Goal: Task Accomplishment & Management: Complete application form

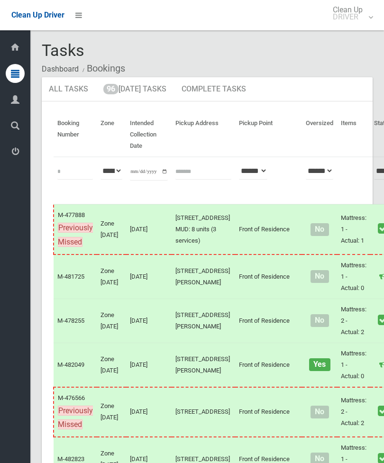
click at [143, 100] on link "96 [DATE] Tasks" at bounding box center [134, 89] width 77 height 25
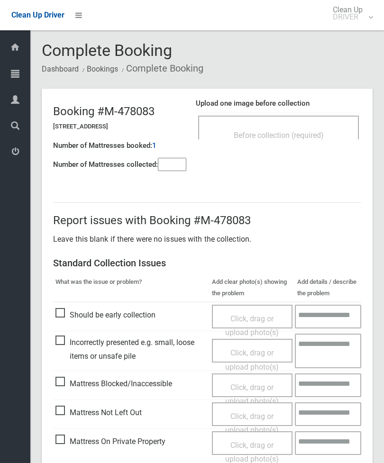
click at [304, 116] on div "Before collection (required)" at bounding box center [278, 128] width 161 height 24
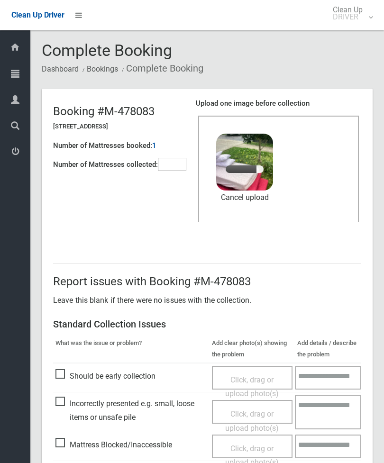
click at [175, 162] on input"] "number" at bounding box center [172, 164] width 28 height 13
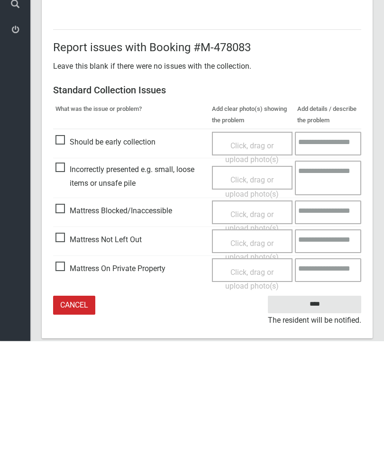
scroll to position [130, 0]
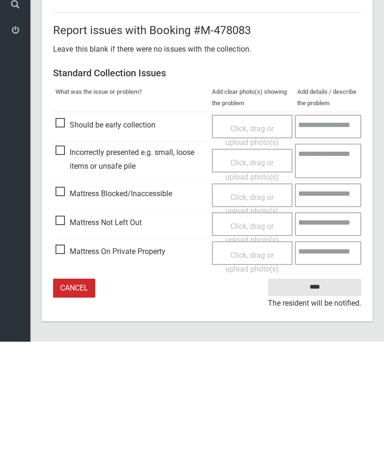
type input"] "*"
click at [314, 400] on input "****" at bounding box center [314, 409] width 93 height 18
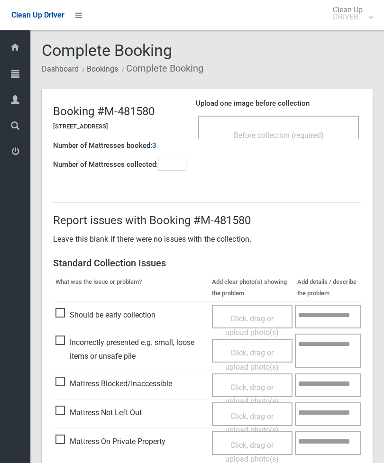
click at [317, 140] on div "Before collection (required)" at bounding box center [279, 135] width 140 height 18
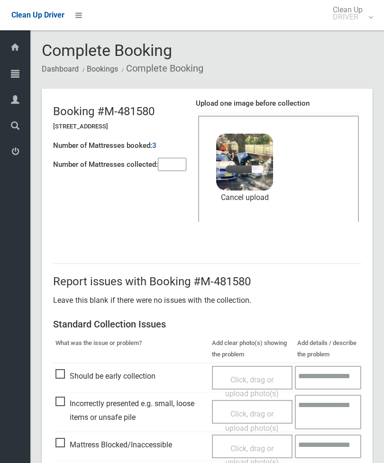
click at [173, 168] on input"] "number" at bounding box center [172, 164] width 28 height 13
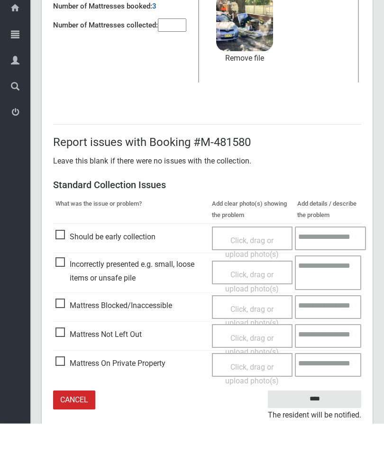
scroll to position [8, 0]
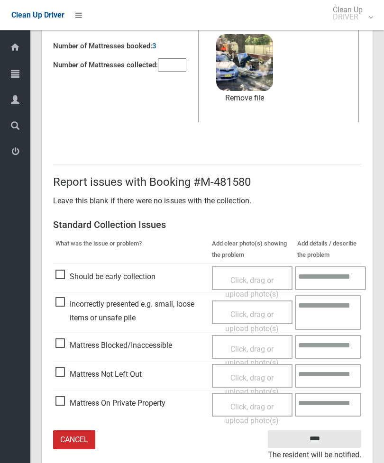
type input"] "*"
click at [318, 442] on input "****" at bounding box center [314, 439] width 93 height 18
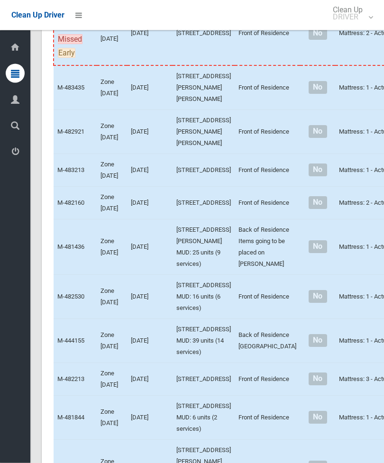
scroll to position [2915, 0]
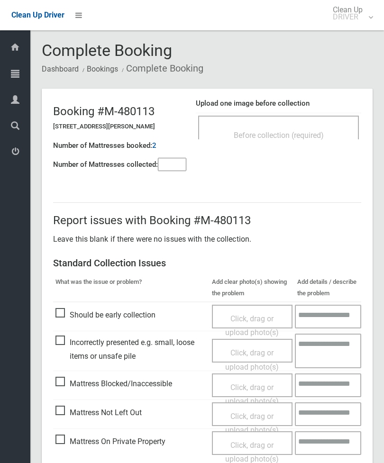
click at [308, 126] on div "Before collection (required)" at bounding box center [279, 135] width 140 height 18
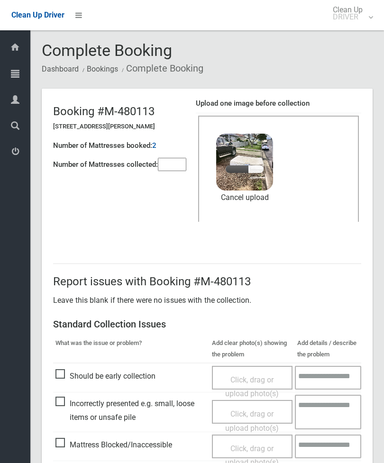
click at [186, 160] on input"] "number" at bounding box center [172, 164] width 28 height 13
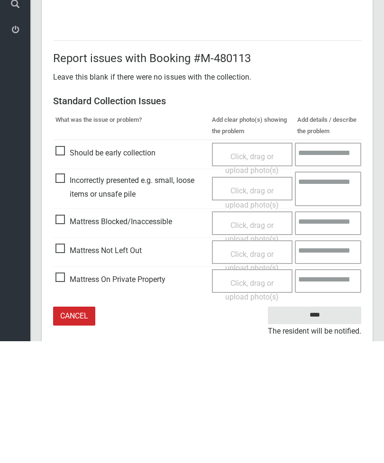
scroll to position [130, 0]
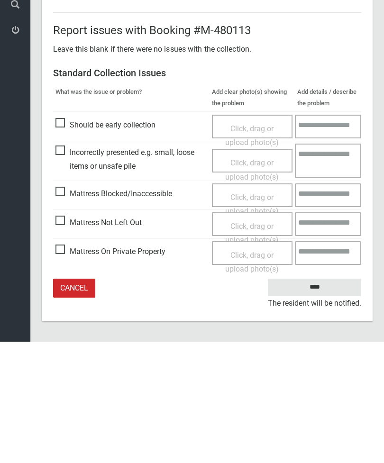
type input"] "*"
click at [329, 400] on input "****" at bounding box center [314, 409] width 93 height 18
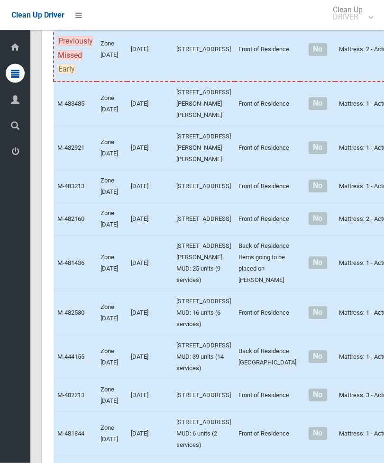
scroll to position [2901, 0]
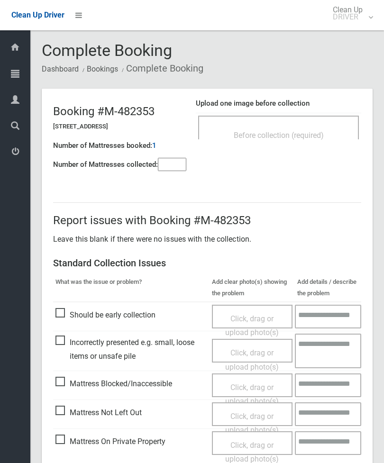
click at [312, 134] on span "Before collection (required)" at bounding box center [279, 135] width 90 height 9
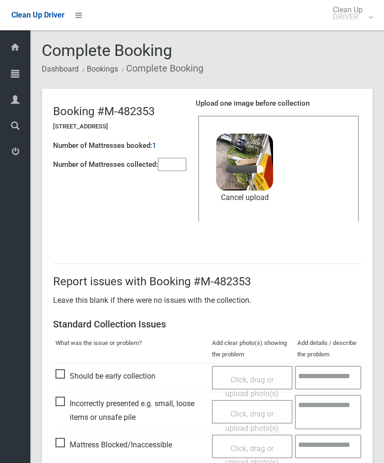
click at [158, 171] on div "Number of Mattresses collected:" at bounding box center [119, 164] width 133 height 19
click at [179, 171] on input"] "number" at bounding box center [172, 164] width 28 height 13
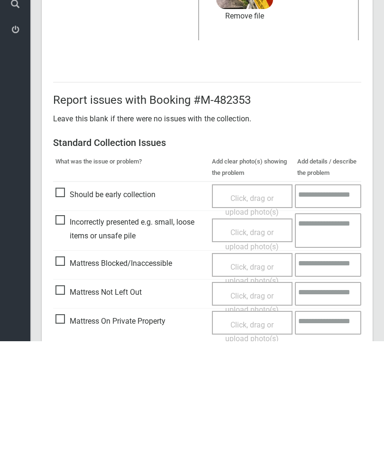
scroll to position [130, 0]
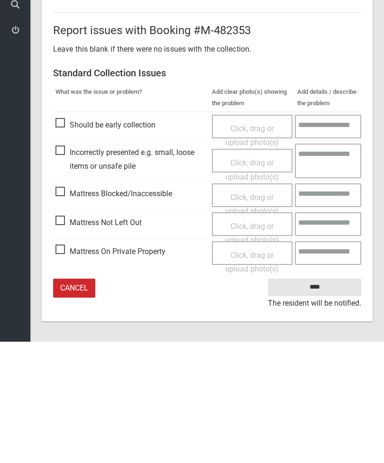
type input"] "*"
click at [316, 400] on input "****" at bounding box center [314, 409] width 93 height 18
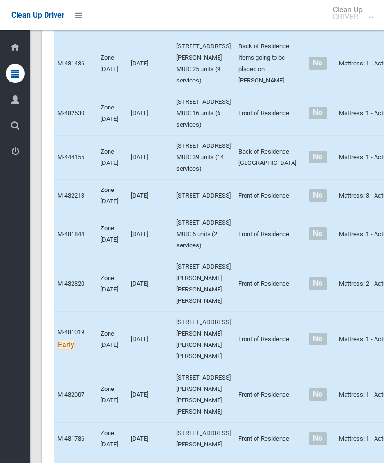
scroll to position [3085, 0]
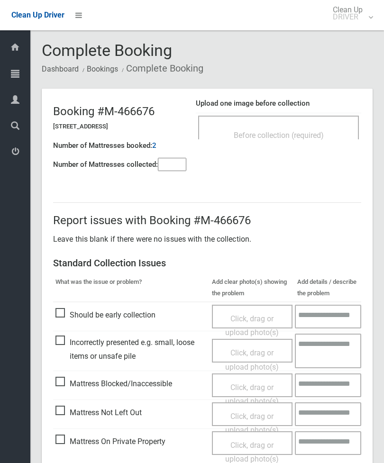
click at [296, 132] on span "Before collection (required)" at bounding box center [279, 135] width 90 height 9
click at [279, 134] on span "Before collection (required)" at bounding box center [279, 135] width 90 height 9
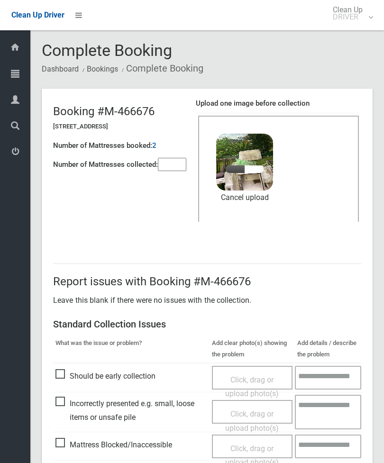
click at [172, 158] on input"] "number" at bounding box center [172, 164] width 28 height 13
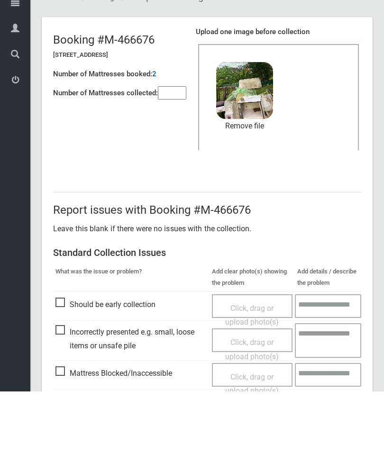
scroll to position [130, 0]
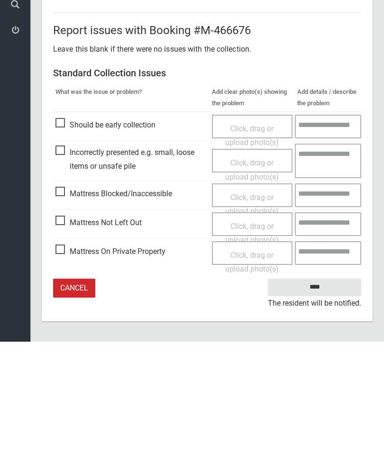
type input"] "*"
click at [312, 400] on input "****" at bounding box center [314, 409] width 93 height 18
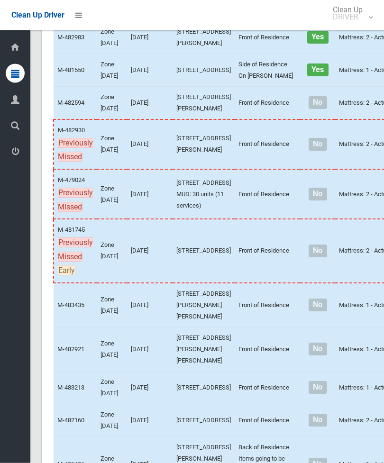
scroll to position [2698, 0]
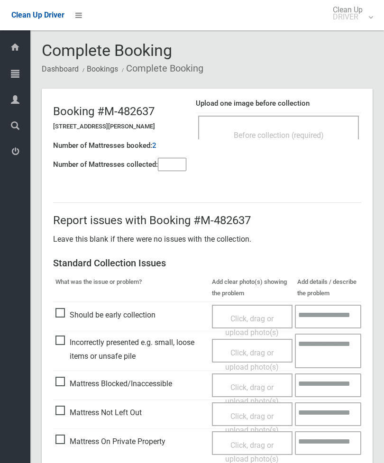
click at [176, 170] on input"] "number" at bounding box center [172, 164] width 28 height 13
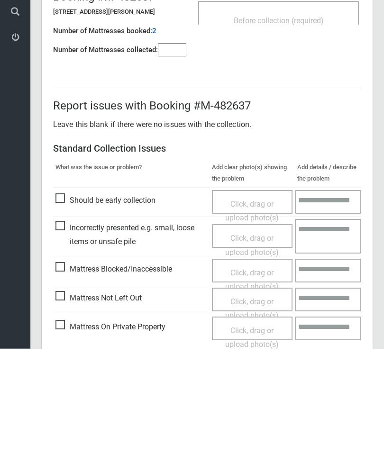
scroll to position [68, 0]
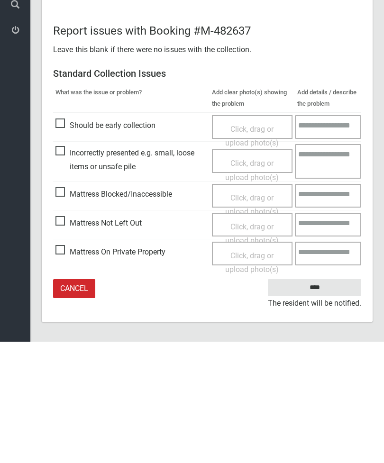
type input"] "*"
click at [63, 337] on span "Mattress Not Left Out" at bounding box center [98, 344] width 86 height 14
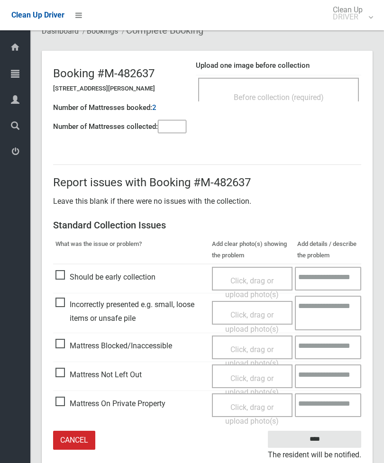
click at [248, 375] on span "Click, drag or upload photo(s)" at bounding box center [252, 385] width 54 height 23
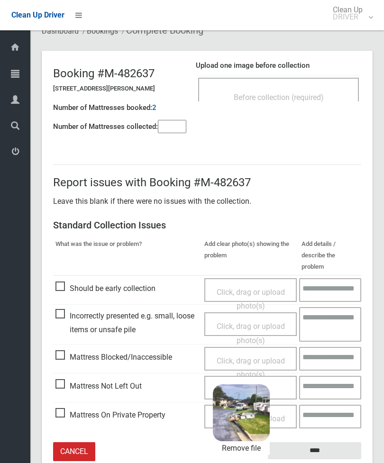
click at [328, 442] on input "****" at bounding box center [314, 451] width 93 height 18
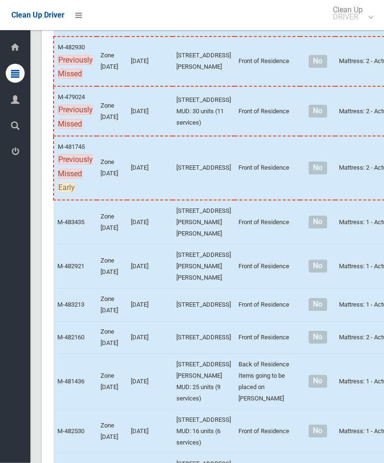
scroll to position [2781, 0]
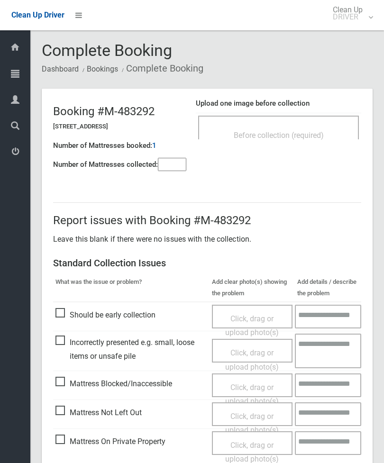
click at [302, 132] on span "Before collection (required)" at bounding box center [279, 135] width 90 height 9
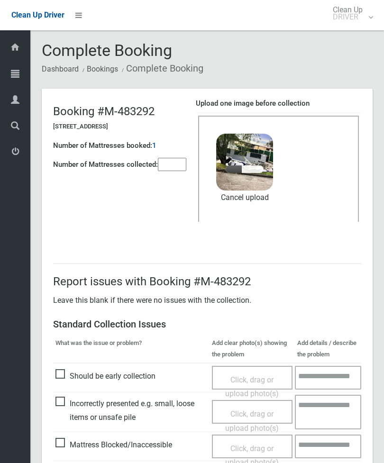
click at [177, 159] on input"] "number" at bounding box center [172, 164] width 28 height 13
click at [260, 195] on link "Cancel upload" at bounding box center [244, 198] width 57 height 14
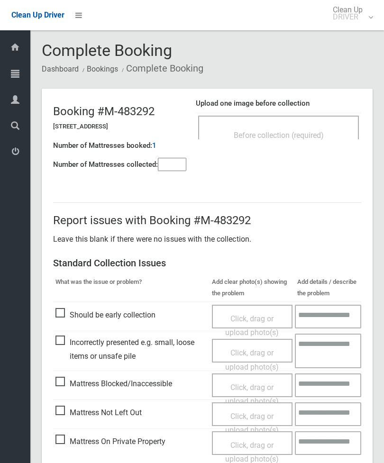
click at [315, 127] on div "Before collection (required)" at bounding box center [279, 135] width 140 height 18
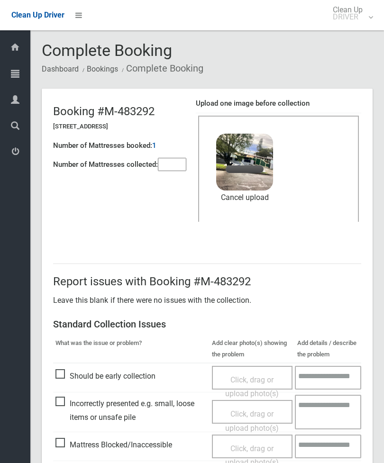
click at [177, 170] on input"] "number" at bounding box center [172, 164] width 28 height 13
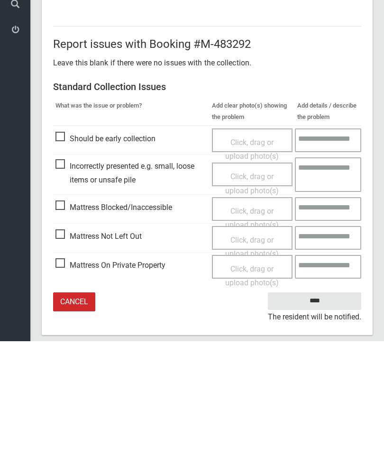
scroll to position [130, 0]
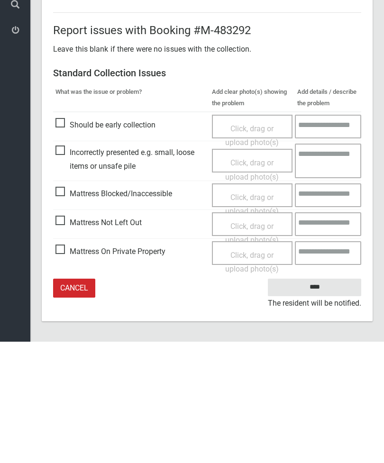
type input"] "*"
click at [320, 400] on input "****" at bounding box center [314, 409] width 93 height 18
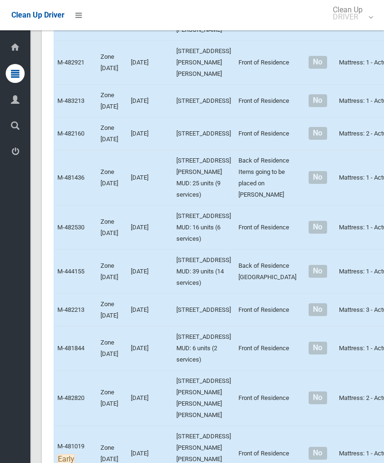
scroll to position [2985, 0]
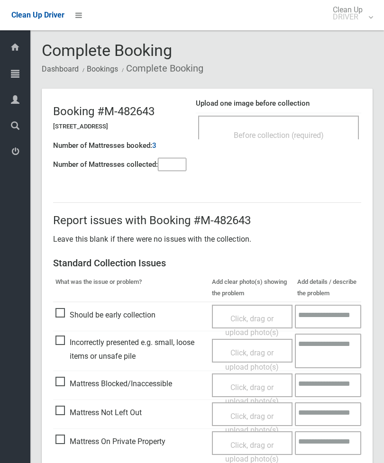
click at [320, 133] on span "Before collection (required)" at bounding box center [279, 135] width 90 height 9
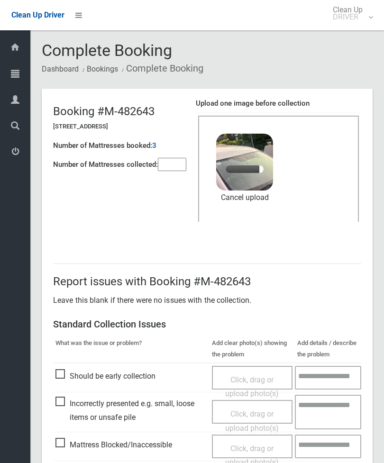
click at [181, 167] on input"] "number" at bounding box center [172, 164] width 28 height 13
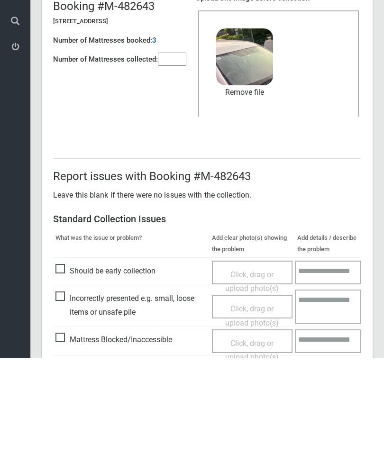
scroll to position [130, 0]
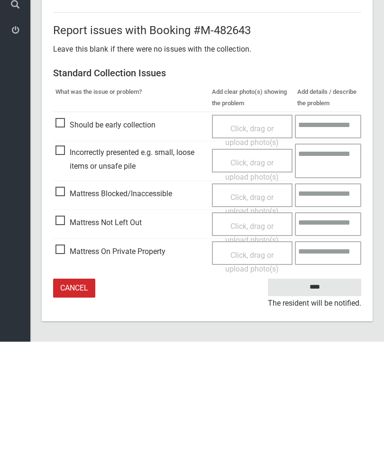
type input"] "*"
click at [317, 400] on input "****" at bounding box center [314, 409] width 93 height 18
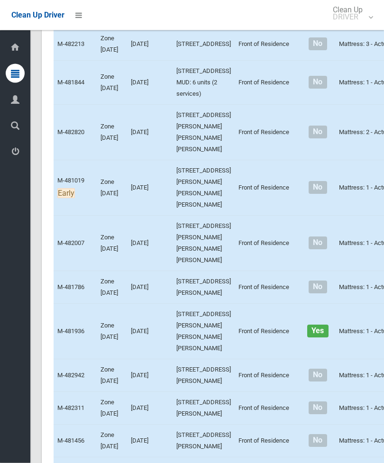
scroll to position [3251, 0]
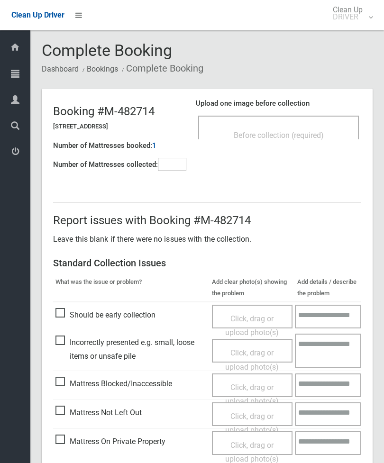
click at [173, 171] on input"] "number" at bounding box center [172, 164] width 28 height 13
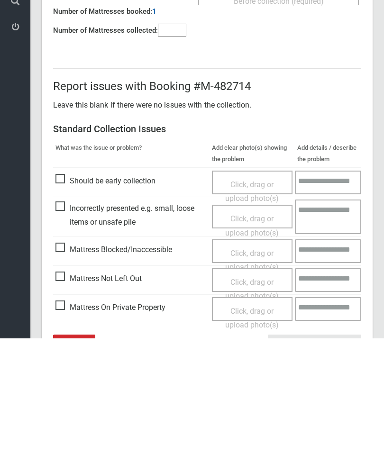
scroll to position [68, 0]
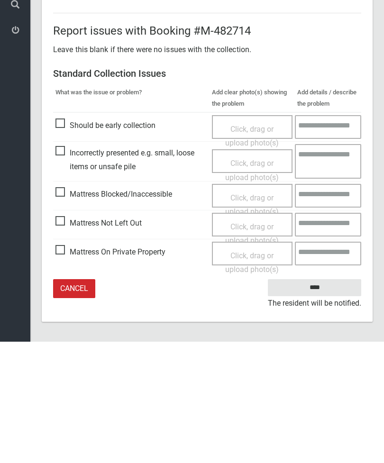
type input"] "*"
click at [63, 337] on span "Mattress Not Left Out" at bounding box center [98, 344] width 86 height 14
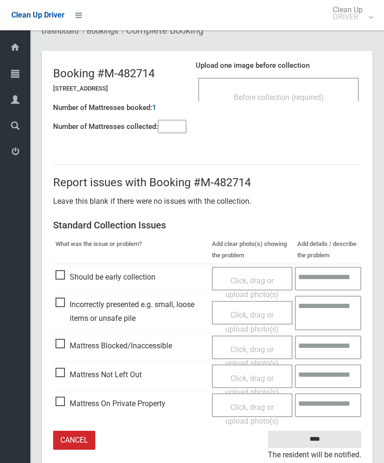
click at [258, 377] on span "Click, drag or upload photo(s)" at bounding box center [252, 385] width 54 height 23
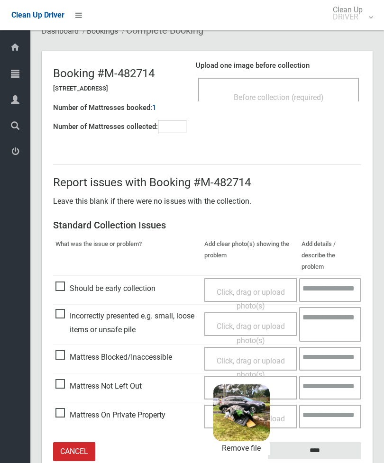
click at [325, 442] on input "****" at bounding box center [314, 451] width 93 height 18
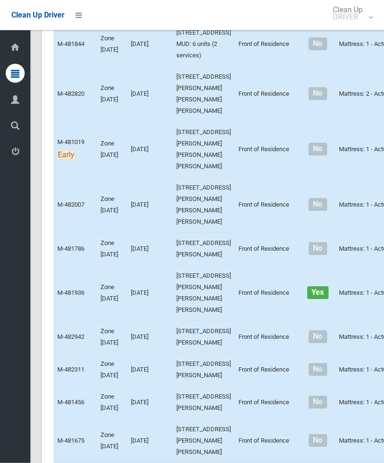
scroll to position [3289, 0]
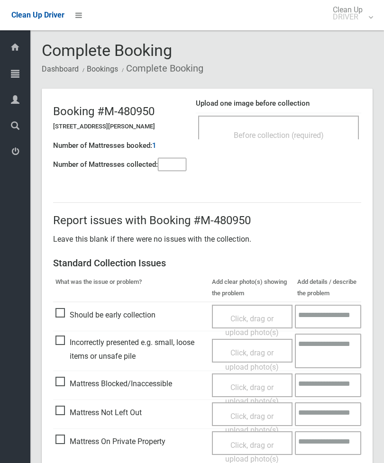
click at [325, 140] on div "Before collection (required)" at bounding box center [279, 135] width 140 height 18
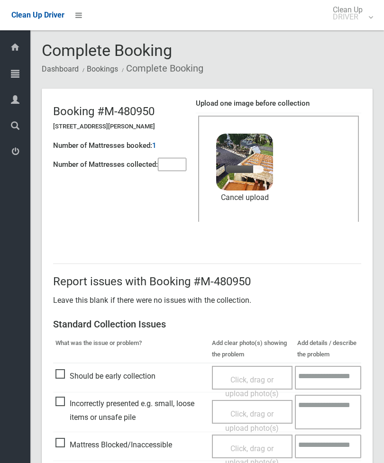
click at [181, 171] on input"] "number" at bounding box center [172, 164] width 28 height 13
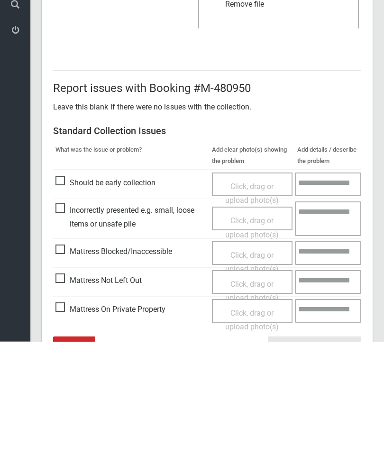
scroll to position [130, 0]
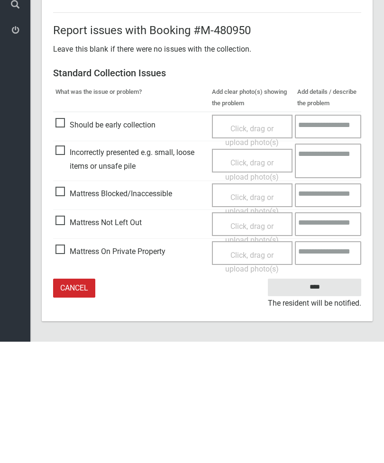
type input"] "*"
click at [317, 400] on input "****" at bounding box center [314, 409] width 93 height 18
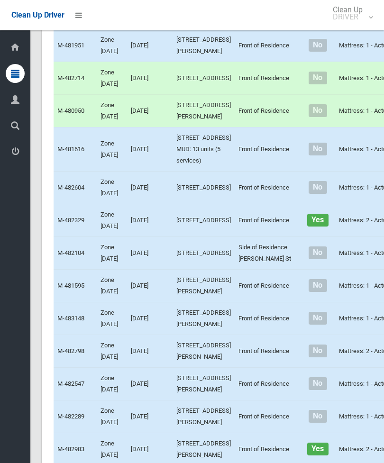
scroll to position [2292, 0]
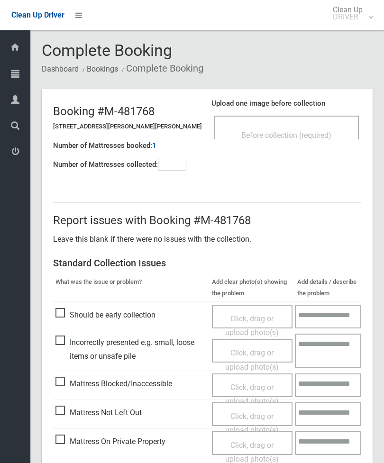
click at [168, 153] on div "Number of Mattresses booked: 1" at bounding box center [127, 145] width 149 height 19
click at [178, 159] on input"] "number" at bounding box center [172, 164] width 28 height 13
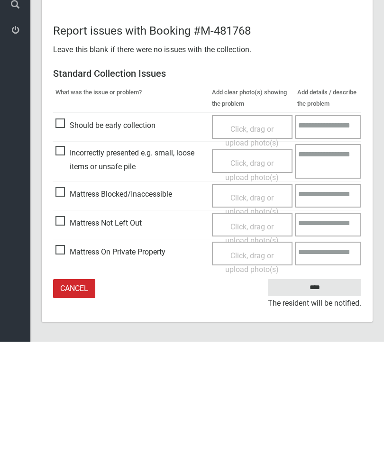
type input"] "*"
click at [67, 337] on span "Mattress Not Left Out" at bounding box center [98, 344] width 86 height 14
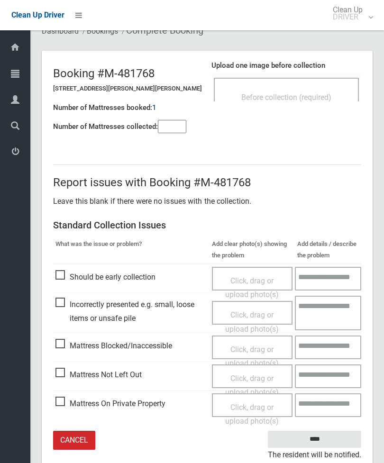
click at [267, 380] on span "Click, drag or upload photo(s)" at bounding box center [252, 385] width 54 height 23
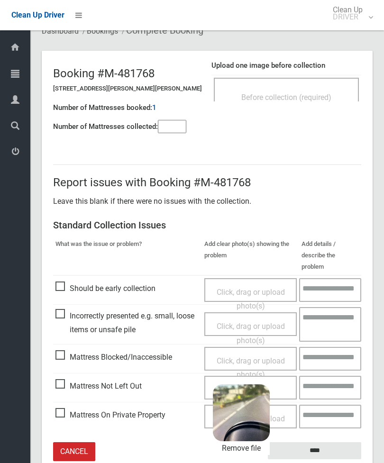
click at [325, 442] on input "****" at bounding box center [314, 451] width 93 height 18
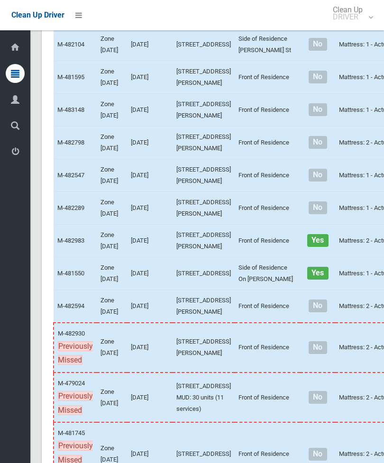
scroll to position [2496, 0]
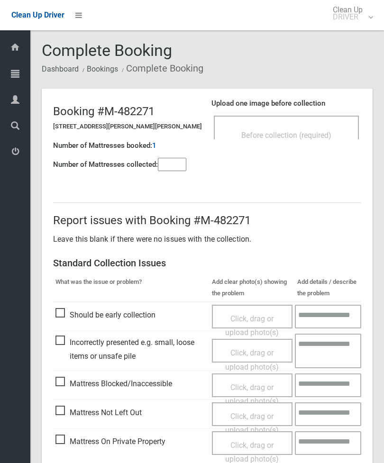
click at [314, 141] on div "Before collection (required)" at bounding box center [286, 135] width 124 height 18
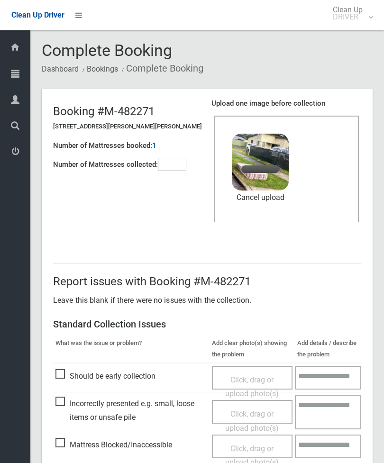
click at [172, 168] on input"] "number" at bounding box center [172, 164] width 28 height 13
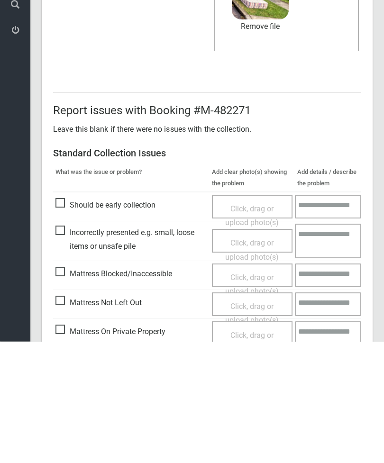
scroll to position [130, 0]
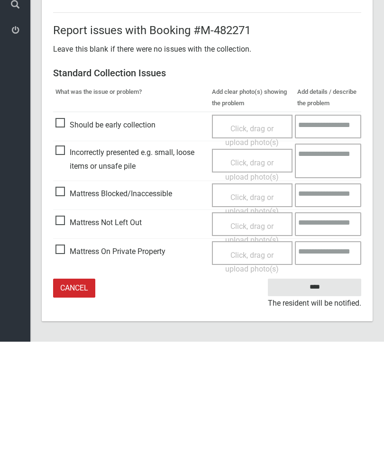
type input"] "*"
click at [321, 400] on input "****" at bounding box center [314, 409] width 93 height 18
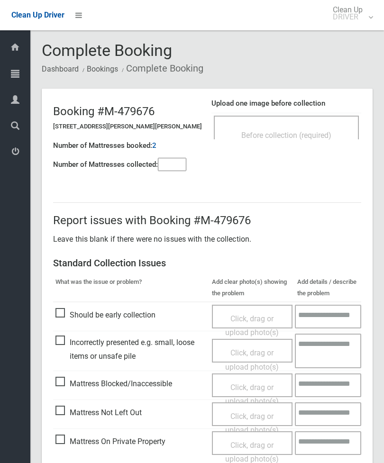
click at [323, 133] on span "Before collection (required)" at bounding box center [286, 135] width 90 height 9
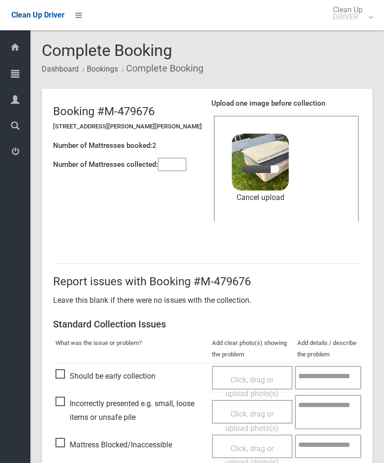
click at [178, 171] on input"] "number" at bounding box center [172, 164] width 28 height 13
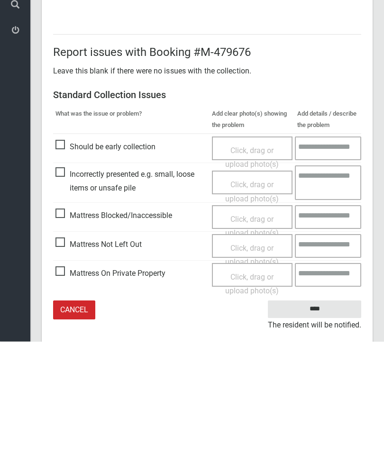
scroll to position [130, 0]
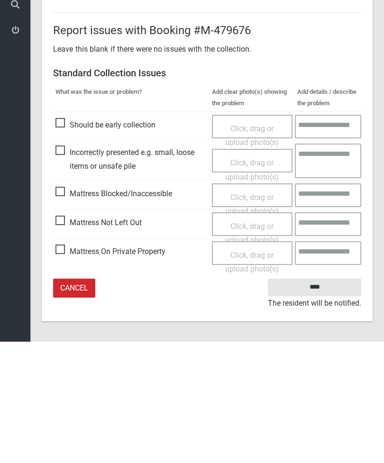
type input"] "*"
click at [328, 400] on input "****" at bounding box center [314, 409] width 93 height 18
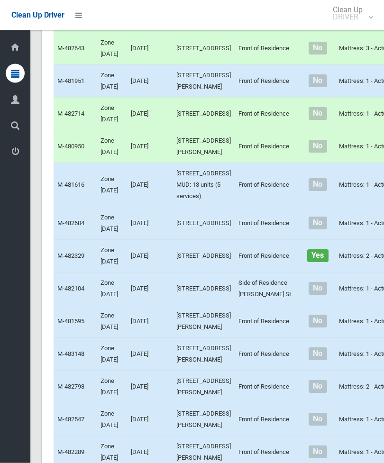
scroll to position [2251, 0]
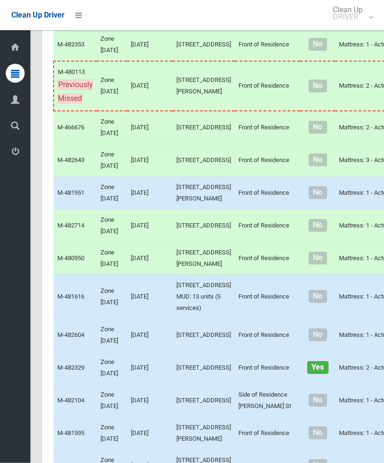
scroll to position [2177, 0]
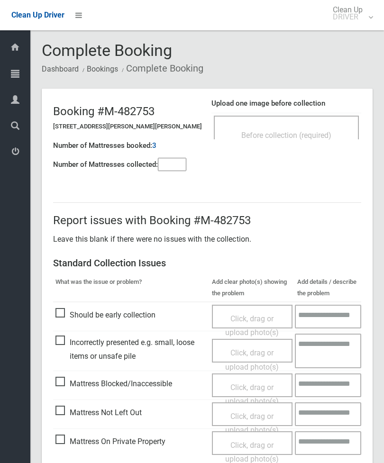
click at [300, 127] on div "Before collection (required)" at bounding box center [286, 135] width 124 height 18
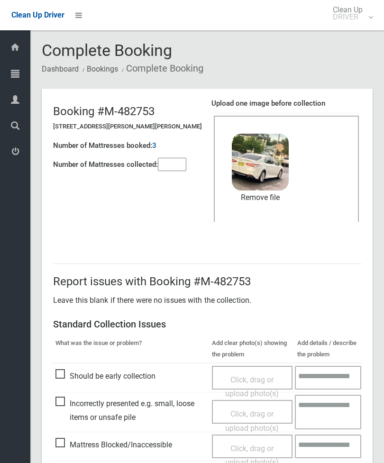
click at [175, 169] on input"] "number" at bounding box center [172, 164] width 28 height 13
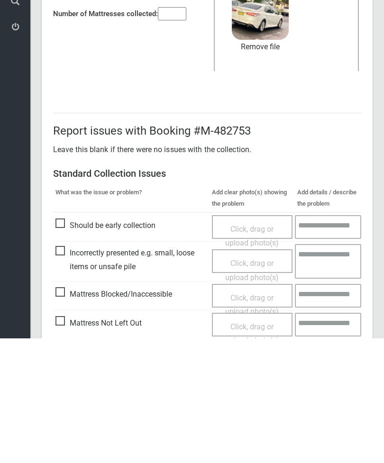
scroll to position [130, 0]
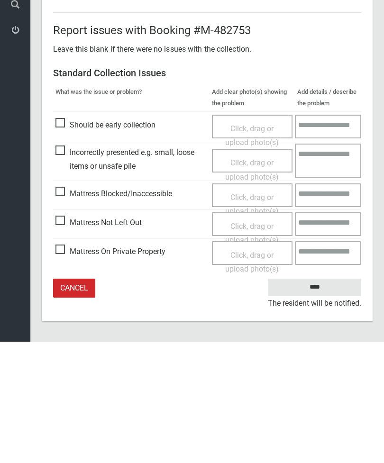
type input"] "*"
click at [324, 400] on input "****" at bounding box center [314, 409] width 93 height 18
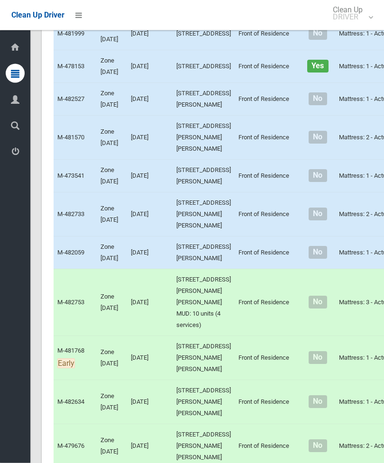
scroll to position [1442, 0]
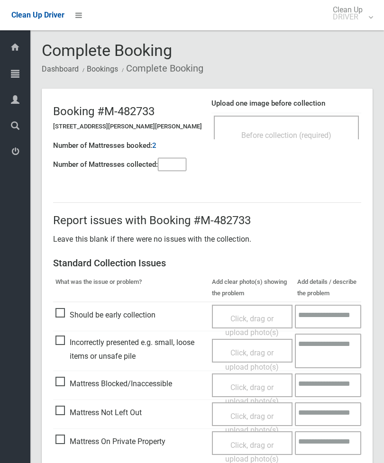
click at [174, 171] on input"] "number" at bounding box center [172, 164] width 28 height 13
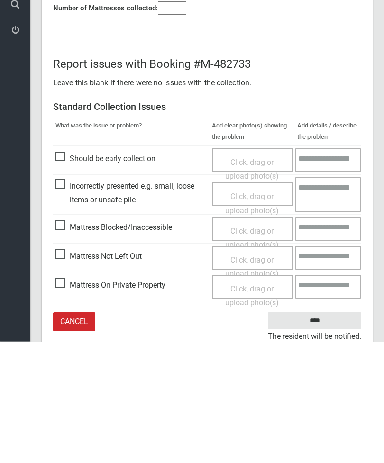
scroll to position [68, 0]
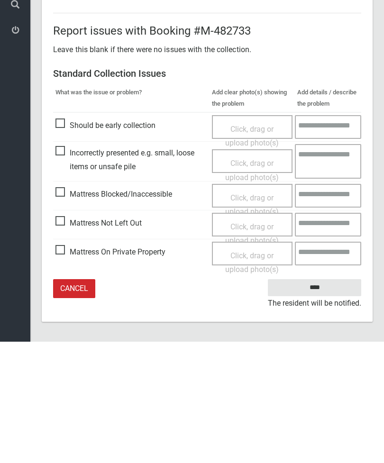
type input"] "*"
click at [61, 337] on span "Mattress Not Left Out" at bounding box center [98, 344] width 86 height 14
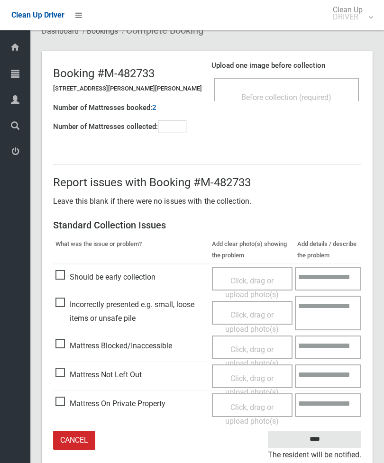
click at [257, 379] on span "Click, drag or upload photo(s)" at bounding box center [252, 385] width 54 height 23
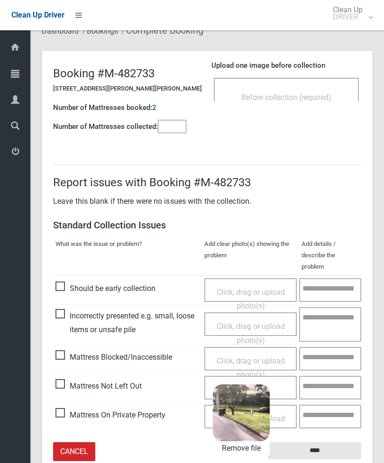
click at [327, 442] on input "****" at bounding box center [314, 451] width 93 height 18
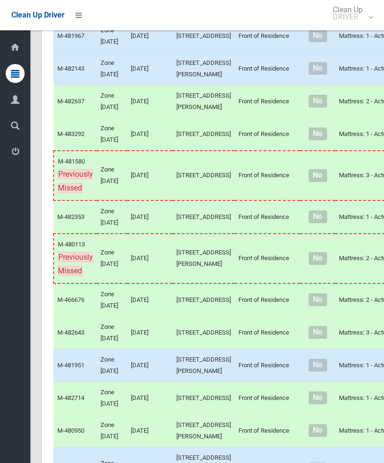
scroll to position [1993, 0]
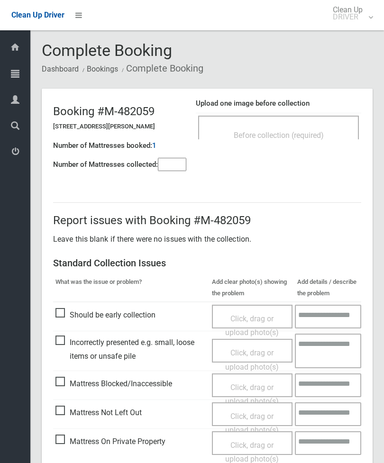
click at [309, 125] on div "Before collection (required)" at bounding box center [278, 128] width 161 height 24
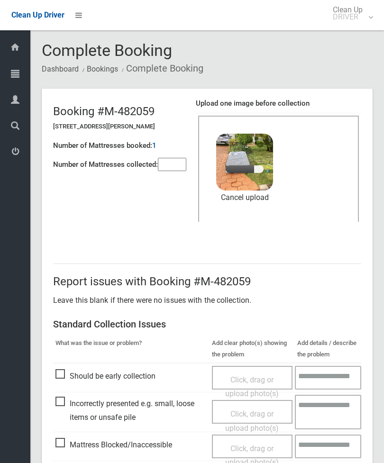
click at [162, 168] on input"] "number" at bounding box center [172, 164] width 28 height 13
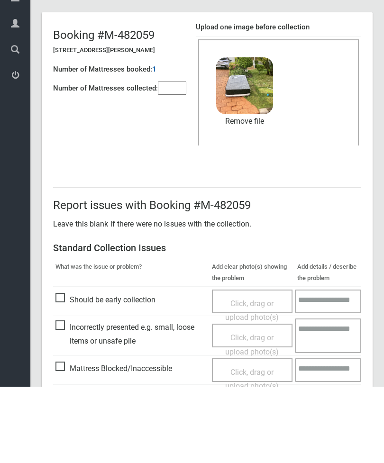
scroll to position [130, 0]
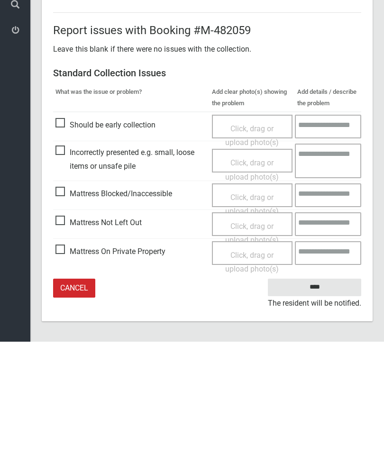
type input"] "*"
click at [321, 400] on input "****" at bounding box center [314, 409] width 93 height 18
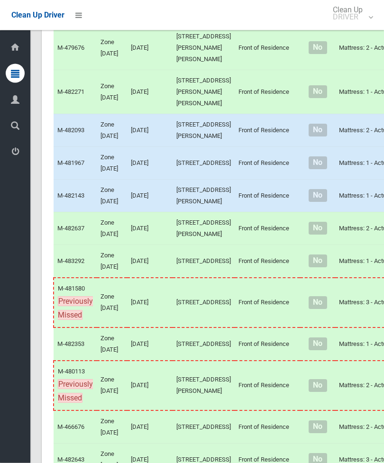
scroll to position [1839, 0]
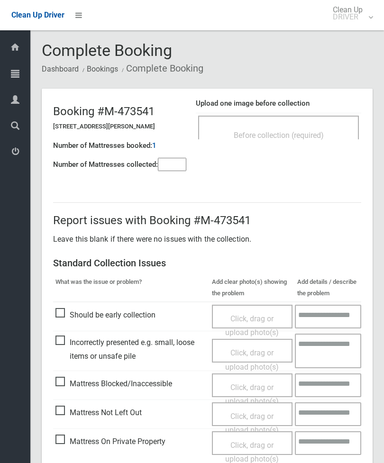
click at [306, 135] on span "Before collection (required)" at bounding box center [279, 135] width 90 height 9
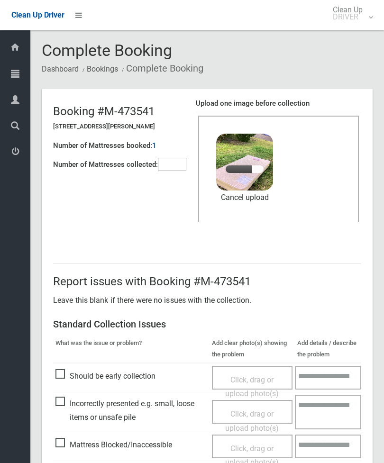
click at [186, 163] on input"] "number" at bounding box center [172, 164] width 28 height 13
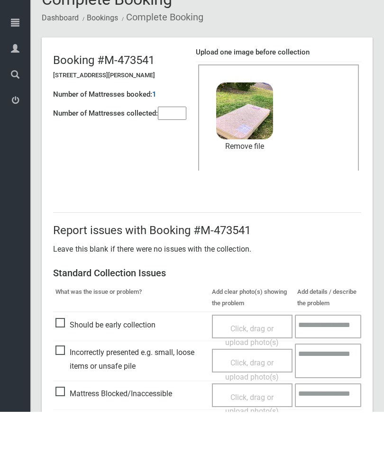
scroll to position [130, 0]
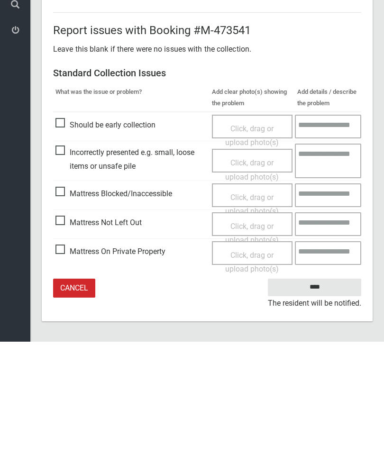
type input"] "*"
click at [317, 400] on input "****" at bounding box center [314, 409] width 93 height 18
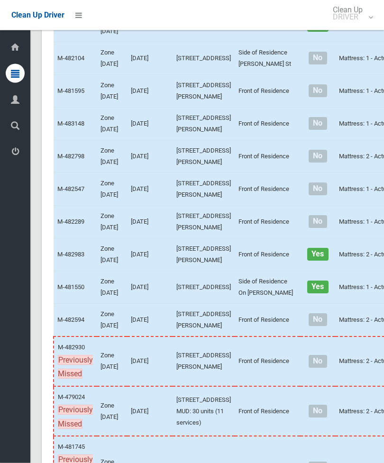
scroll to position [2481, 0]
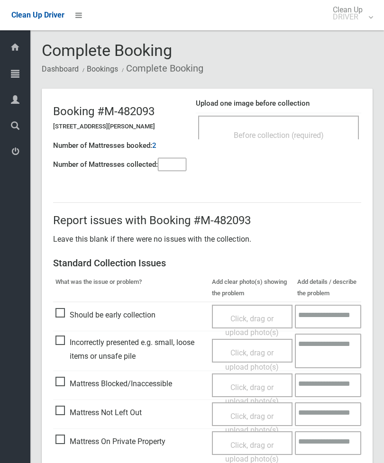
click at [312, 131] on span "Before collection (required)" at bounding box center [279, 135] width 90 height 9
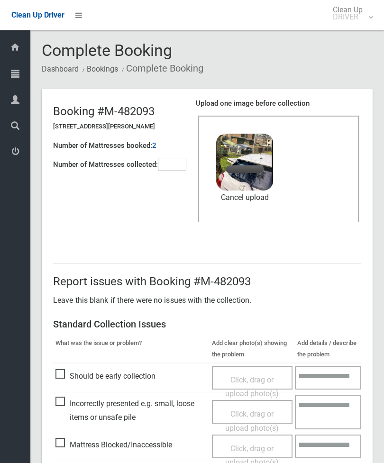
click at [182, 164] on input"] "number" at bounding box center [172, 164] width 28 height 13
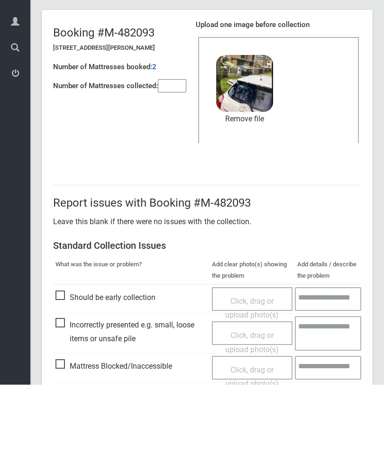
scroll to position [130, 0]
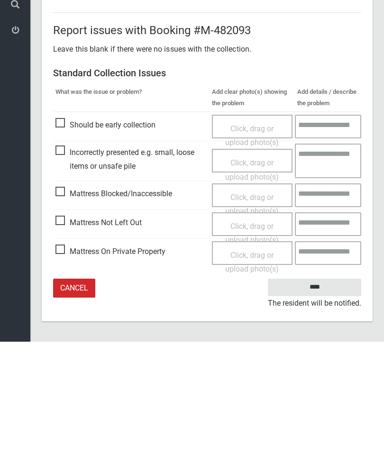
type input"] "*"
click at [321, 400] on input "****" at bounding box center [314, 409] width 93 height 18
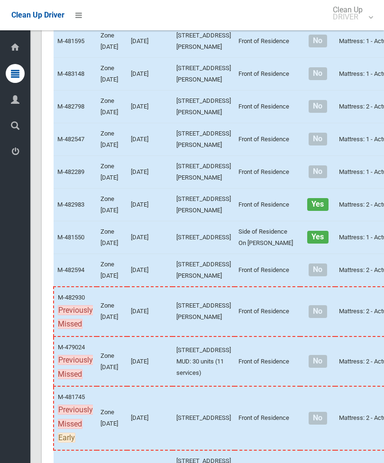
scroll to position [2531, 0]
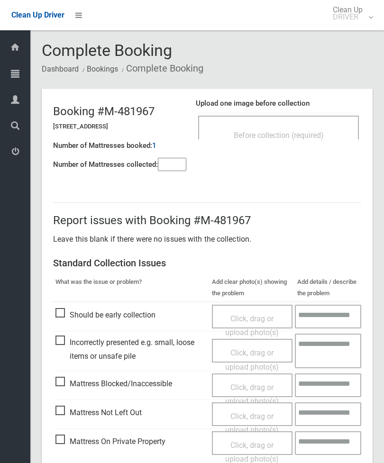
click at [315, 127] on div "Before collection (required)" at bounding box center [279, 135] width 140 height 18
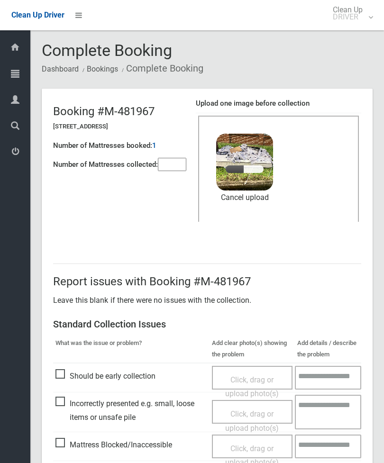
click at [182, 162] on input"] "number" at bounding box center [172, 164] width 28 height 13
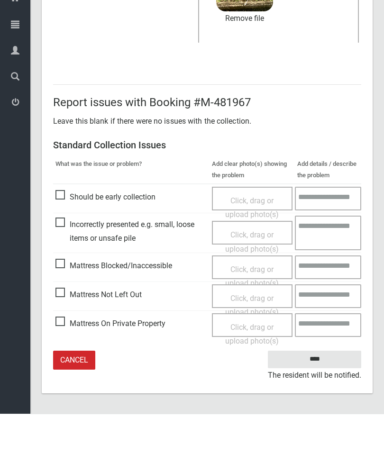
type input"] "*"
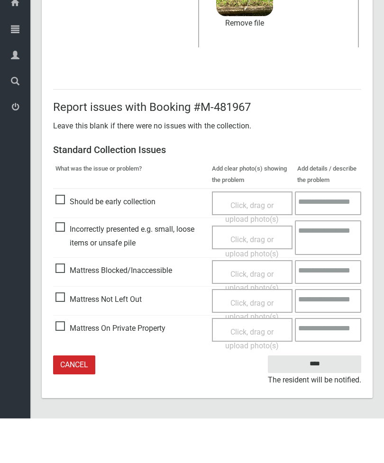
click at [319, 400] on input "****" at bounding box center [314, 409] width 93 height 18
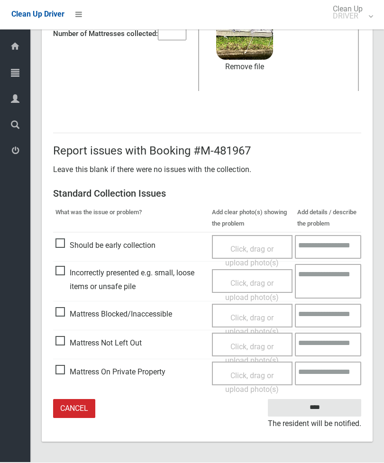
scroll to position [100, 0]
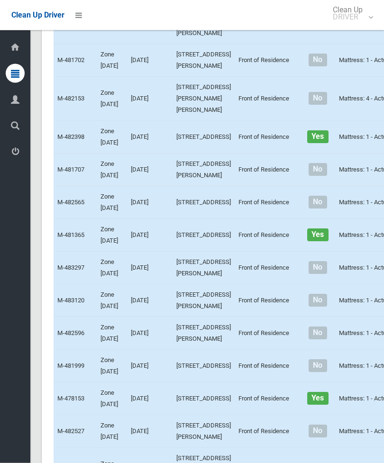
scroll to position [1123, 0]
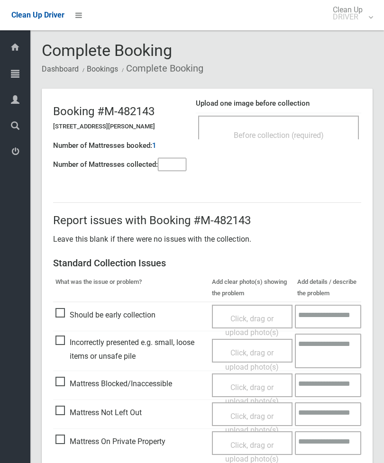
click at [308, 129] on div "Before collection (required)" at bounding box center [279, 135] width 140 height 18
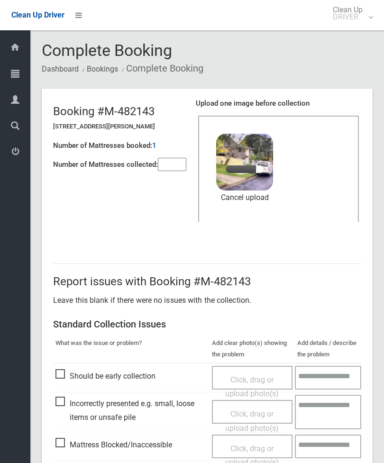
click at [178, 169] on input"] "number" at bounding box center [172, 164] width 28 height 13
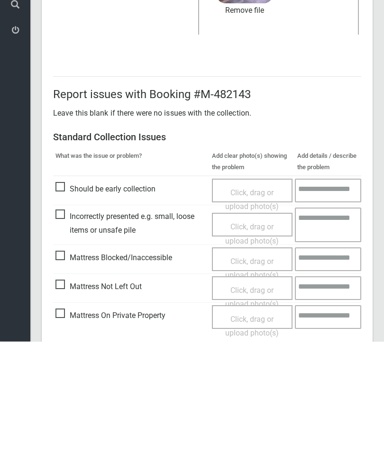
scroll to position [130, 0]
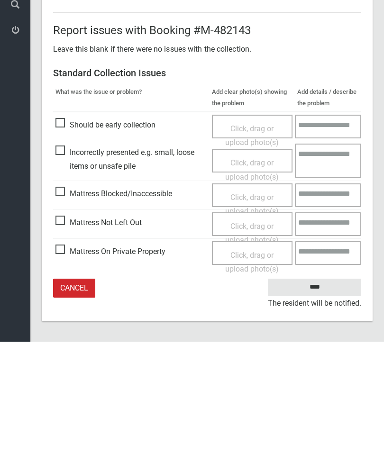
type input"] "*"
click at [321, 400] on input "****" at bounding box center [314, 409] width 93 height 18
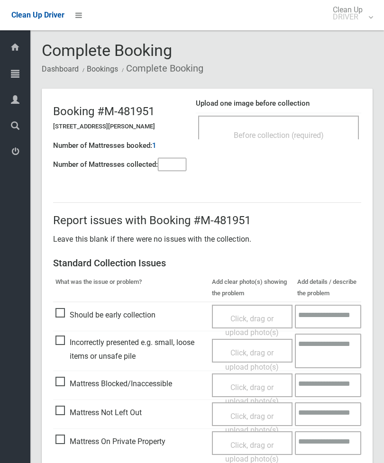
click at [328, 133] on div "Before collection (required)" at bounding box center [279, 135] width 140 height 18
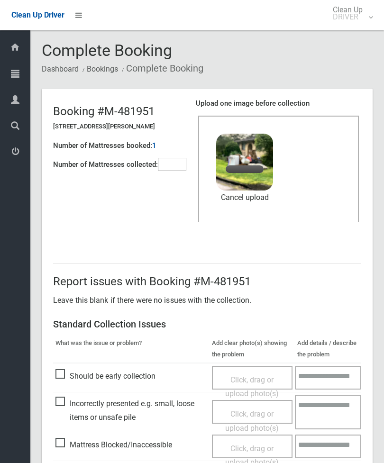
click at [174, 158] on input"] "number" at bounding box center [172, 164] width 28 height 13
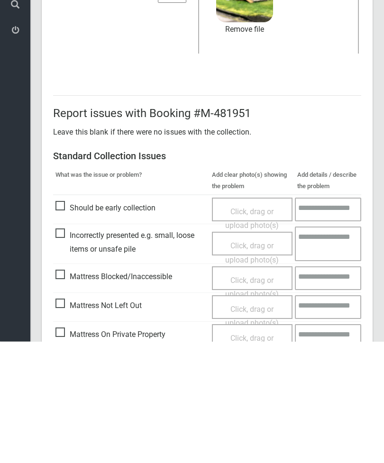
scroll to position [130, 0]
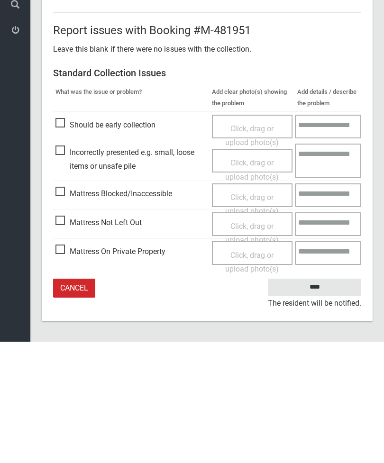
type input"] "*"
click at [316, 400] on input "****" at bounding box center [314, 409] width 93 height 18
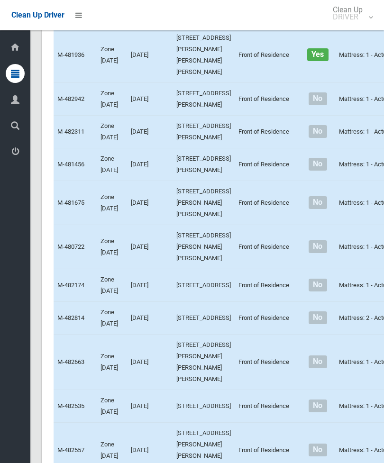
scroll to position [3529, 0]
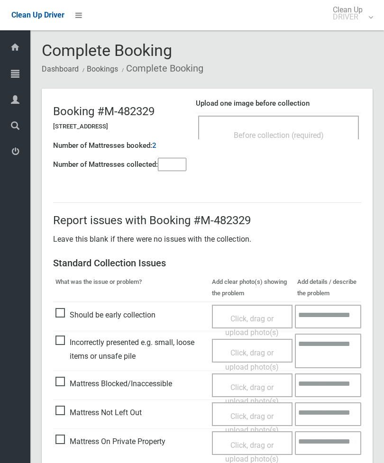
click at [61, 400] on td "Mattress Not Left Out" at bounding box center [131, 414] width 156 height 29
click at [294, 130] on div "Before collection (required)" at bounding box center [279, 135] width 140 height 18
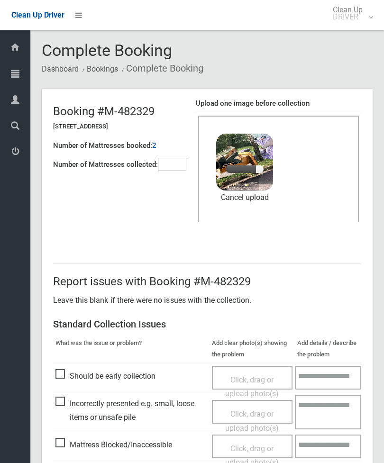
click at [175, 171] on input"] "number" at bounding box center [172, 164] width 28 height 13
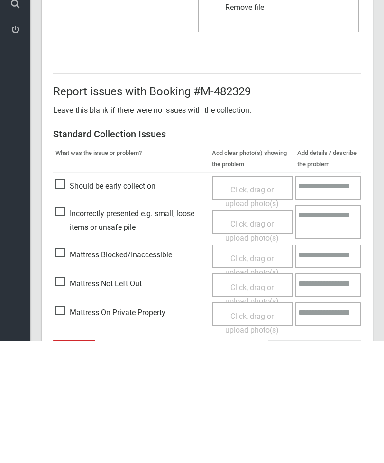
scroll to position [130, 0]
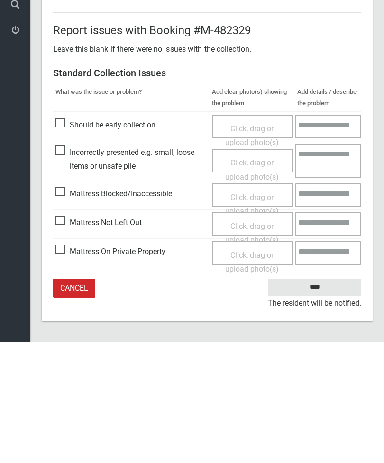
type input"] "*"
click at [326, 400] on input "****" at bounding box center [314, 409] width 93 height 18
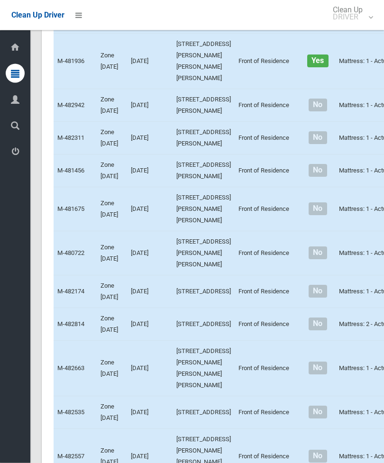
scroll to position [3521, 0]
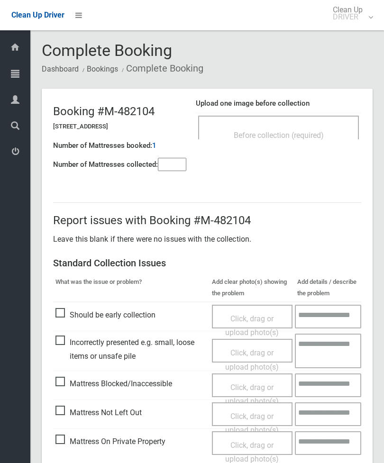
click at [292, 126] on div "Before collection (required)" at bounding box center [279, 135] width 140 height 18
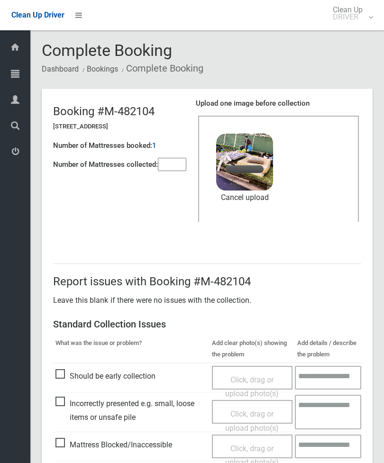
click at [167, 163] on input"] "number" at bounding box center [172, 164] width 28 height 13
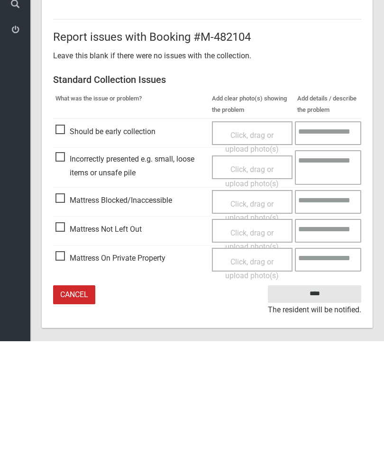
scroll to position [130, 0]
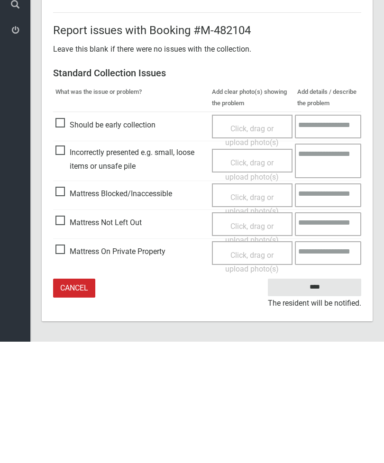
type input"] "*"
click at [333, 400] on input "****" at bounding box center [314, 409] width 93 height 18
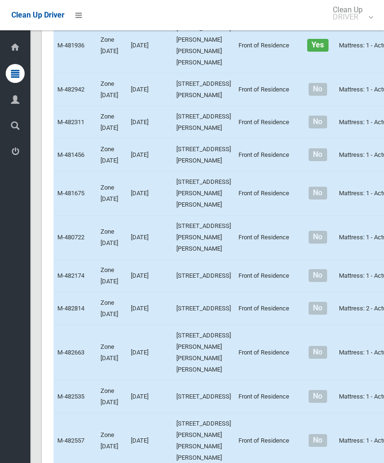
scroll to position [3536, 0]
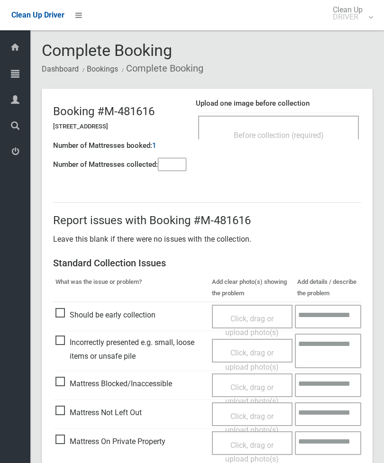
click at [302, 134] on span "Before collection (required)" at bounding box center [279, 135] width 90 height 9
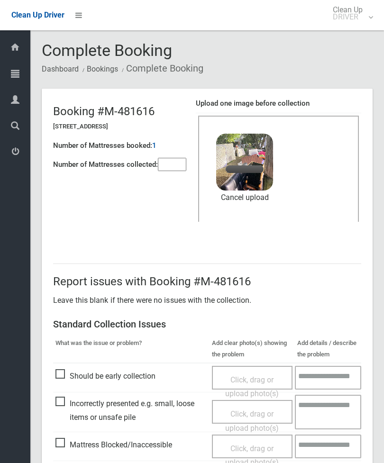
click at [174, 169] on input"] "number" at bounding box center [172, 164] width 28 height 13
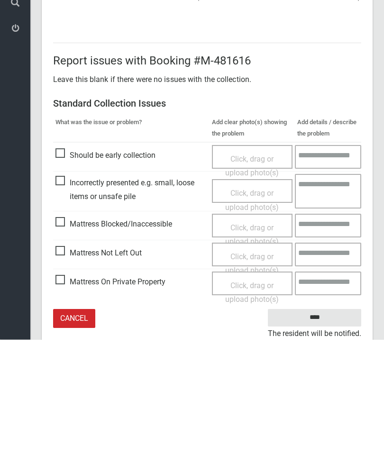
scroll to position [130, 0]
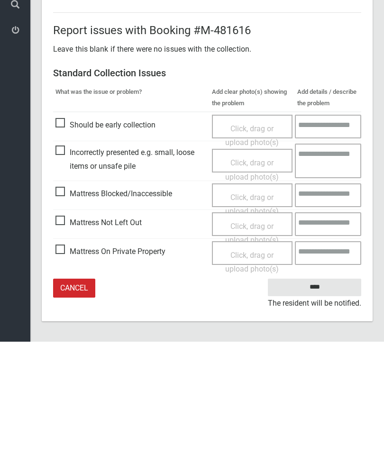
type input"] "*"
click at [328, 400] on input "****" at bounding box center [314, 409] width 93 height 18
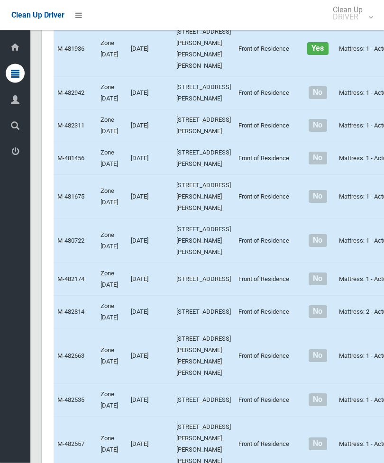
scroll to position [3533, 0]
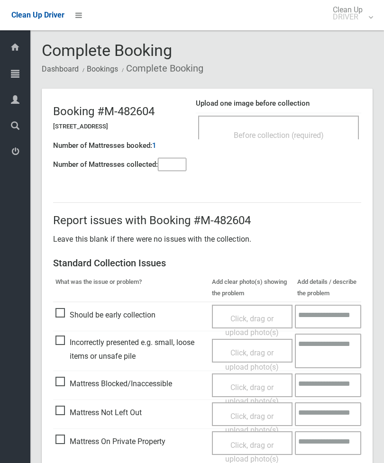
click at [305, 128] on div "Before collection (required)" at bounding box center [279, 135] width 140 height 18
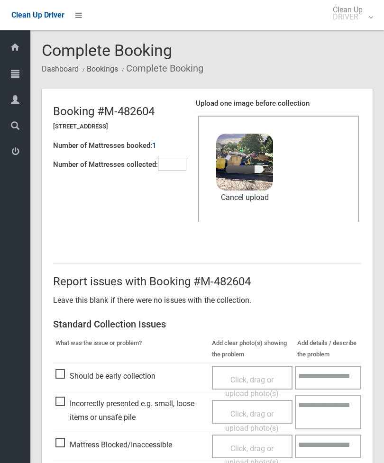
click at [186, 162] on input"] "number" at bounding box center [172, 164] width 28 height 13
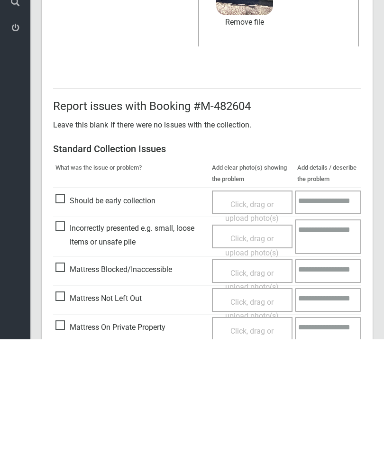
scroll to position [130, 0]
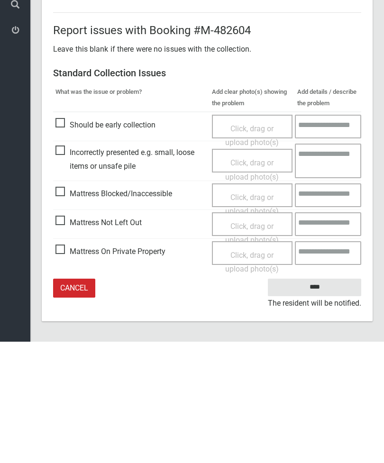
type input"] "*"
click at [319, 400] on input "****" at bounding box center [314, 409] width 93 height 18
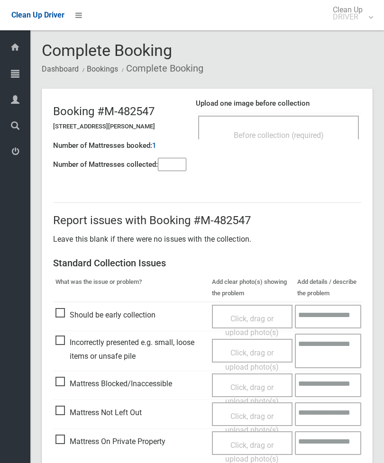
click at [283, 134] on span "Before collection (required)" at bounding box center [279, 135] width 90 height 9
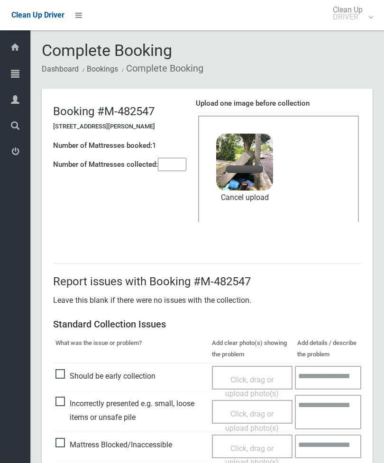
click at [168, 164] on input"] "number" at bounding box center [172, 164] width 28 height 13
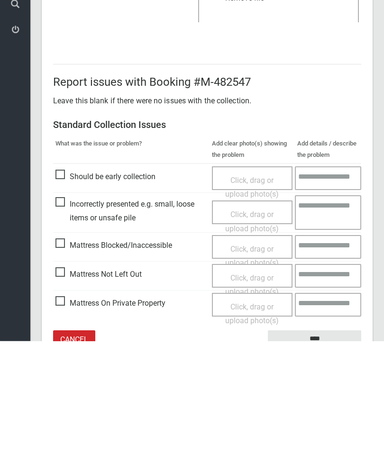
scroll to position [130, 0]
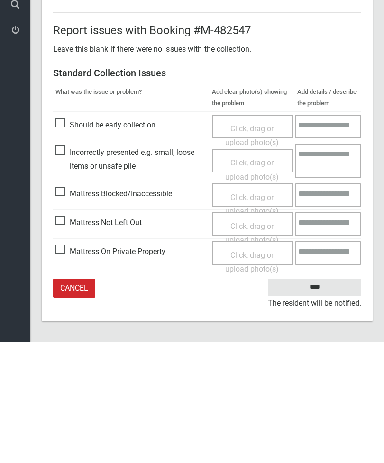
type input"] "*"
click at [323, 400] on input "****" at bounding box center [314, 409] width 93 height 18
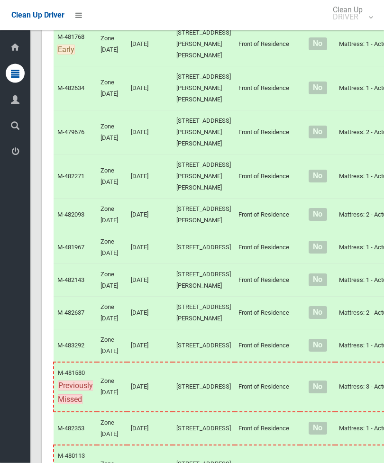
scroll to position [1755, 0]
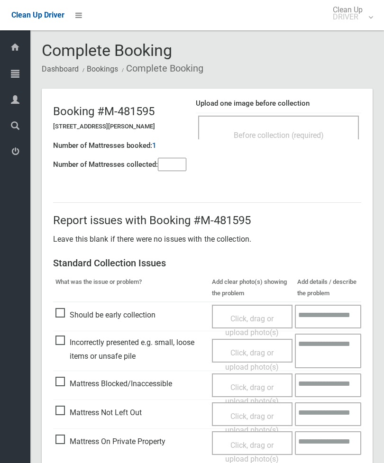
click at [317, 133] on span "Before collection (required)" at bounding box center [279, 135] width 90 height 9
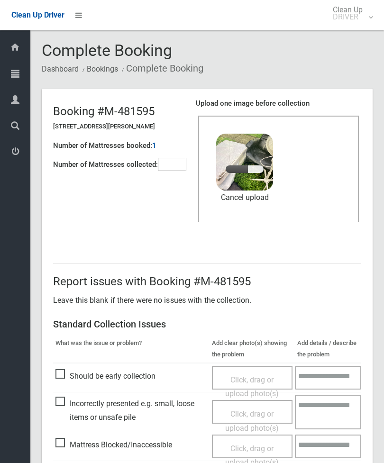
click at [163, 160] on input"] "number" at bounding box center [172, 164] width 28 height 13
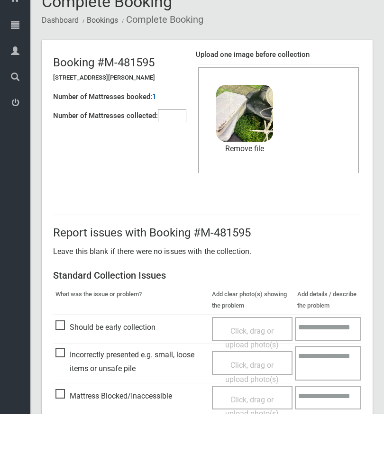
scroll to position [130, 0]
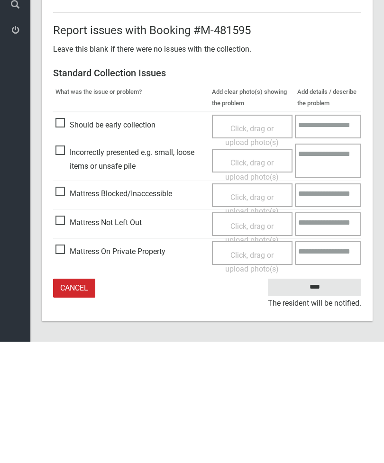
type input"] "*"
click at [324, 400] on input "****" at bounding box center [314, 409] width 93 height 18
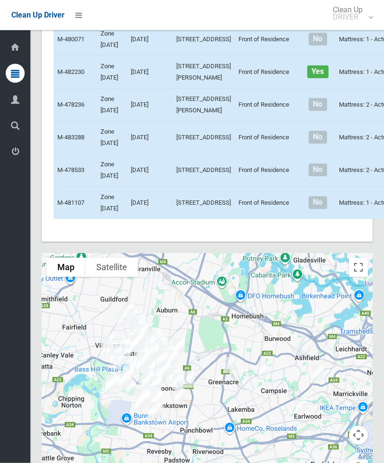
scroll to position [3982, 0]
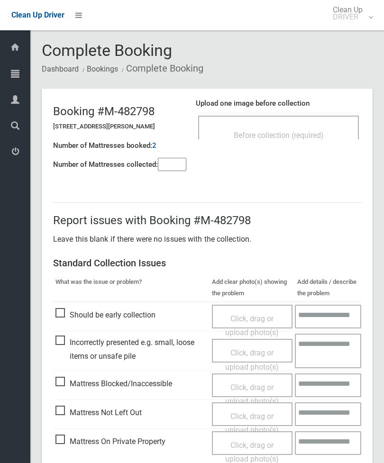
click at [310, 142] on div "Before collection (required)" at bounding box center [279, 135] width 140 height 18
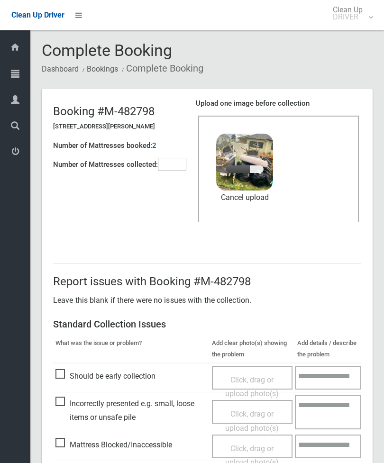
click at [175, 166] on input"] "number" at bounding box center [172, 164] width 28 height 13
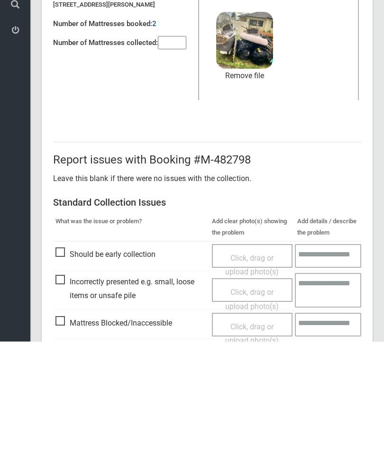
scroll to position [130, 0]
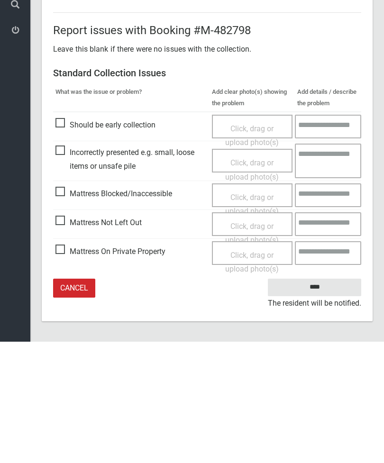
type input"] "*"
click at [324, 400] on input "****" at bounding box center [314, 409] width 93 height 18
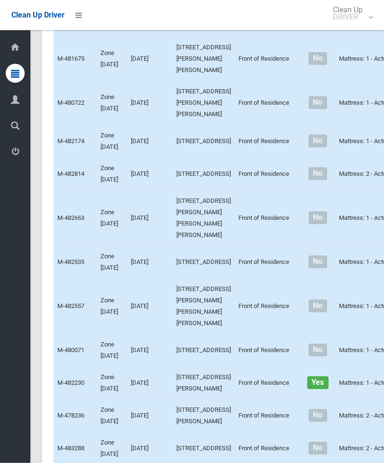
scroll to position [3671, 0]
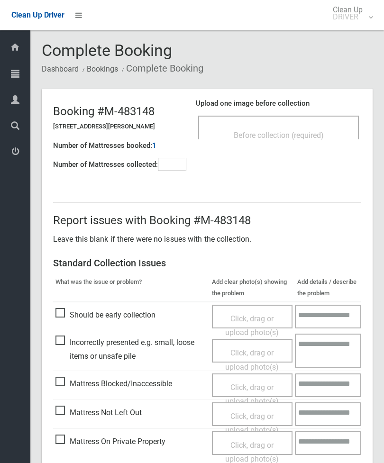
click at [165, 163] on input"] "number" at bounding box center [172, 164] width 28 height 13
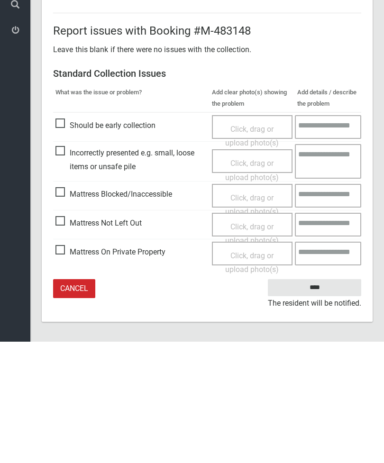
type input"] "*"
click at [62, 337] on span "Mattress Not Left Out" at bounding box center [98, 344] width 86 height 14
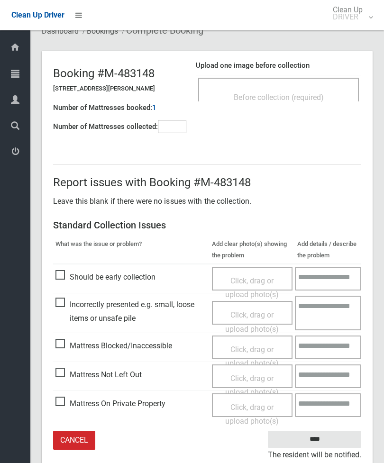
click at [254, 385] on span "Click, drag or upload photo(s)" at bounding box center [252, 385] width 54 height 23
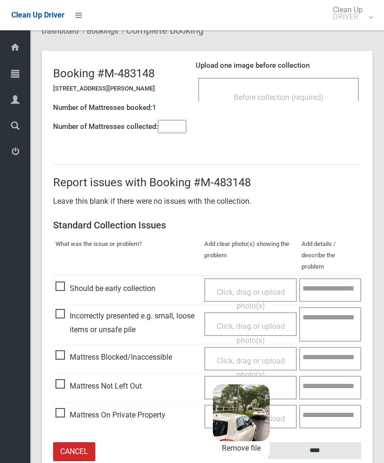
click at [341, 442] on input "****" at bounding box center [314, 451] width 93 height 18
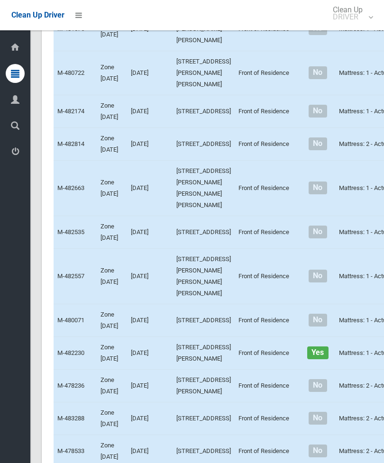
scroll to position [3926, 0]
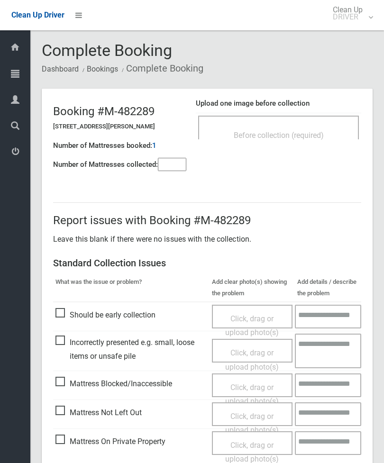
click at [173, 150] on div "Number of Mattresses booked: 1" at bounding box center [119, 145] width 133 height 19
click at [177, 165] on input"] "number" at bounding box center [172, 164] width 28 height 13
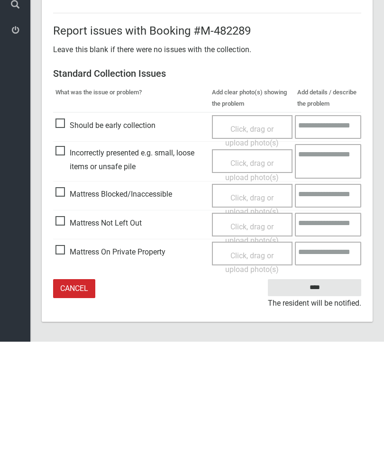
type input"] "*"
click at [66, 337] on span "Mattress Not Left Out" at bounding box center [98, 344] width 86 height 14
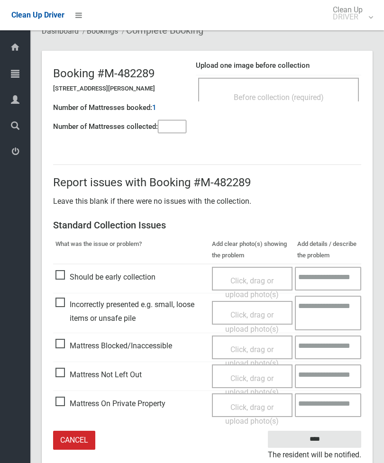
click at [260, 377] on span "Click, drag or upload photo(s)" at bounding box center [252, 385] width 54 height 23
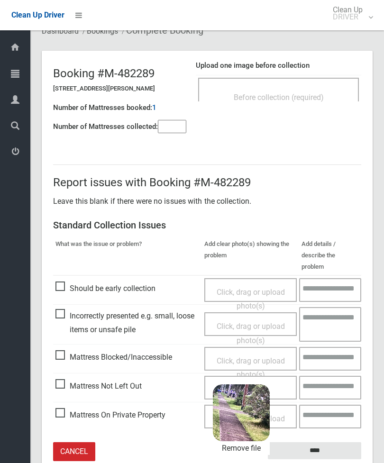
click at [334, 442] on input "****" at bounding box center [314, 451] width 93 height 18
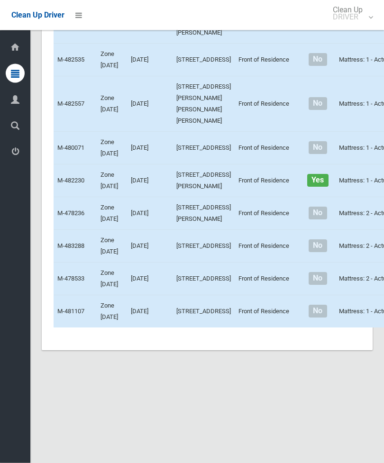
scroll to position [3874, 0]
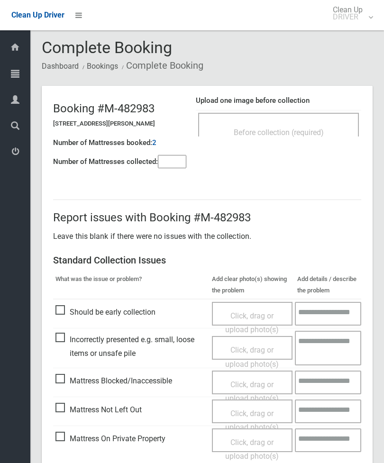
scroll to position [8, 0]
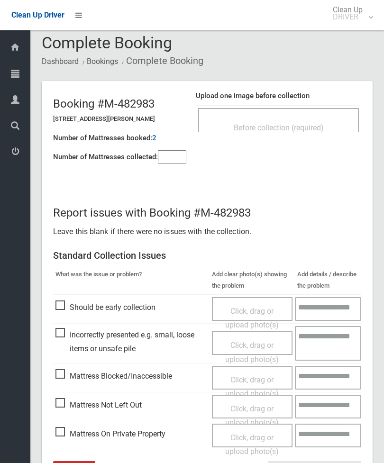
click at [326, 126] on div "Before collection (required)" at bounding box center [279, 127] width 140 height 18
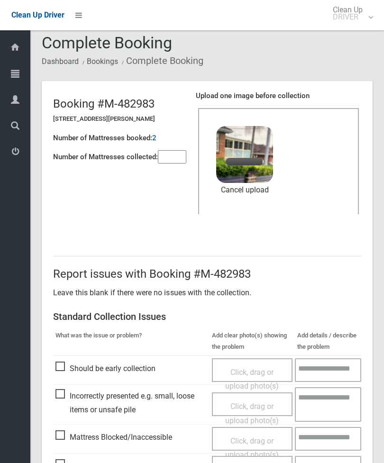
click at [170, 164] on input"] "number" at bounding box center [172, 156] width 28 height 13
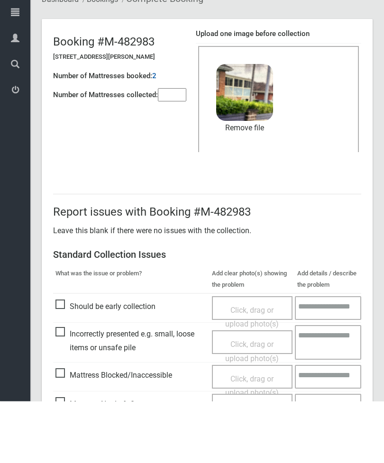
scroll to position [130, 0]
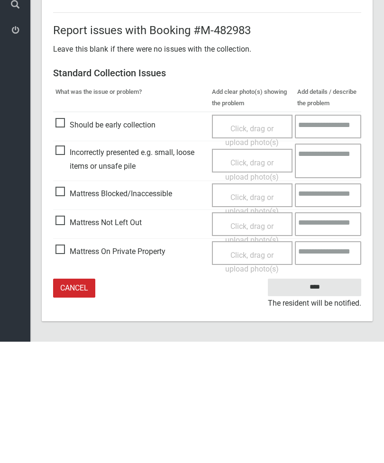
type input"] "*"
click at [323, 400] on input "****" at bounding box center [314, 409] width 93 height 18
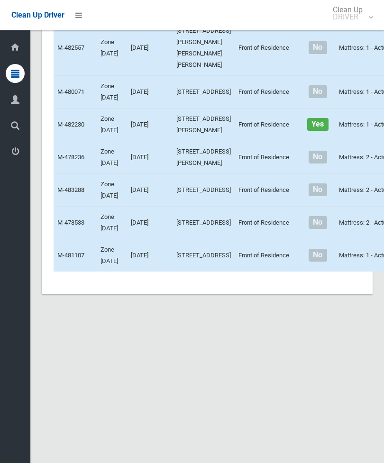
scroll to position [3959, 0]
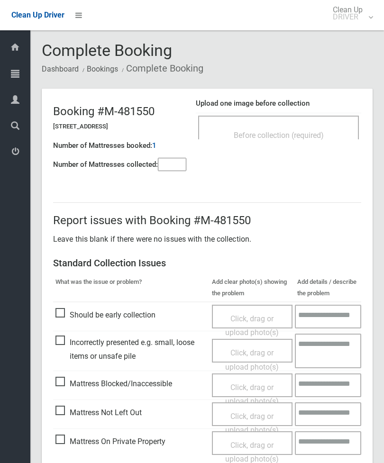
click at [314, 128] on div "Before collection (required)" at bounding box center [279, 135] width 140 height 18
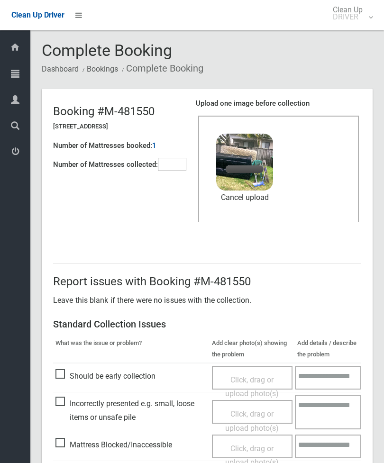
click at [170, 165] on input"] "number" at bounding box center [172, 164] width 28 height 13
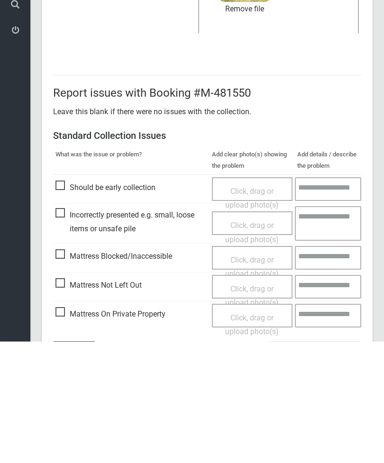
scroll to position [130, 0]
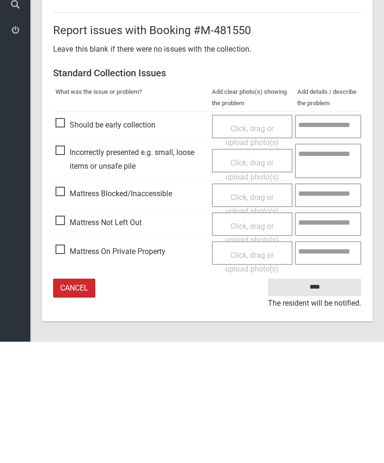
type input"] "*"
click at [323, 400] on input "****" at bounding box center [314, 409] width 93 height 18
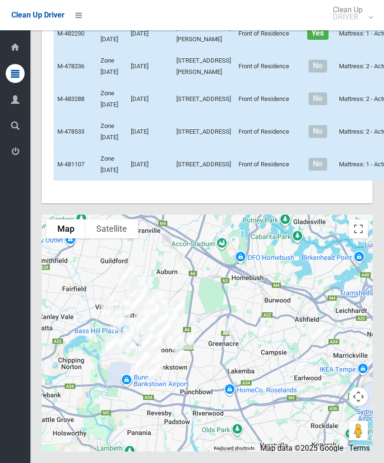
scroll to position [4175, 0]
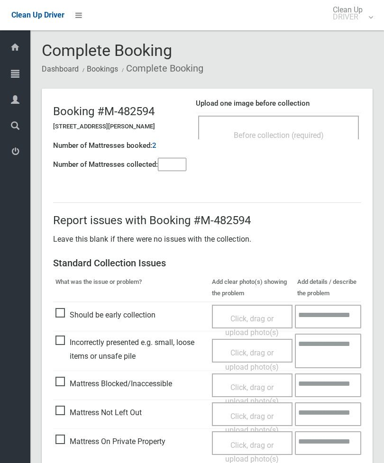
click at [315, 127] on div "Before collection (required)" at bounding box center [279, 135] width 140 height 18
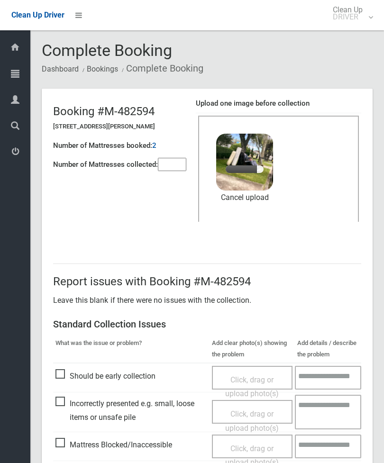
click at [167, 169] on input"] "number" at bounding box center [172, 164] width 28 height 13
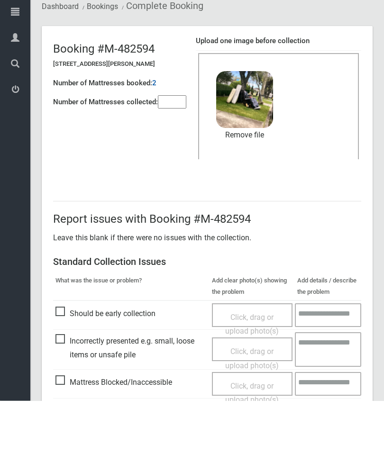
scroll to position [130, 0]
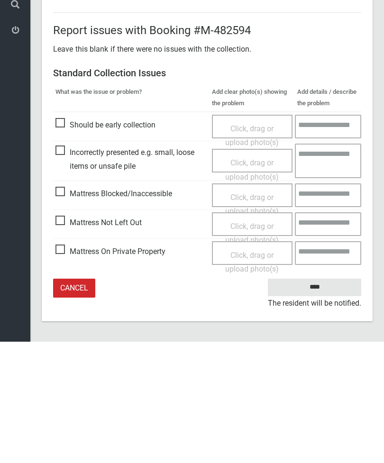
type input"] "*"
click at [320, 400] on input "****" at bounding box center [314, 409] width 93 height 18
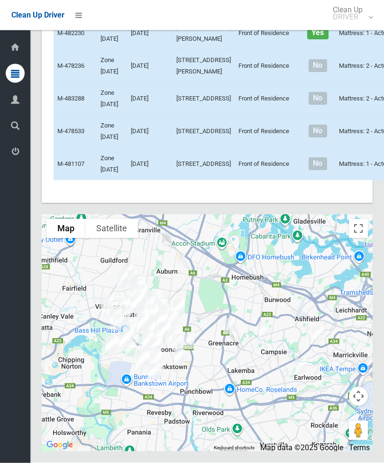
scroll to position [5978, 0]
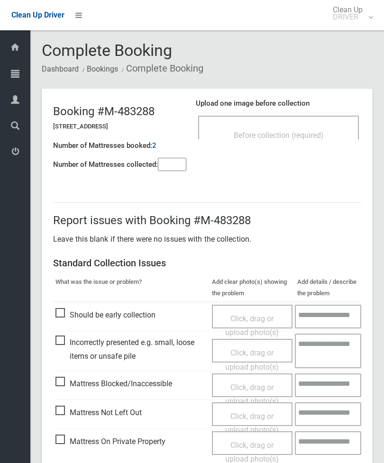
click at [170, 159] on input"] "number" at bounding box center [172, 164] width 28 height 13
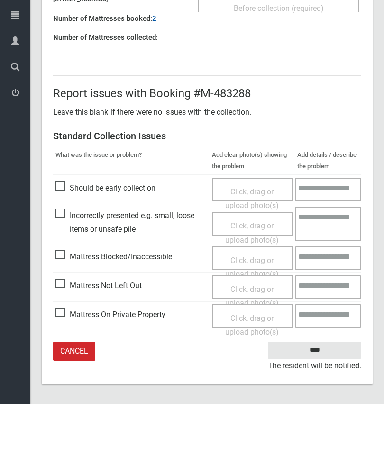
type input"] "*"
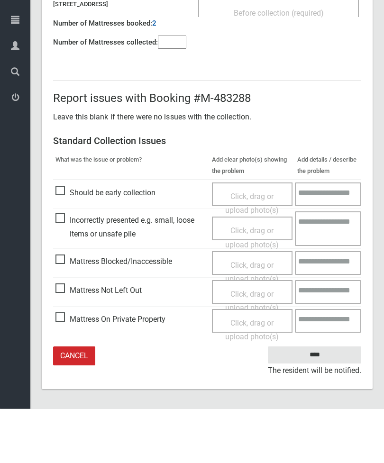
click at [62, 337] on span "Mattress Not Left Out" at bounding box center [98, 344] width 86 height 14
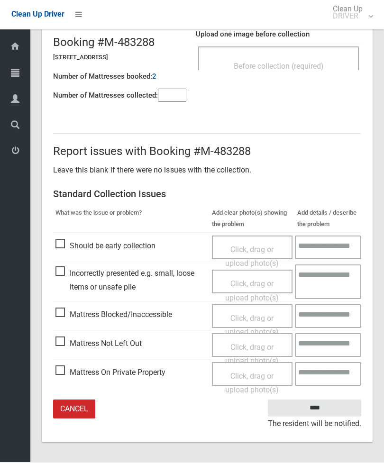
scroll to position [38, 0]
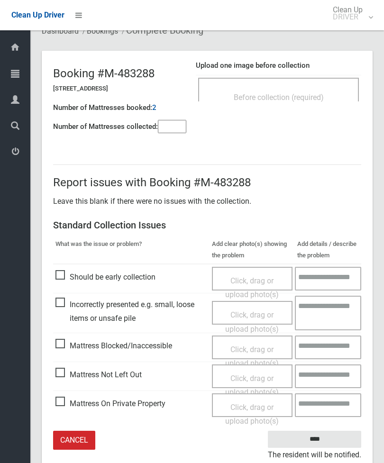
click at [255, 379] on span "Click, drag or upload photo(s)" at bounding box center [252, 385] width 54 height 23
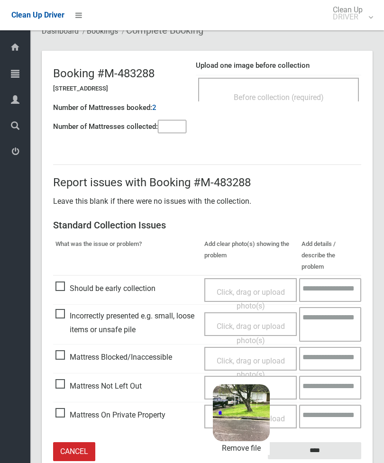
click at [335, 442] on input "****" at bounding box center [314, 451] width 93 height 18
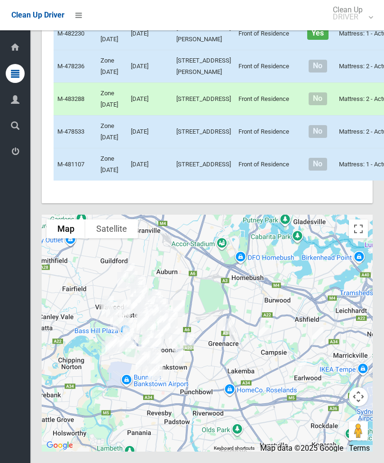
scroll to position [5391, 0]
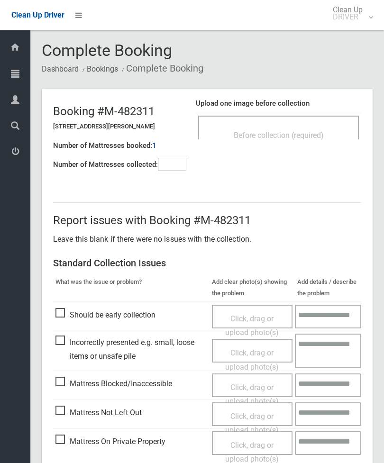
click at [321, 118] on div "Before collection (required)" at bounding box center [278, 128] width 161 height 24
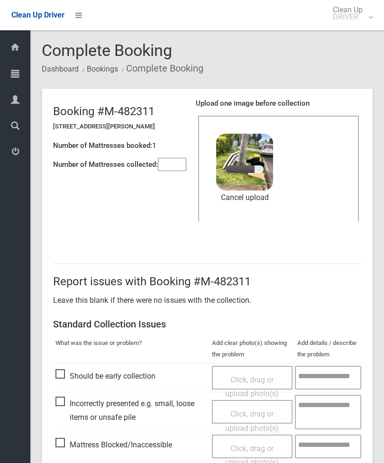
click at [172, 162] on input"] "number" at bounding box center [172, 164] width 28 height 13
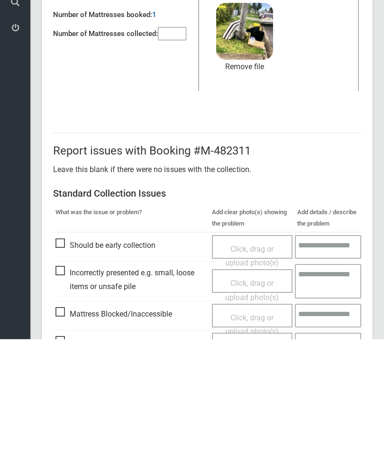
scroll to position [130, 0]
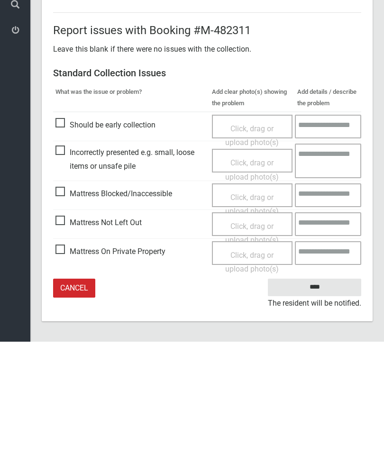
type input"] "*"
click at [327, 400] on input "****" at bounding box center [314, 409] width 93 height 18
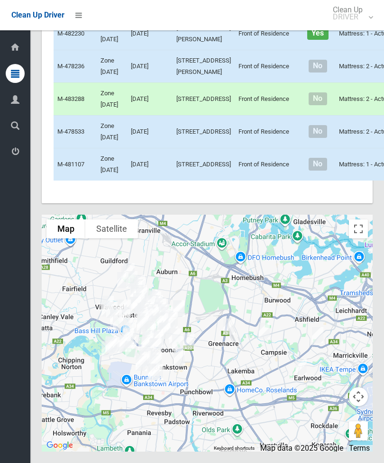
scroll to position [5370, 0]
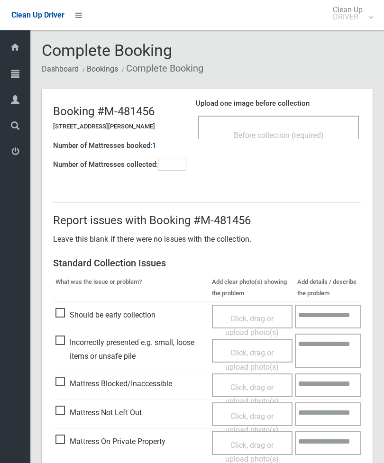
click at [296, 126] on div "Before collection (required)" at bounding box center [279, 135] width 140 height 18
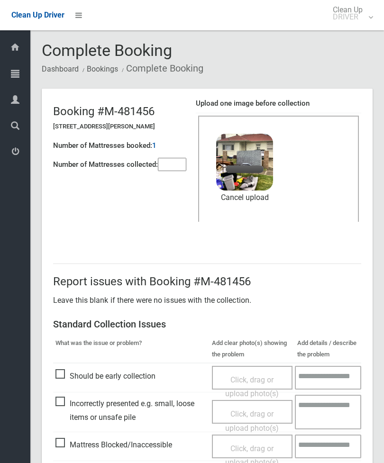
click at [186, 158] on input"] "number" at bounding box center [172, 164] width 28 height 13
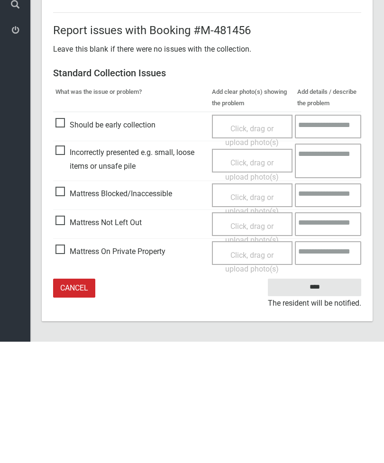
type input"] "*"
click at [325, 400] on input "****" at bounding box center [314, 409] width 93 height 18
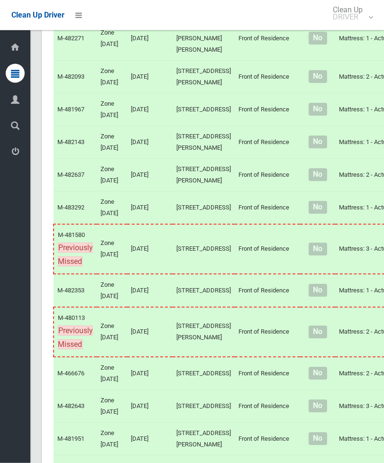
scroll to position [1893, 0]
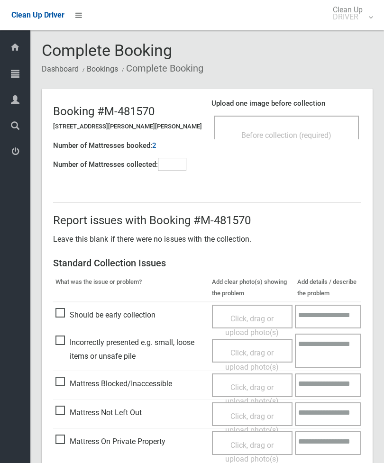
click at [313, 131] on span "Before collection (required)" at bounding box center [286, 135] width 90 height 9
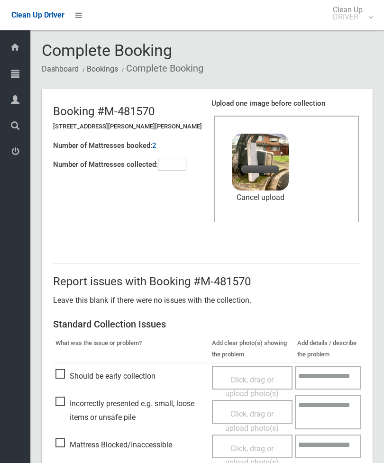
click at [179, 170] on input"] "number" at bounding box center [172, 164] width 28 height 13
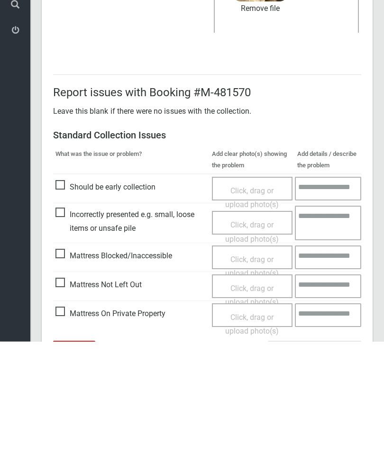
scroll to position [130, 0]
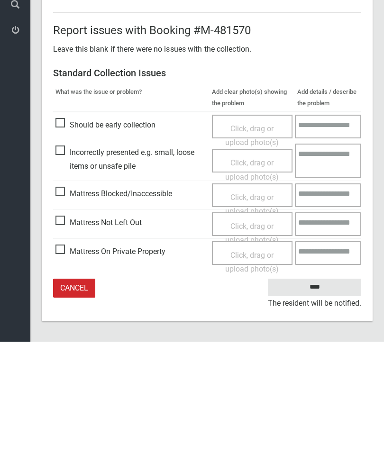
type input"] "*"
click at [321, 400] on input "****" at bounding box center [314, 409] width 93 height 18
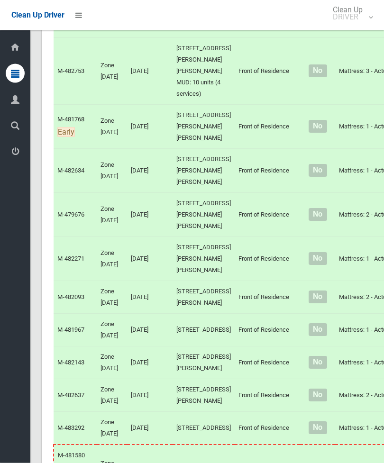
scroll to position [1673, 0]
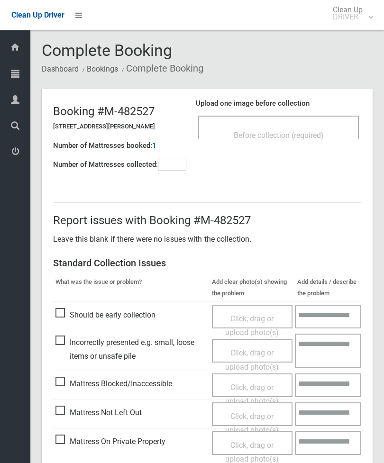
click at [308, 134] on span "Before collection (required)" at bounding box center [279, 135] width 90 height 9
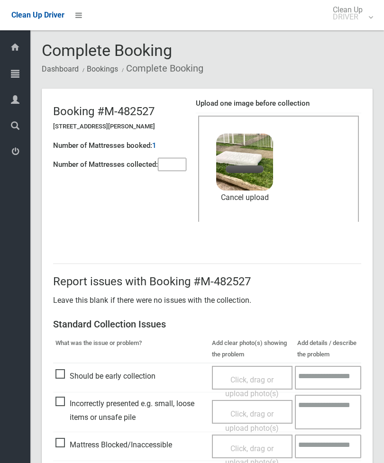
click at [177, 163] on input"] "number" at bounding box center [172, 164] width 28 height 13
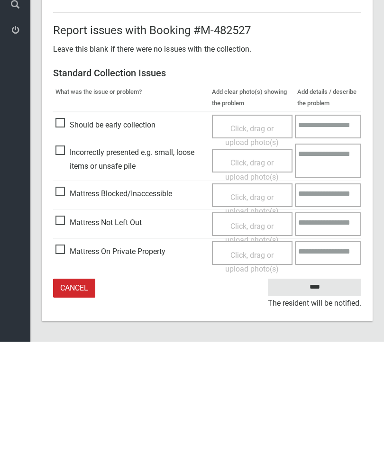
type input"] "*"
click at [321, 400] on input "****" at bounding box center [314, 409] width 93 height 18
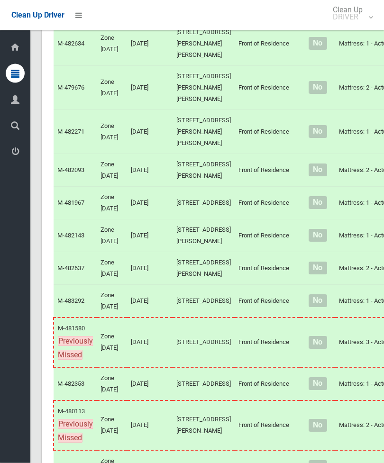
scroll to position [1799, 0]
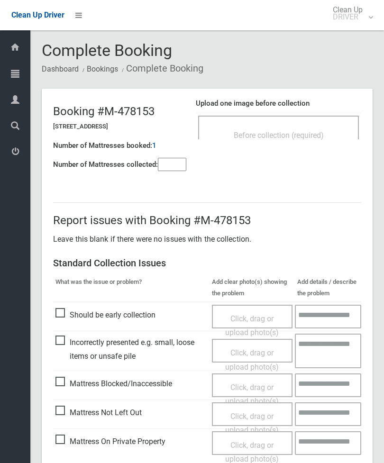
click at [322, 124] on div "Before collection (required)" at bounding box center [278, 128] width 161 height 24
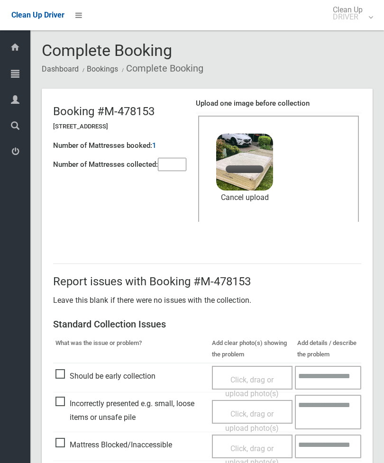
click at [177, 162] on input"] "number" at bounding box center [172, 164] width 28 height 13
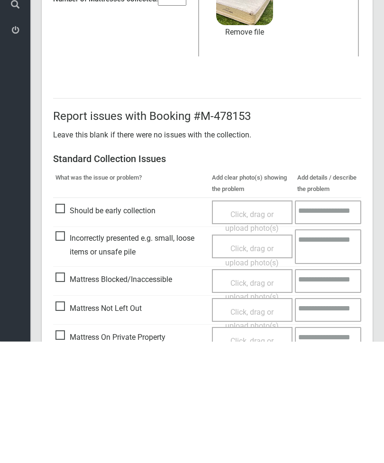
scroll to position [130, 0]
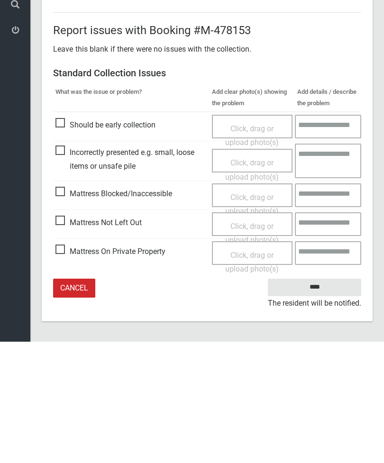
type input"] "*"
click at [322, 400] on input "****" at bounding box center [314, 409] width 93 height 18
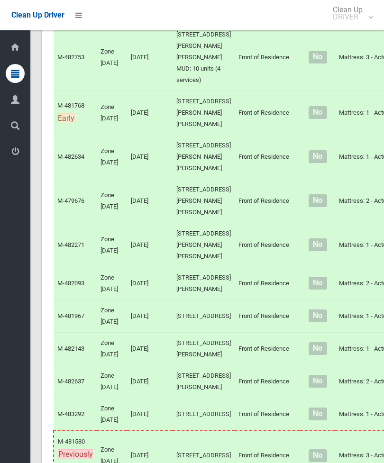
scroll to position [1686, 0]
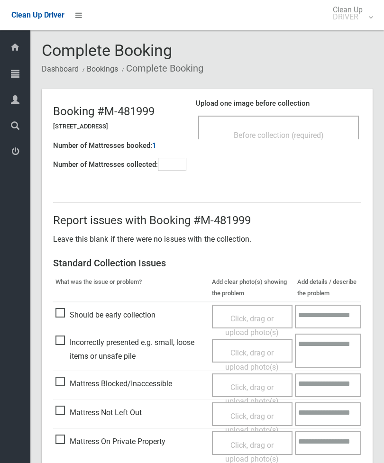
click at [172, 164] on input"] "number" at bounding box center [172, 164] width 28 height 13
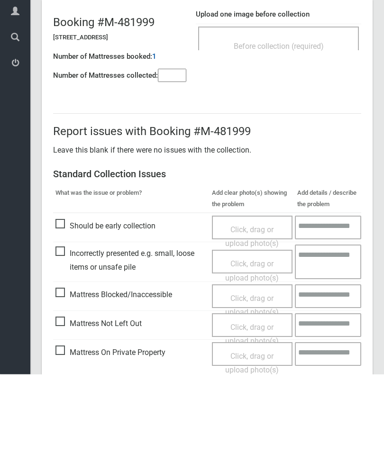
scroll to position [68, 0]
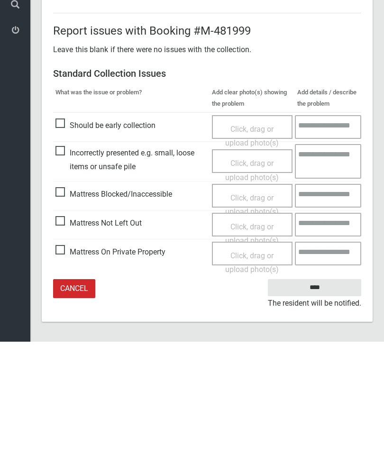
type input"] "*"
click at [64, 337] on span "Mattress Not Left Out" at bounding box center [98, 344] width 86 height 14
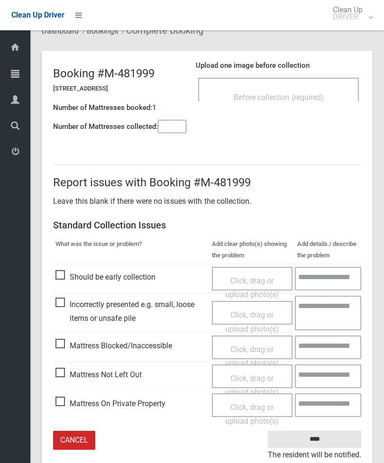
click at [264, 377] on span "Click, drag or upload photo(s)" at bounding box center [252, 385] width 54 height 23
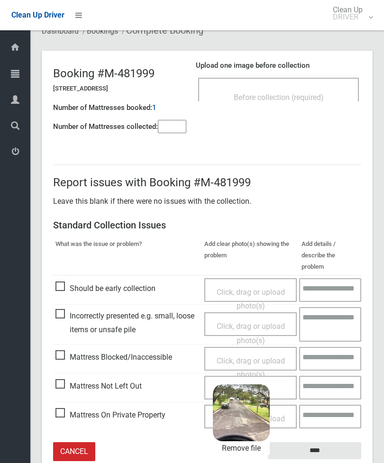
click at [346, 442] on input "****" at bounding box center [314, 451] width 93 height 18
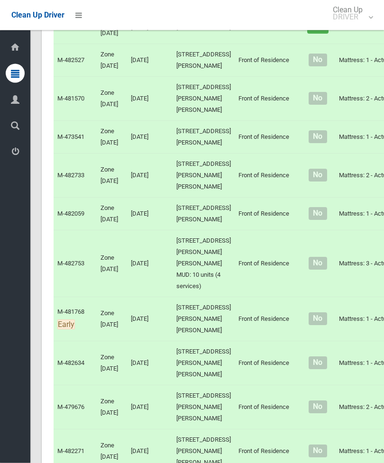
scroll to position [1486, 0]
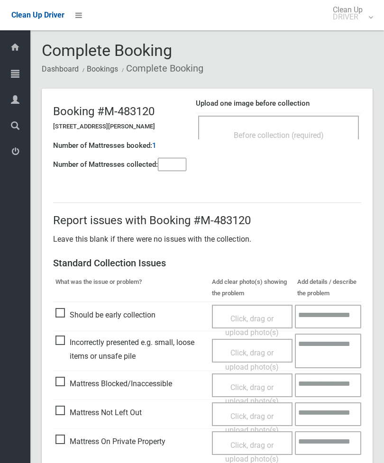
click at [309, 131] on span "Before collection (required)" at bounding box center [279, 135] width 90 height 9
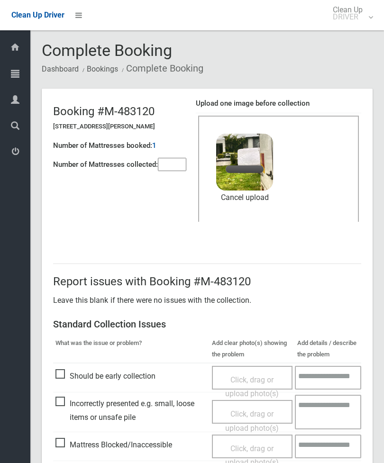
click at [173, 165] on input"] "number" at bounding box center [172, 164] width 28 height 13
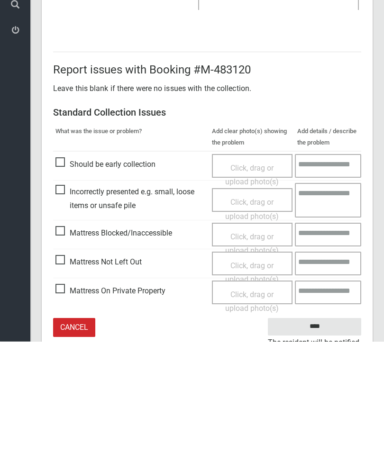
scroll to position [130, 0]
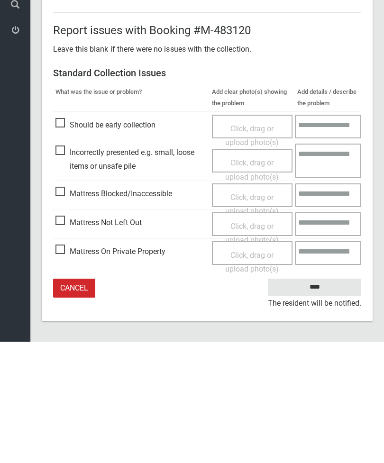
type input"] "*"
click at [324, 400] on input "****" at bounding box center [314, 409] width 93 height 18
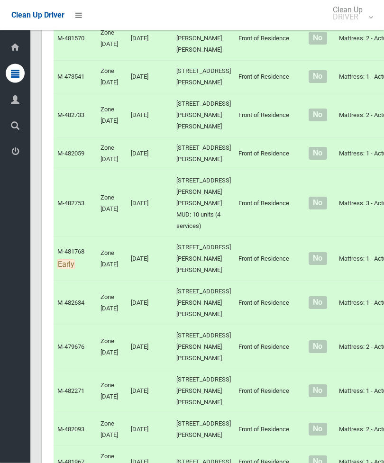
scroll to position [1540, 0]
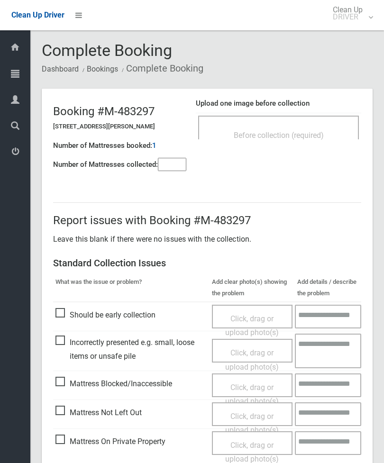
click at [325, 142] on div "Before collection (required)" at bounding box center [279, 135] width 140 height 18
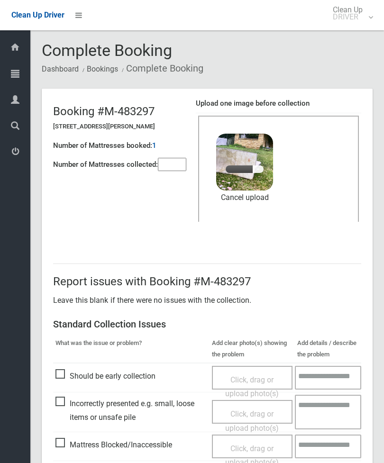
click at [174, 168] on input"] "number" at bounding box center [172, 164] width 28 height 13
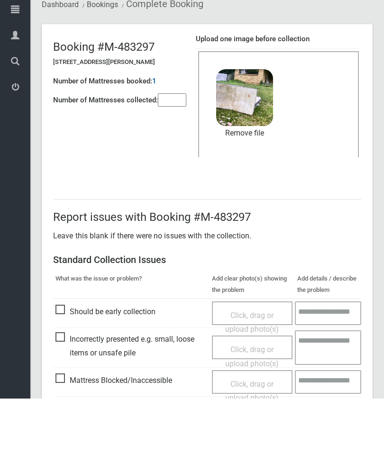
scroll to position [130, 0]
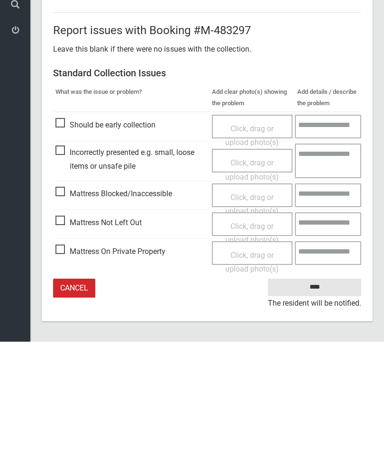
type input"] "*"
click at [329, 400] on input "****" at bounding box center [314, 409] width 93 height 18
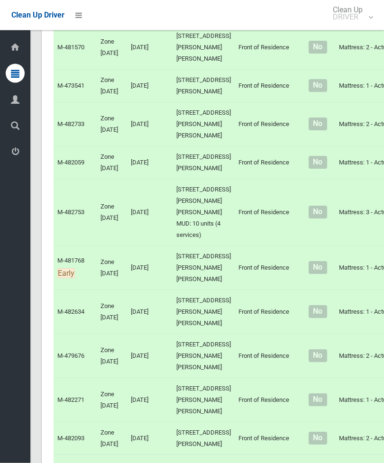
scroll to position [1531, 0]
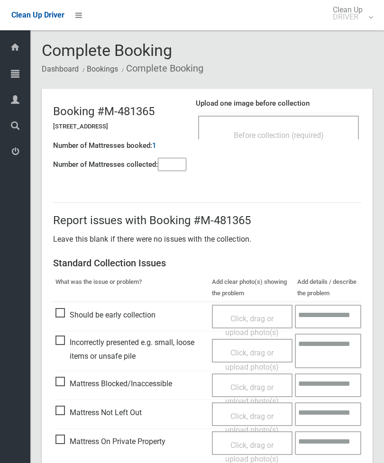
click at [314, 129] on div "Before collection (required)" at bounding box center [279, 135] width 140 height 18
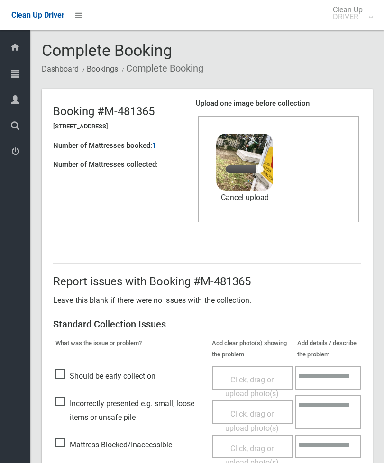
click at [174, 163] on input"] "number" at bounding box center [172, 164] width 28 height 13
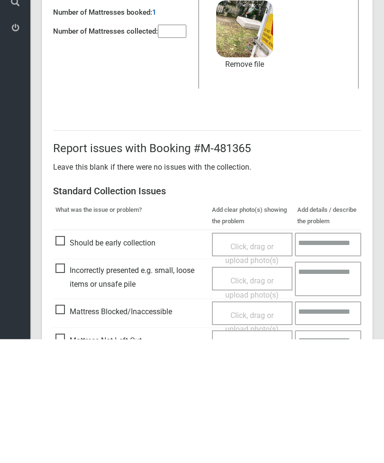
scroll to position [130, 0]
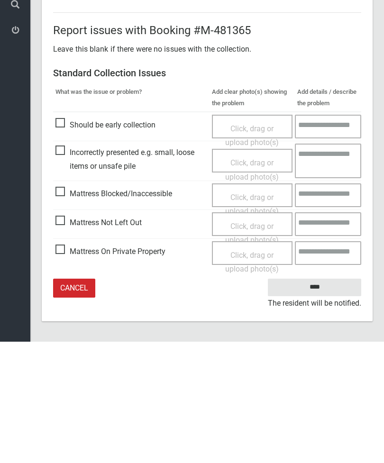
type input"] "*"
click at [325, 400] on input "****" at bounding box center [314, 409] width 93 height 18
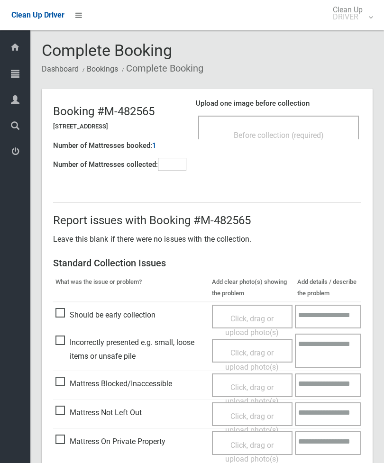
click at [172, 162] on input"] "number" at bounding box center [172, 164] width 28 height 13
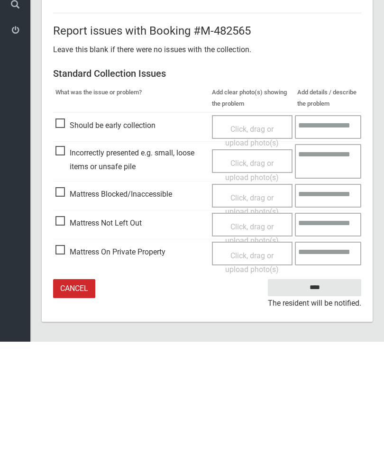
type input"] "*"
click at [61, 337] on span "Mattress Not Left Out" at bounding box center [98, 344] width 86 height 14
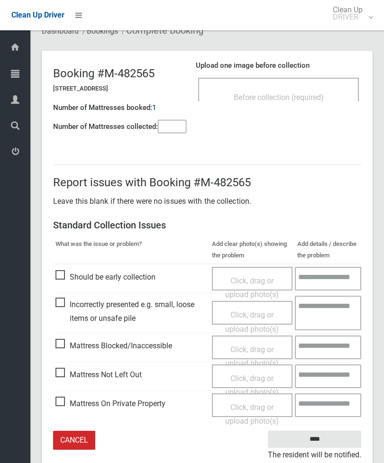
click at [264, 381] on div "Click, drag or upload photo(s)" at bounding box center [252, 386] width 67 height 28
click at [253, 376] on span "Click, drag or upload photo(s)" at bounding box center [252, 385] width 54 height 23
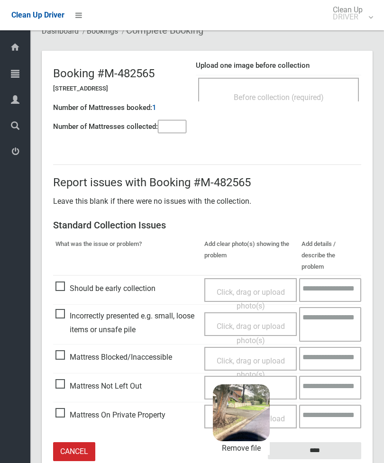
click at [334, 442] on input "****" at bounding box center [314, 451] width 93 height 18
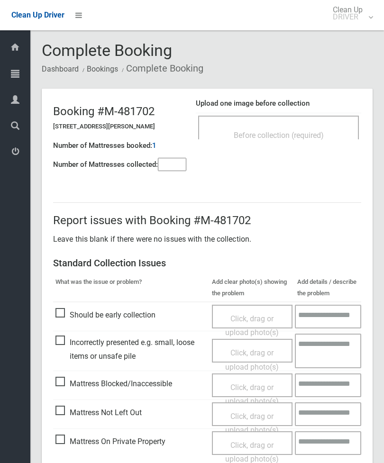
click at [164, 163] on input"] "number" at bounding box center [172, 164] width 28 height 13
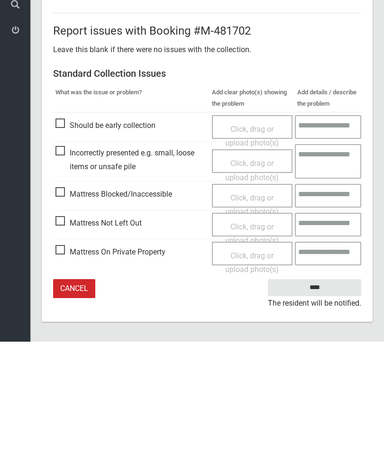
type input"] "*"
click at [64, 337] on span "Mattress Not Left Out" at bounding box center [98, 344] width 86 height 14
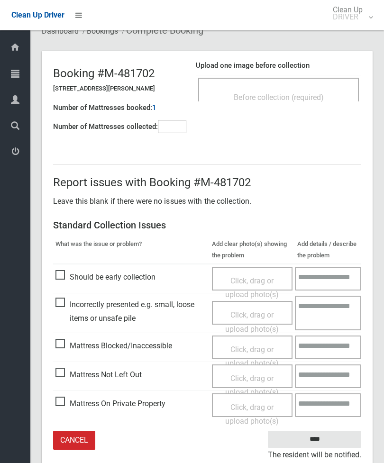
click at [255, 379] on span "Click, drag or upload photo(s)" at bounding box center [252, 385] width 54 height 23
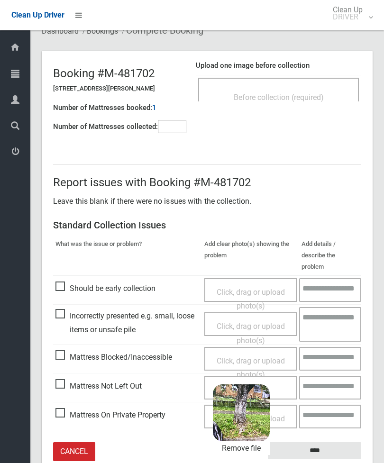
click at [337, 442] on input "****" at bounding box center [314, 451] width 93 height 18
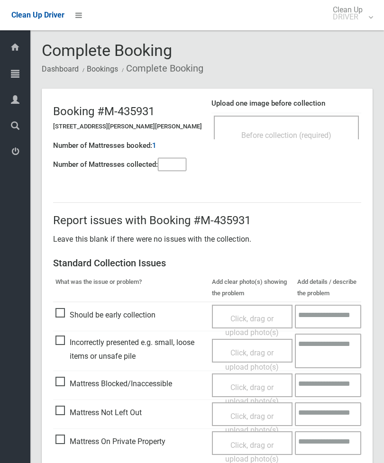
click at [319, 130] on div "Before collection (required)" at bounding box center [286, 135] width 124 height 18
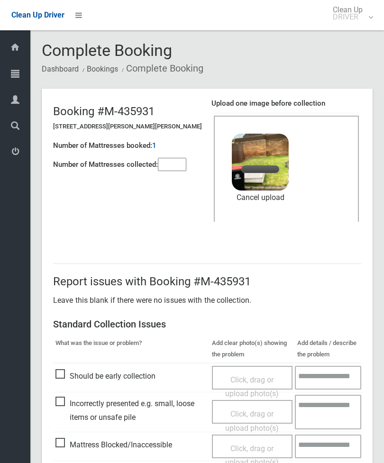
click at [173, 179] on header "Booking #M-435931 [STREET_ADDRESS][PERSON_NAME][PERSON_NAME] Number of Mattress…" at bounding box center [207, 165] width 331 height 152
click at [192, 153] on div "Booking #M-435931 [STREET_ADDRESS][PERSON_NAME][PERSON_NAME] Number of Mattress…" at bounding box center [132, 134] width 158 height 81
click at [175, 160] on input"] "number" at bounding box center [172, 164] width 28 height 13
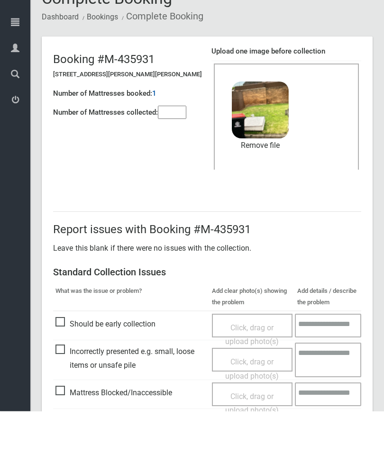
scroll to position [130, 0]
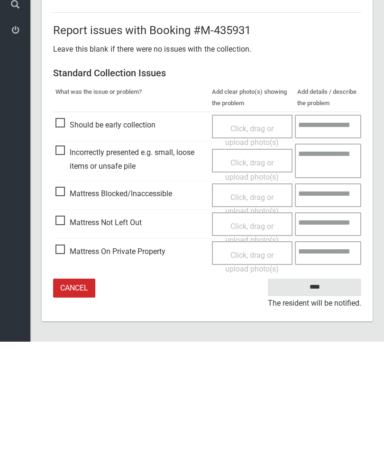
type input"] "*"
click at [314, 400] on input "****" at bounding box center [314, 409] width 93 height 18
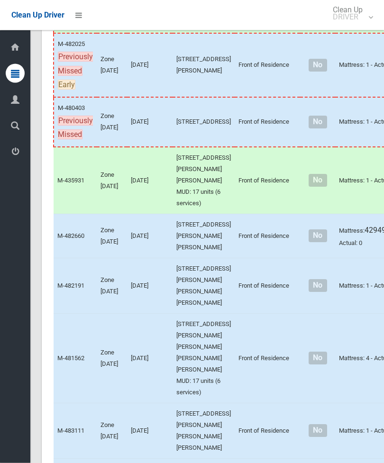
scroll to position [285, 0]
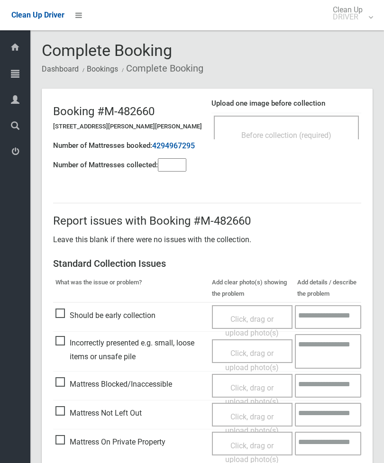
click at [170, 159] on input"] "number" at bounding box center [172, 164] width 28 height 13
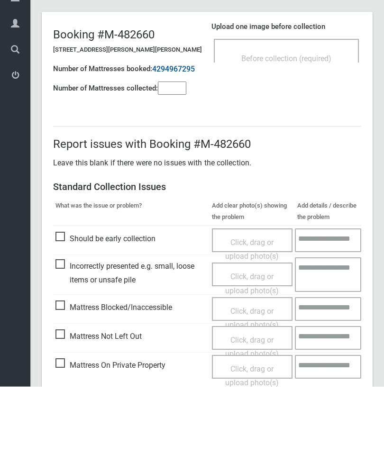
scroll to position [69, 0]
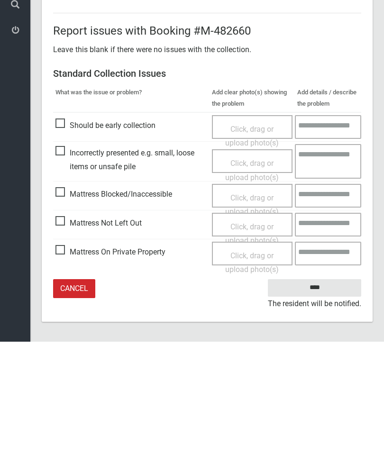
type input"] "*"
click at [63, 337] on span "Mattress Not Left Out" at bounding box center [98, 344] width 86 height 14
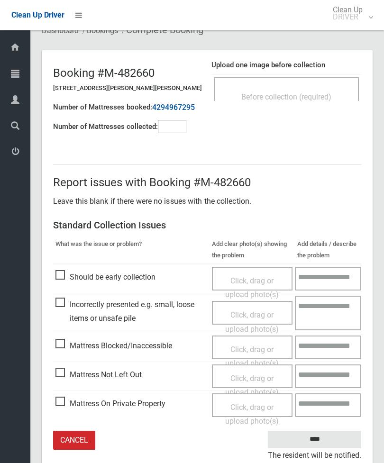
click at [252, 378] on span "Click, drag or upload photo(s)" at bounding box center [252, 385] width 54 height 23
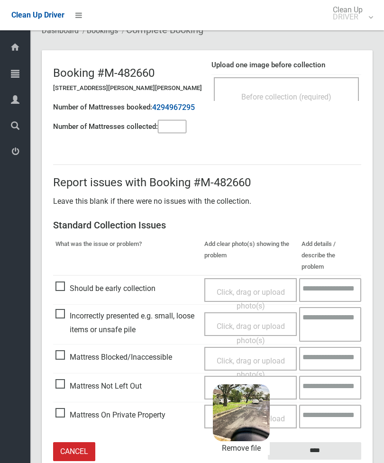
click at [335, 442] on input "****" at bounding box center [314, 451] width 93 height 18
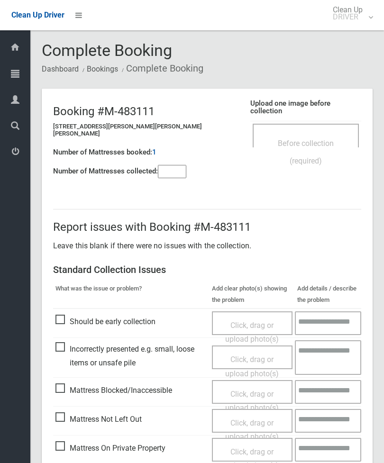
click at [297, 142] on div "Before collection (required)" at bounding box center [305, 151] width 85 height 35
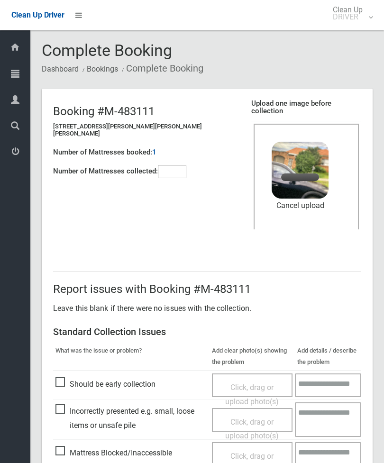
click at [186, 165] on input"] "number" at bounding box center [172, 171] width 28 height 13
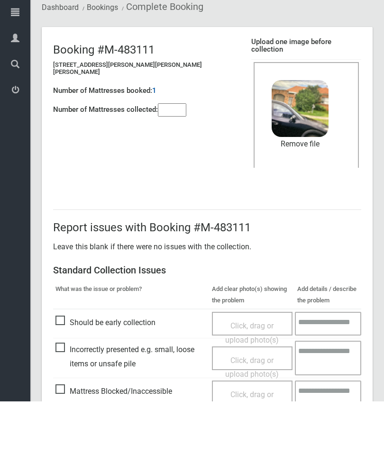
scroll to position [130, 0]
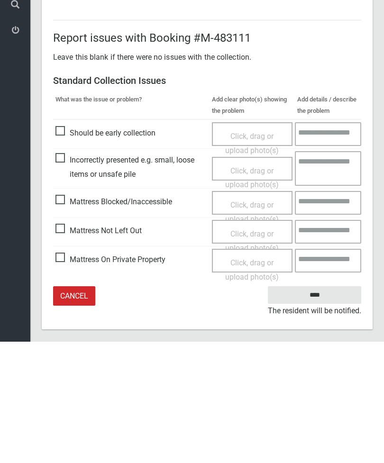
type input"] "*"
click at [320, 408] on input "****" at bounding box center [314, 417] width 93 height 18
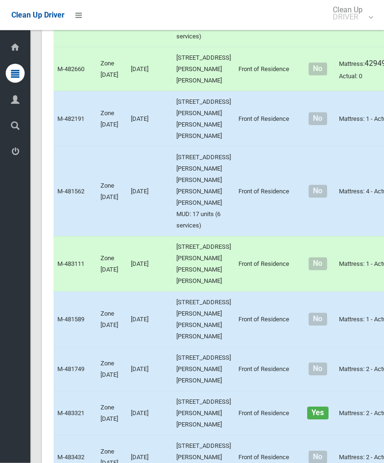
scroll to position [452, 0]
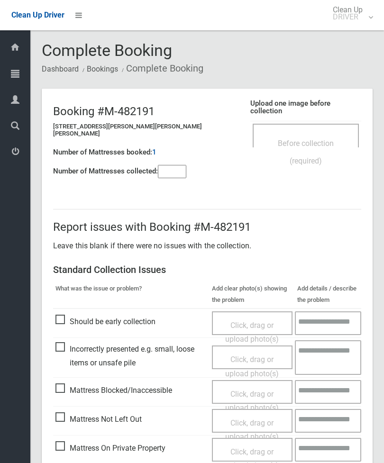
click at [174, 166] on input"] "number" at bounding box center [172, 171] width 28 height 13
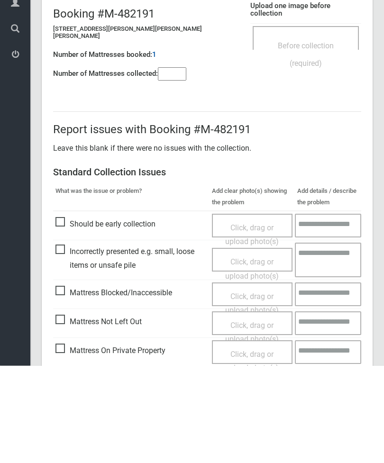
scroll to position [68, 0]
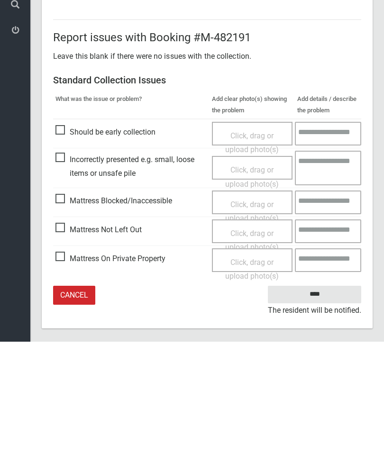
type input"] "*"
click at [67, 344] on span "Mattress Not Left Out" at bounding box center [98, 351] width 86 height 14
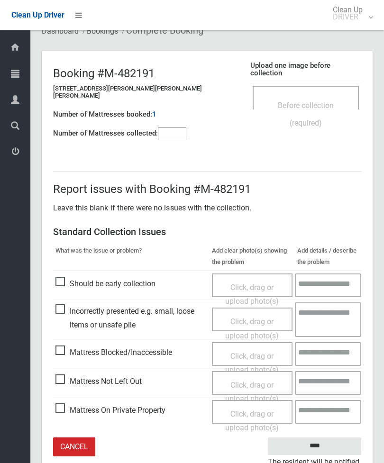
click at [257, 381] on span "Click, drag or upload photo(s)" at bounding box center [252, 392] width 54 height 23
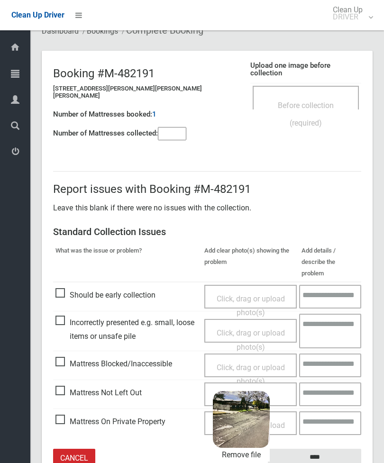
click at [333, 449] on input "****" at bounding box center [314, 458] width 93 height 18
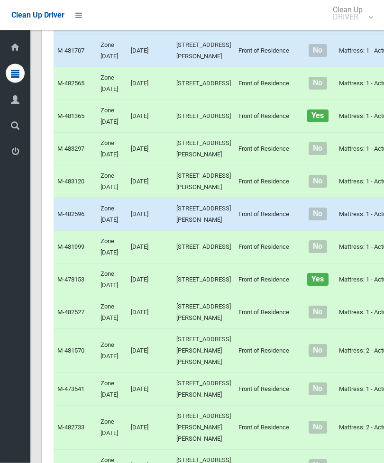
scroll to position [1229, 0]
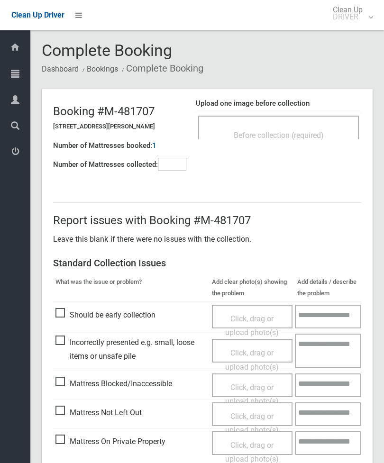
click at [307, 136] on span "Before collection (required)" at bounding box center [279, 135] width 90 height 9
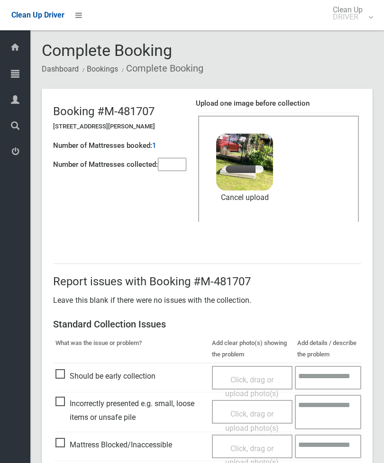
click at [170, 163] on input"] "number" at bounding box center [172, 164] width 28 height 13
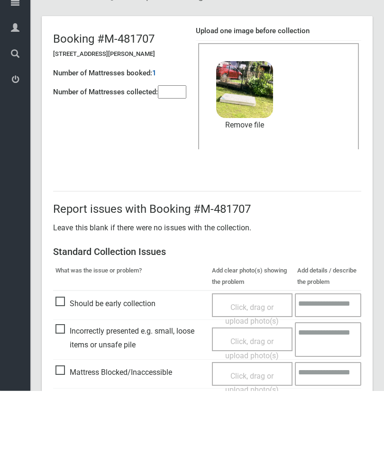
scroll to position [130, 0]
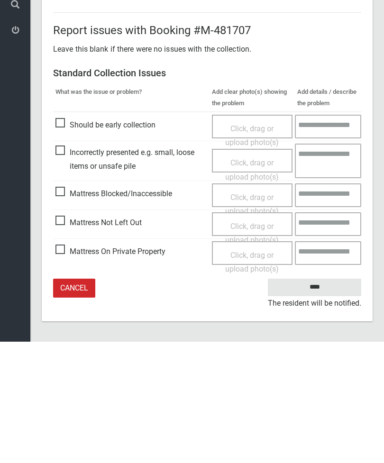
type input"] "*"
click at [318, 400] on input "****" at bounding box center [314, 409] width 93 height 18
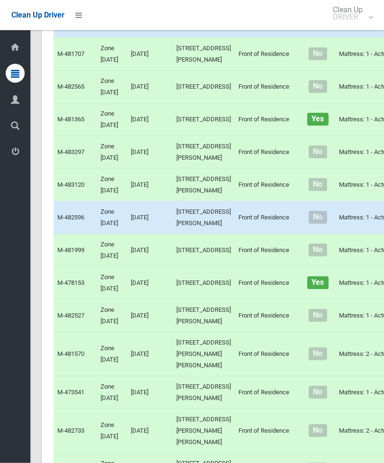
scroll to position [1225, 0]
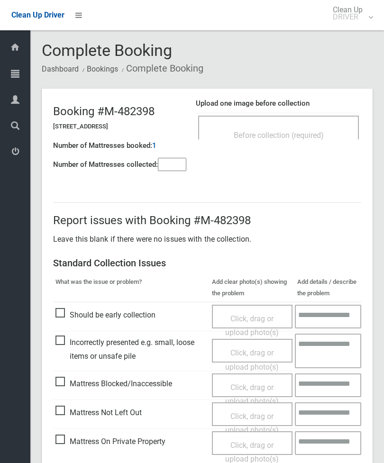
click at [313, 137] on span "Before collection (required)" at bounding box center [279, 135] width 90 height 9
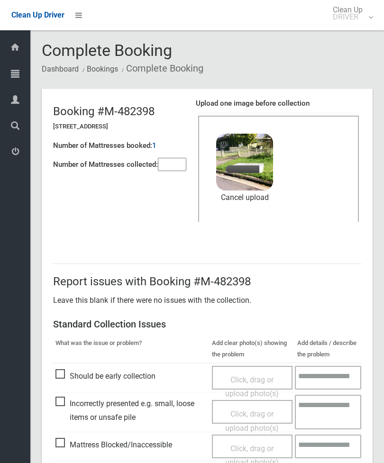
click at [169, 164] on input"] "number" at bounding box center [172, 164] width 28 height 13
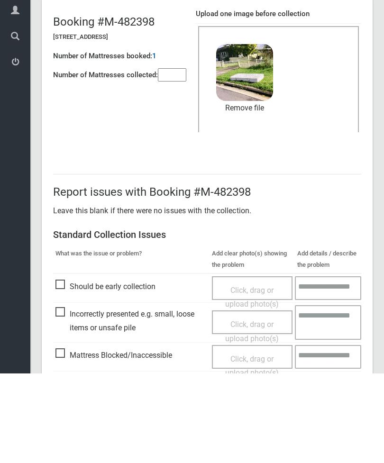
scroll to position [130, 0]
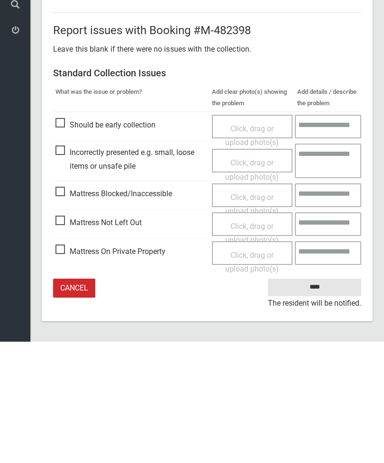
type input"] "*"
click at [321, 400] on input "****" at bounding box center [314, 409] width 93 height 18
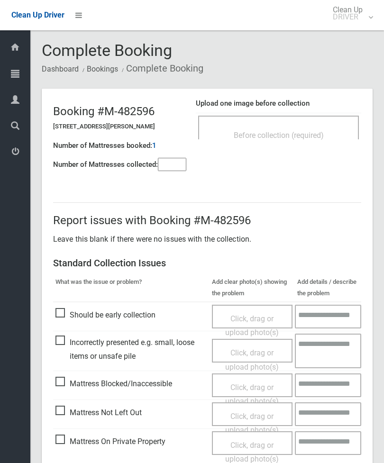
click at [174, 163] on input"] "number" at bounding box center [172, 164] width 28 height 13
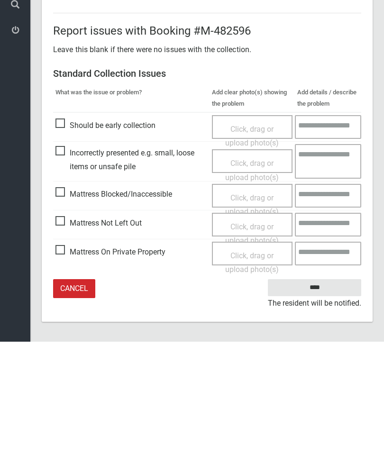
type input"] "*"
click at [65, 337] on span "Mattress Not Left Out" at bounding box center [98, 344] width 86 height 14
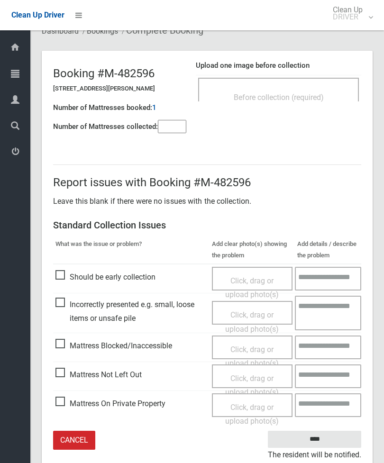
click at [260, 375] on span "Click, drag or upload photo(s)" at bounding box center [252, 385] width 54 height 23
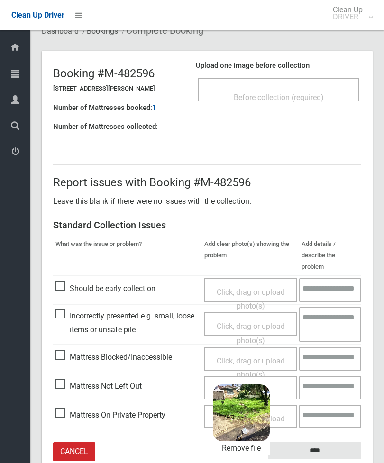
click at [340, 442] on input "****" at bounding box center [314, 451] width 93 height 18
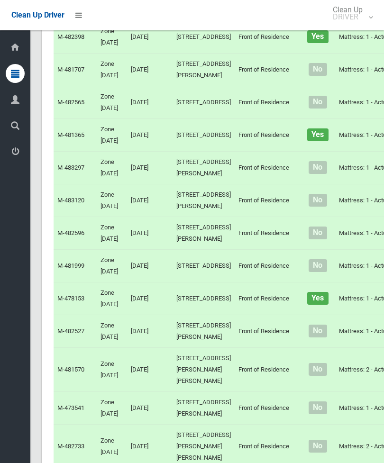
scroll to position [1229, 0]
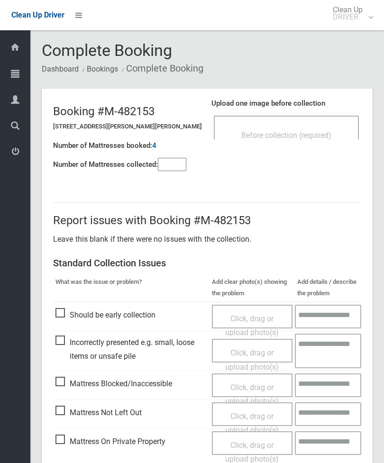
click at [322, 131] on span "Before collection (required)" at bounding box center [286, 135] width 90 height 9
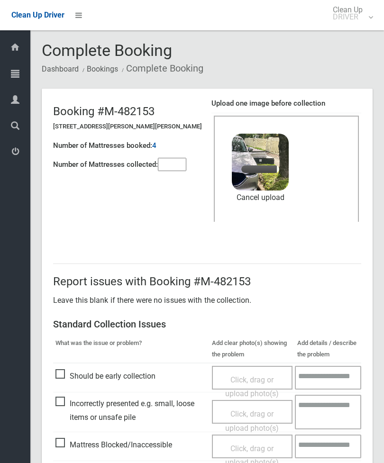
click at [182, 171] on input"] "number" at bounding box center [172, 164] width 28 height 13
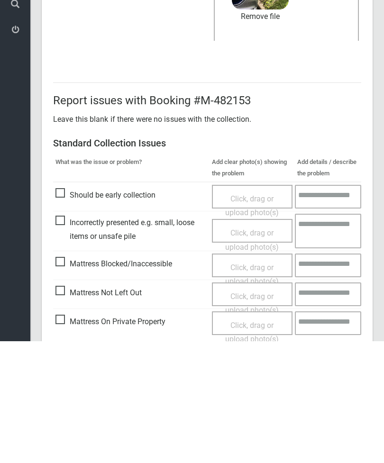
scroll to position [130, 0]
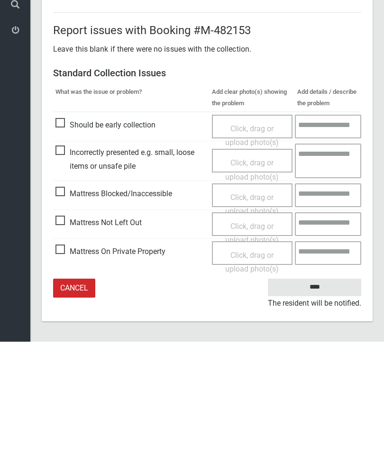
type input"] "*"
click at [320, 400] on input "****" at bounding box center [314, 409] width 93 height 18
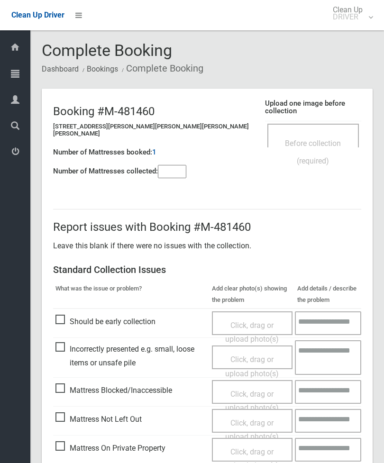
click at [308, 139] on span "Before collection (required)" at bounding box center [313, 152] width 56 height 27
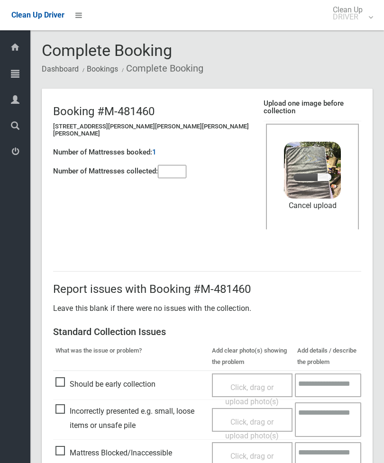
click at [169, 165] on input"] "number" at bounding box center [172, 171] width 28 height 13
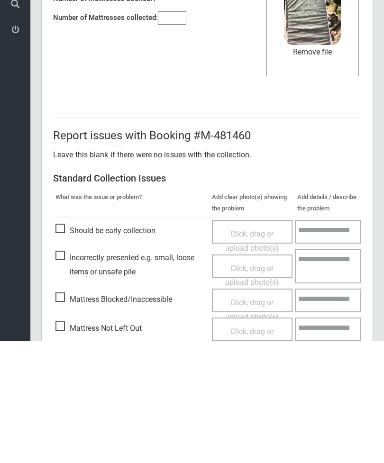
scroll to position [130, 0]
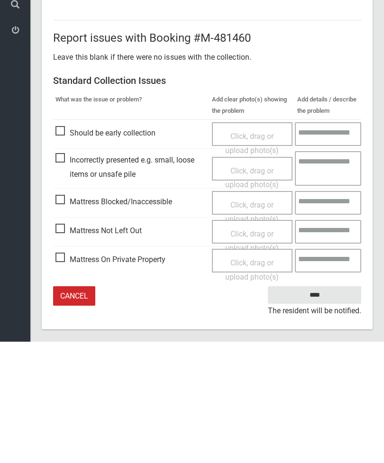
type input"] "*"
click at [324, 408] on input "****" at bounding box center [314, 417] width 93 height 18
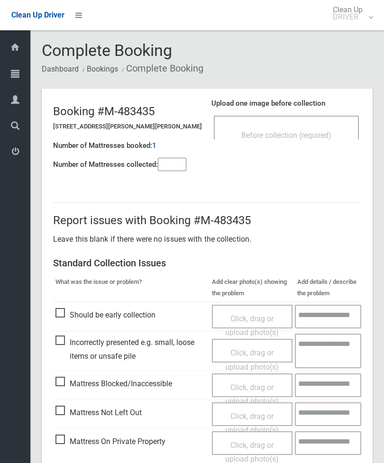
click at [312, 134] on span "Before collection (required)" at bounding box center [286, 135] width 90 height 9
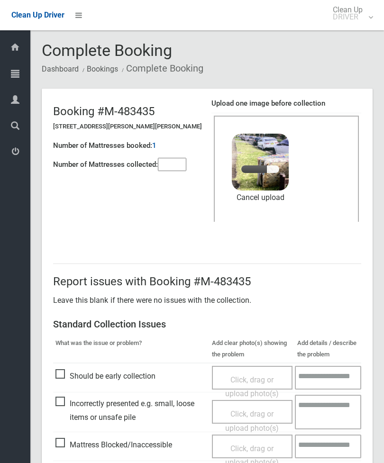
click at [176, 164] on input"] "number" at bounding box center [172, 164] width 28 height 13
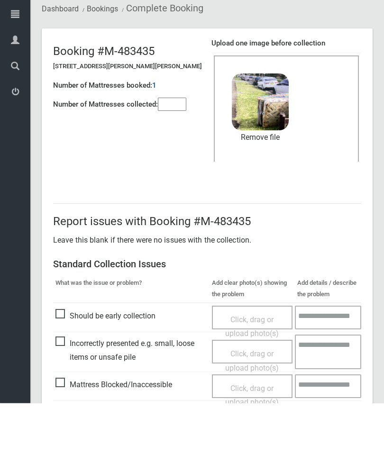
scroll to position [130, 0]
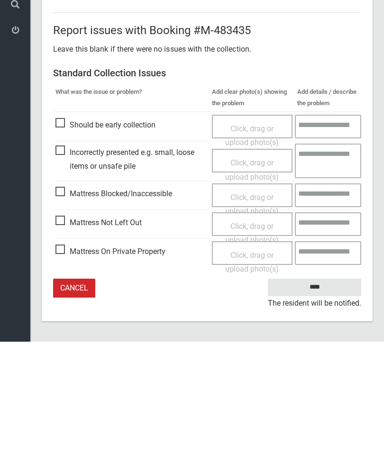
type input"] "*"
click at [322, 400] on input "****" at bounding box center [314, 409] width 93 height 18
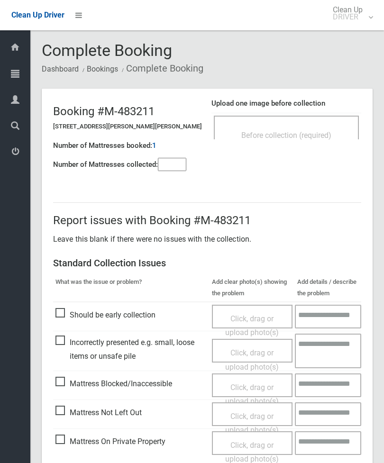
click at [296, 130] on div "Before collection (required)" at bounding box center [286, 135] width 124 height 18
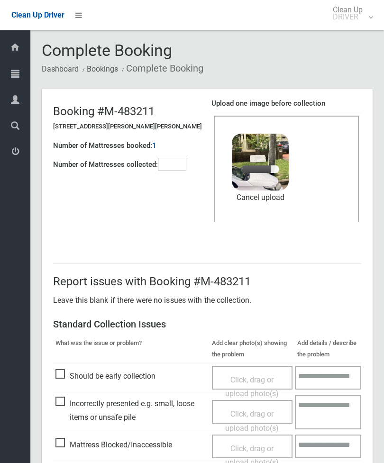
click at [168, 164] on input"] "number" at bounding box center [172, 164] width 28 height 13
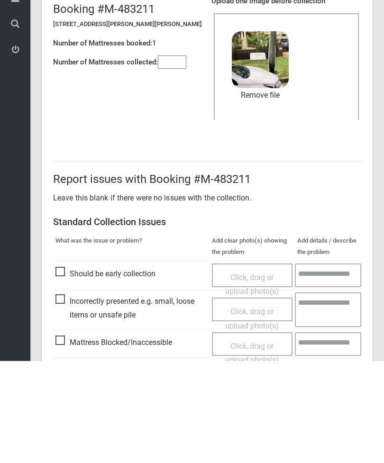
scroll to position [130, 0]
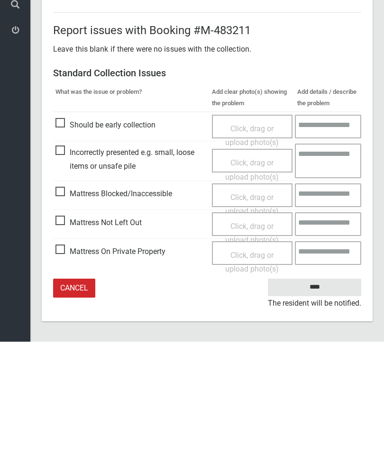
type input"] "*"
click at [328, 400] on input "****" at bounding box center [314, 409] width 93 height 18
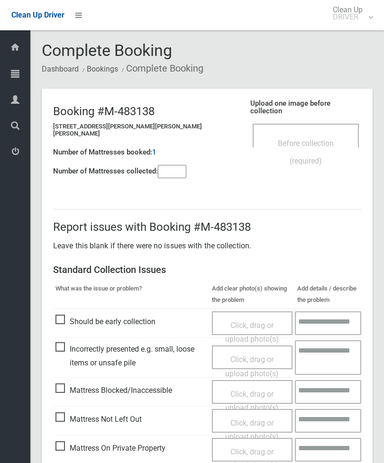
click at [314, 125] on div "Before collection (required)" at bounding box center [306, 136] width 106 height 24
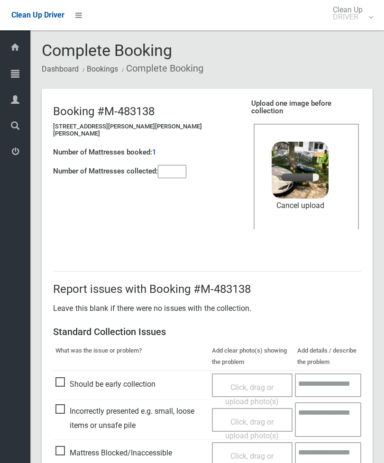
click at [178, 166] on input"] "number" at bounding box center [172, 171] width 28 height 13
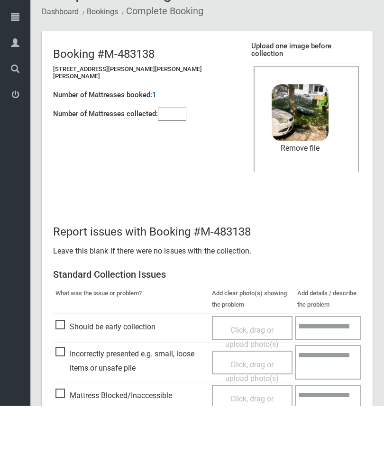
scroll to position [130, 0]
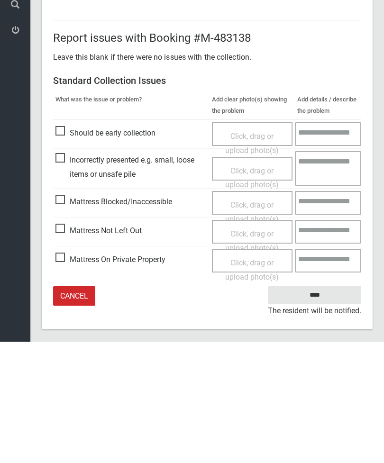
type input"] "*"
click at [328, 408] on input "****" at bounding box center [314, 417] width 93 height 18
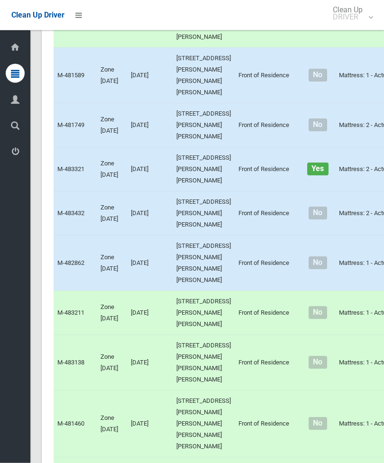
scroll to position [696, 0]
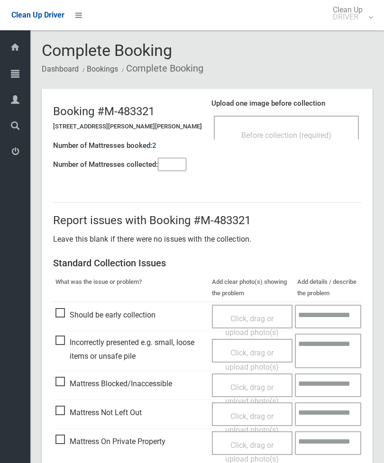
click at [300, 140] on div "Before collection (required)" at bounding box center [286, 135] width 124 height 18
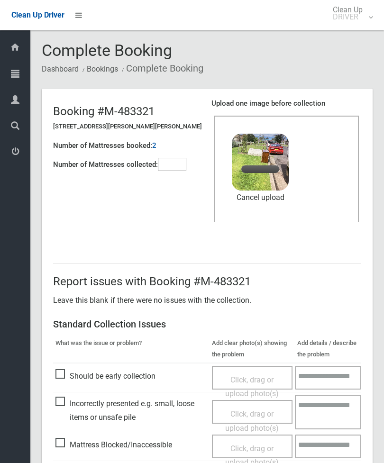
click at [172, 166] on input"] "number" at bounding box center [172, 164] width 28 height 13
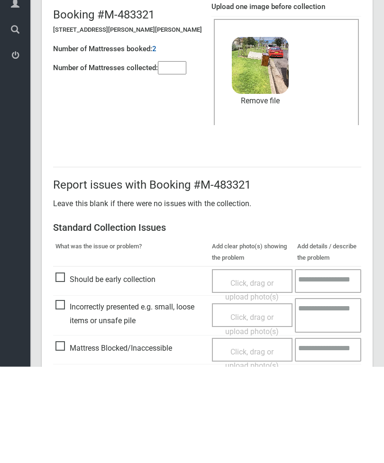
scroll to position [130, 0]
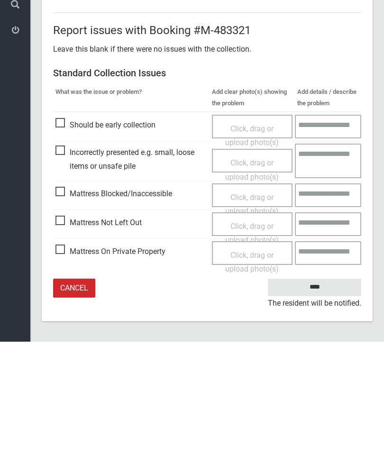
type input"] "*"
click at [328, 400] on input "****" at bounding box center [314, 409] width 93 height 18
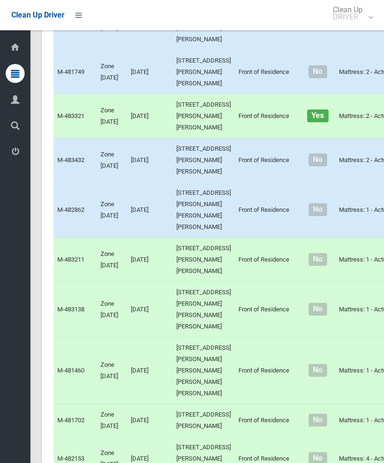
scroll to position [830, 0]
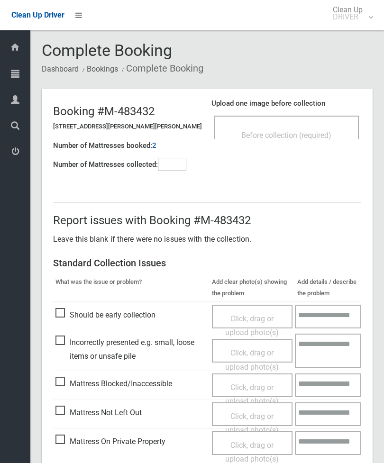
click at [305, 118] on div "Before collection (required)" at bounding box center [286, 128] width 145 height 24
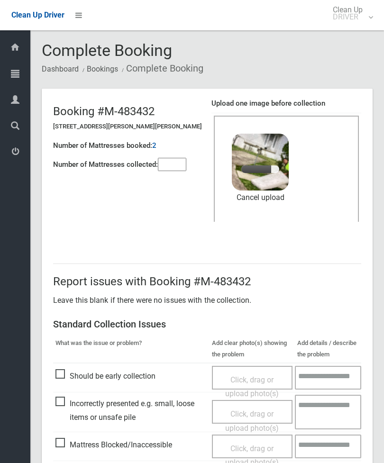
click at [167, 169] on input"] "number" at bounding box center [172, 164] width 28 height 13
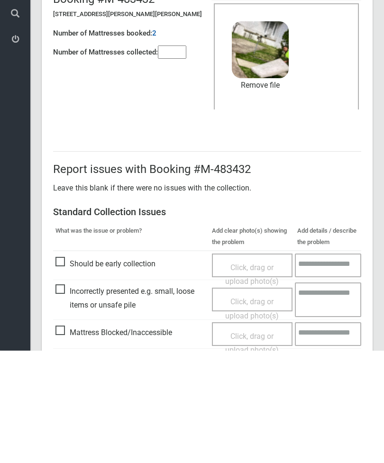
scroll to position [130, 0]
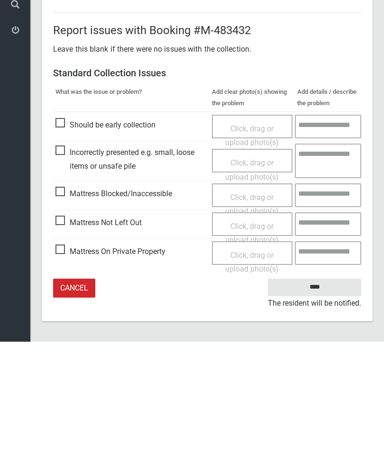
type input"] "*"
click at [322, 400] on input "****" at bounding box center [314, 409] width 93 height 18
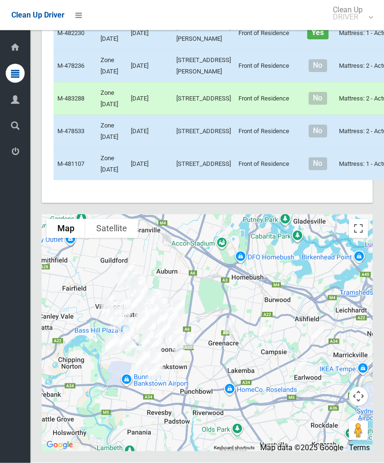
scroll to position [4472, 0]
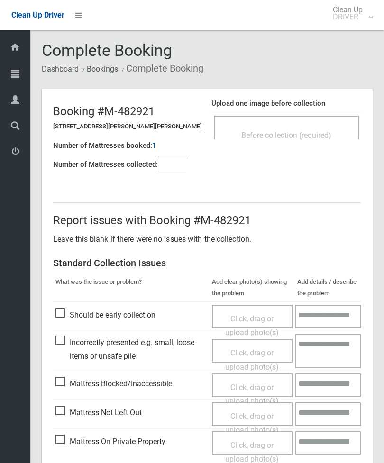
click at [312, 126] on div "Before collection (required)" at bounding box center [286, 135] width 124 height 18
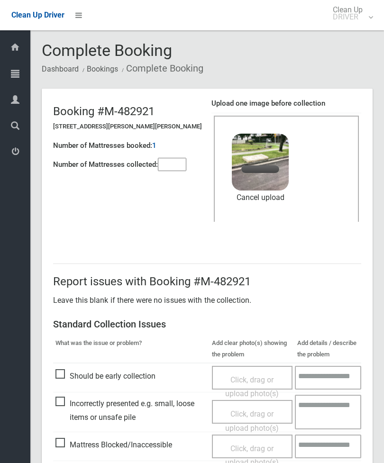
click at [164, 170] on input"] "number" at bounding box center [172, 164] width 28 height 13
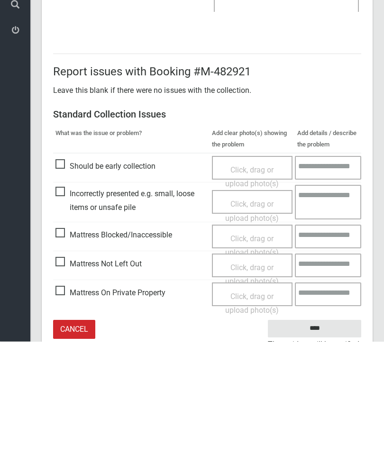
scroll to position [130, 0]
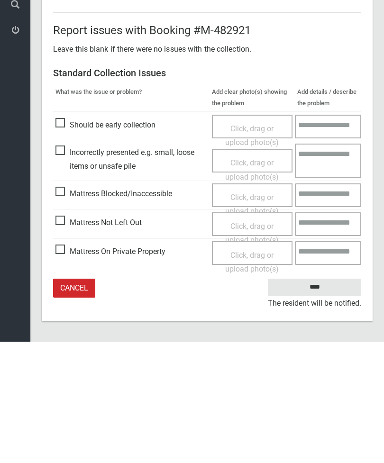
type input"] "*"
click at [322, 400] on input "****" at bounding box center [314, 409] width 93 height 18
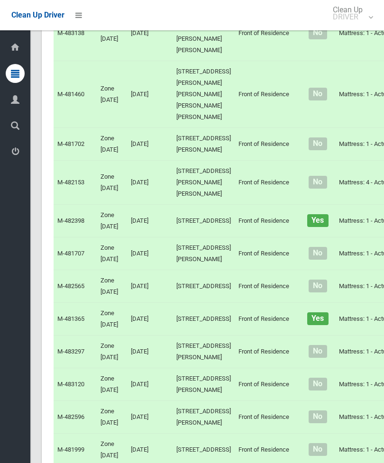
scroll to position [1025, 0]
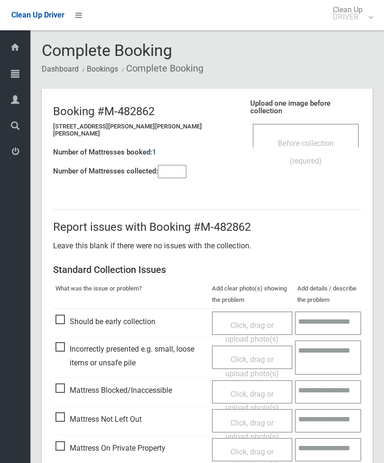
click at [297, 139] on span "Before collection (required)" at bounding box center [306, 152] width 56 height 27
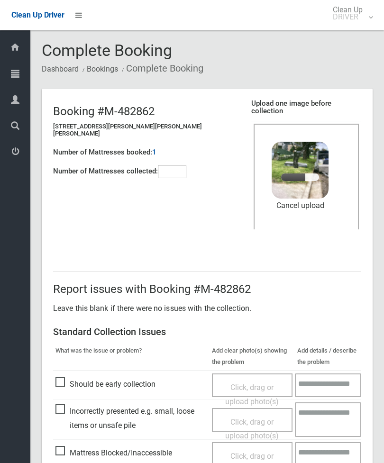
click at [177, 165] on input"] "number" at bounding box center [172, 171] width 28 height 13
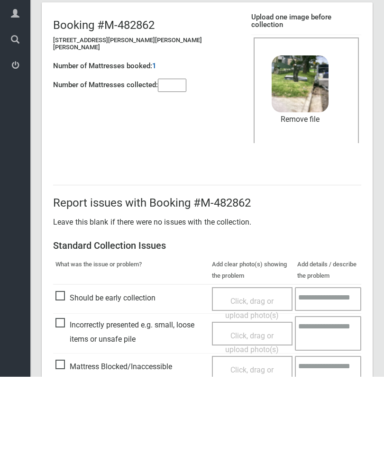
scroll to position [130, 0]
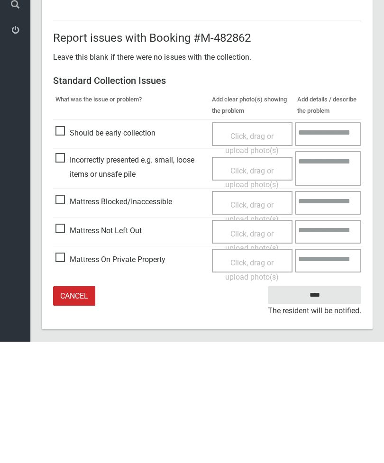
type input"] "*"
click at [324, 408] on input "****" at bounding box center [314, 417] width 93 height 18
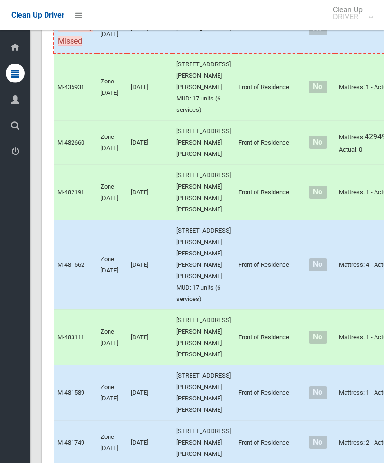
scroll to position [549, 0]
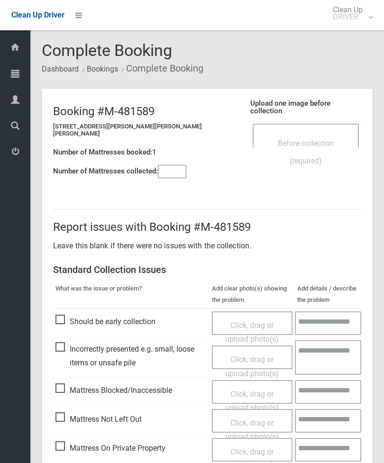
click at [300, 134] on div "Before collection (required)" at bounding box center [305, 151] width 85 height 35
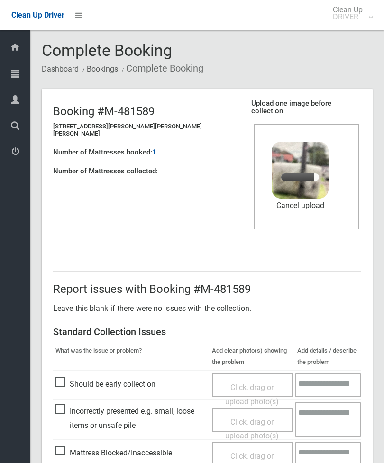
click at [173, 165] on input"] "number" at bounding box center [172, 171] width 28 height 13
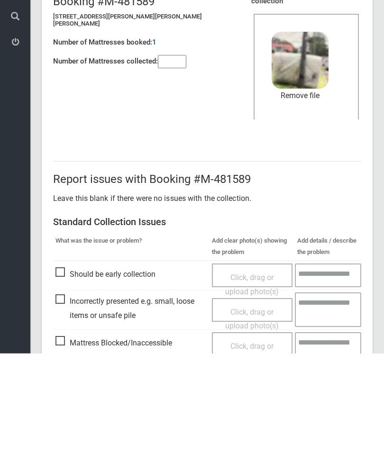
scroll to position [130, 0]
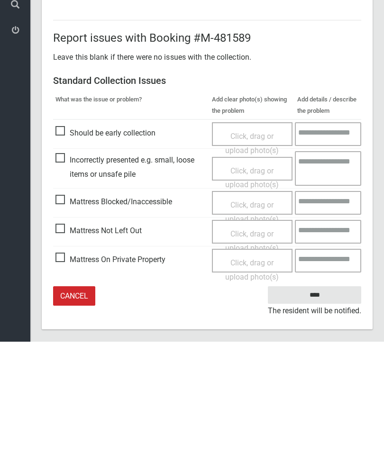
type input"] "*"
click at [325, 408] on input "****" at bounding box center [314, 417] width 93 height 18
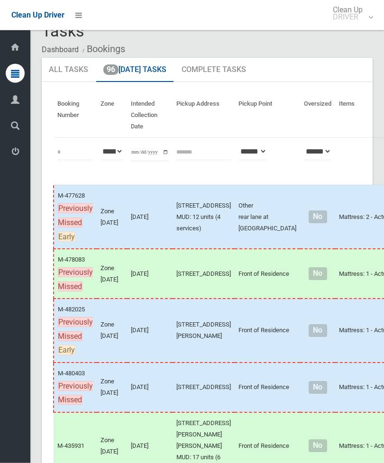
scroll to position [21, 0]
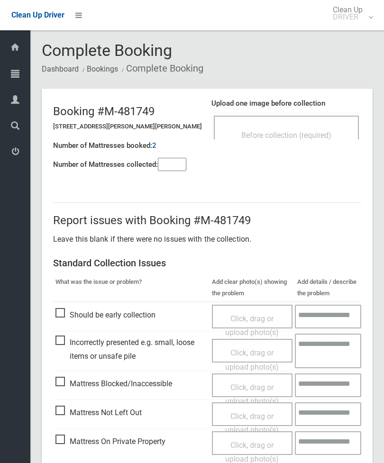
click at [312, 113] on td "Before collection (required)" at bounding box center [286, 127] width 150 height 29
click at [317, 123] on div "Before collection (required)" at bounding box center [286, 128] width 145 height 24
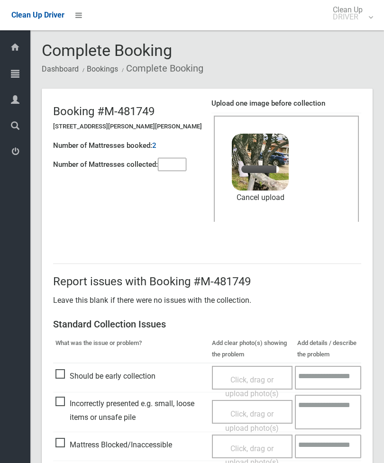
click at [182, 161] on input"] "number" at bounding box center [172, 164] width 28 height 13
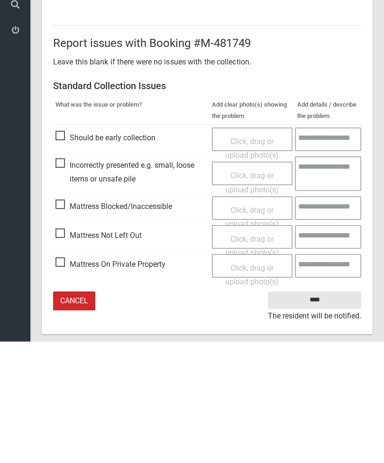
scroll to position [130, 0]
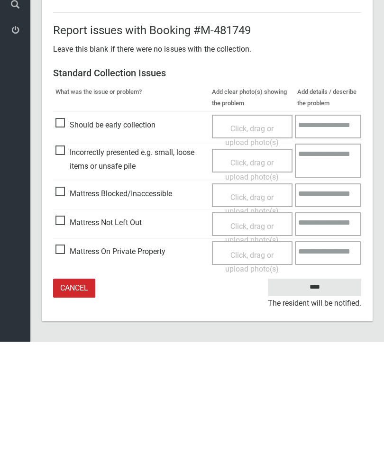
type input"] "*"
click at [326, 400] on input "****" at bounding box center [314, 409] width 93 height 18
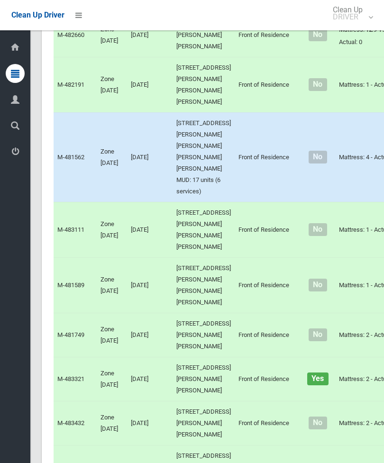
scroll to position [527, 0]
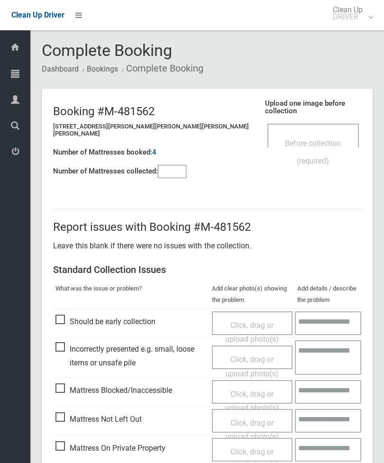
click at [312, 134] on div "Before collection (required)" at bounding box center [313, 151] width 71 height 35
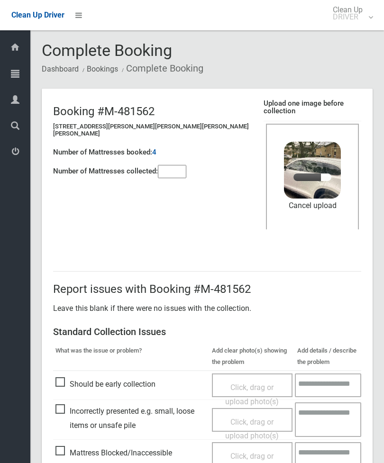
click at [181, 165] on input"] "number" at bounding box center [172, 171] width 28 height 13
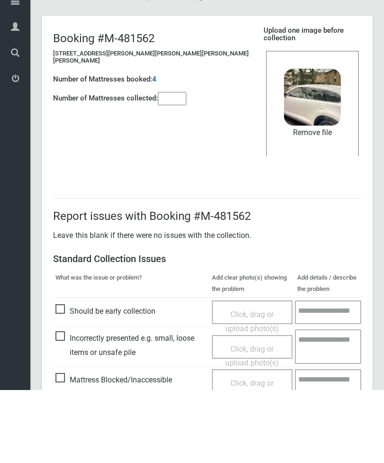
scroll to position [130, 0]
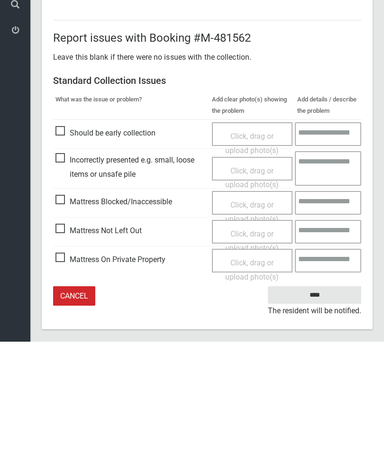
type input"] "*"
click at [325, 408] on input "****" at bounding box center [314, 417] width 93 height 18
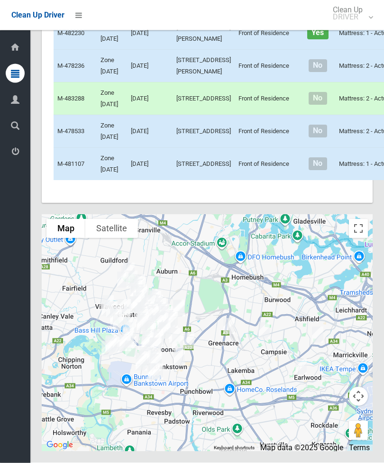
scroll to position [4449, 0]
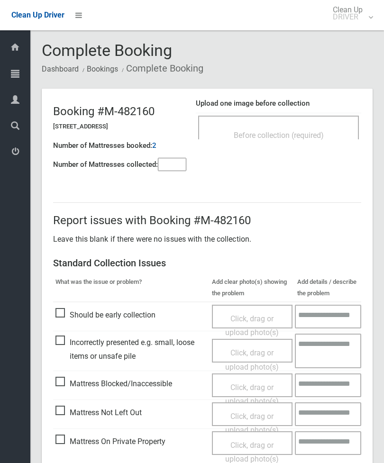
click at [315, 123] on div "Before collection (required)" at bounding box center [278, 128] width 161 height 24
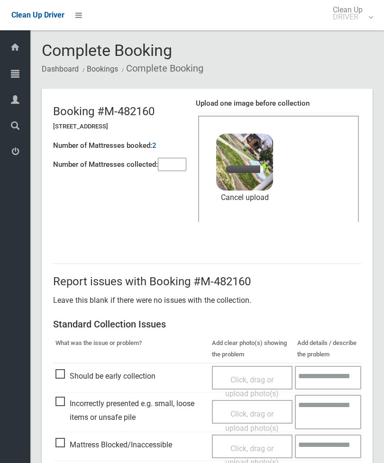
click at [177, 160] on input"] "number" at bounding box center [172, 164] width 28 height 13
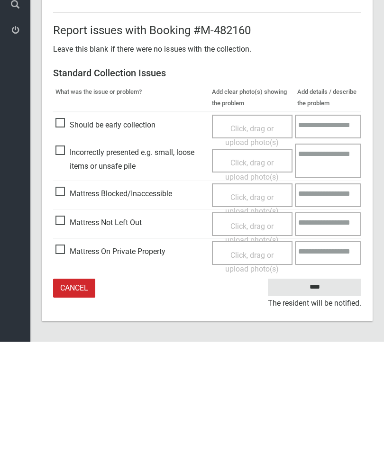
type input"] "*"
click at [320, 400] on input "****" at bounding box center [314, 409] width 93 height 18
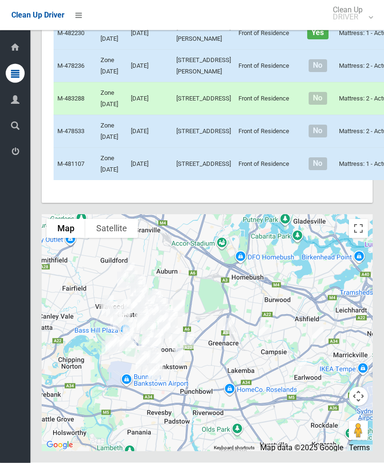
scroll to position [4391, 0]
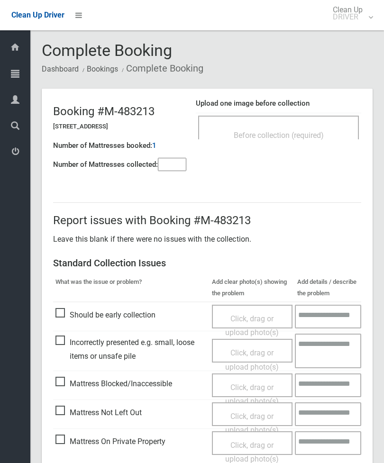
click at [308, 128] on div "Before collection (required)" at bounding box center [279, 135] width 140 height 18
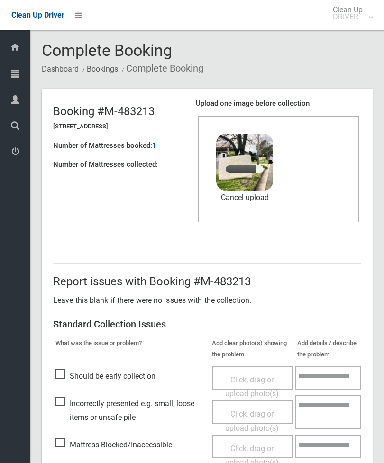
click at [170, 168] on input"] "number" at bounding box center [172, 164] width 28 height 13
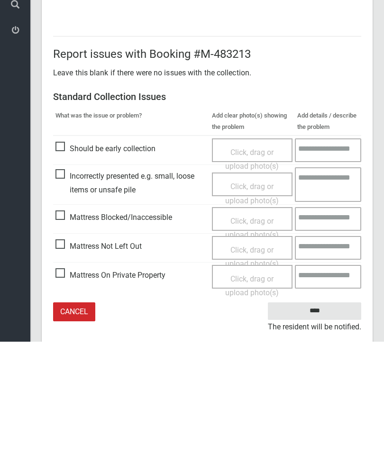
scroll to position [130, 0]
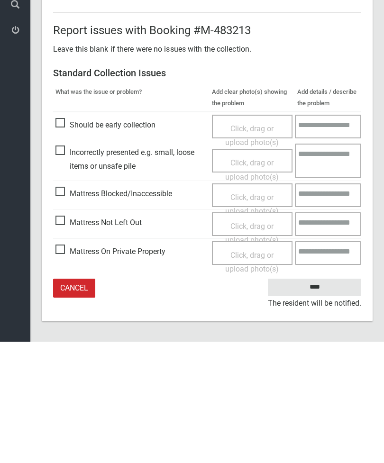
type input"] "*"
click at [319, 400] on input "****" at bounding box center [314, 409] width 93 height 18
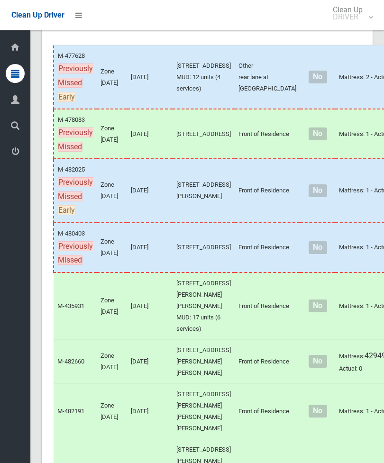
scroll to position [154, 0]
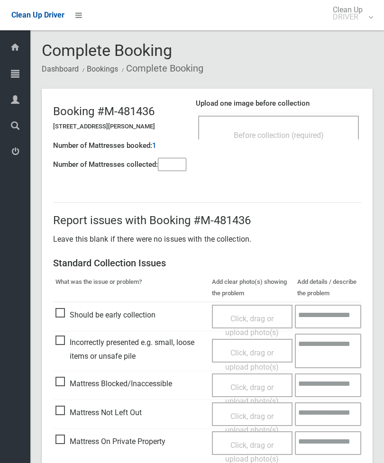
click at [331, 137] on div "Before collection (required)" at bounding box center [279, 135] width 140 height 18
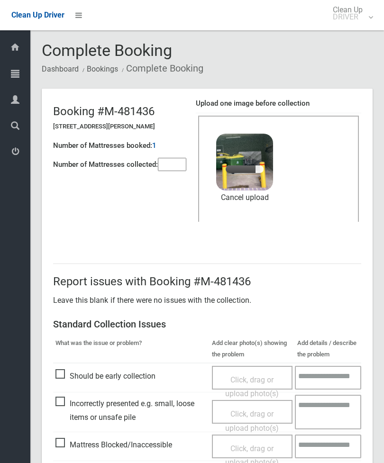
click at [167, 168] on input"] "number" at bounding box center [172, 164] width 28 height 13
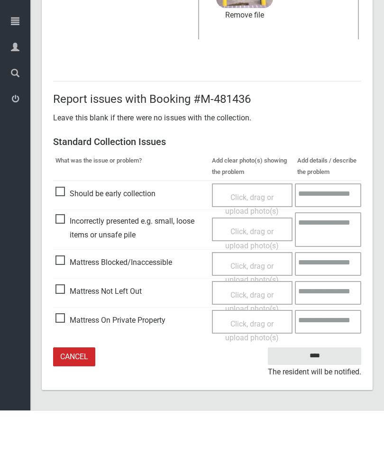
type input"] "*"
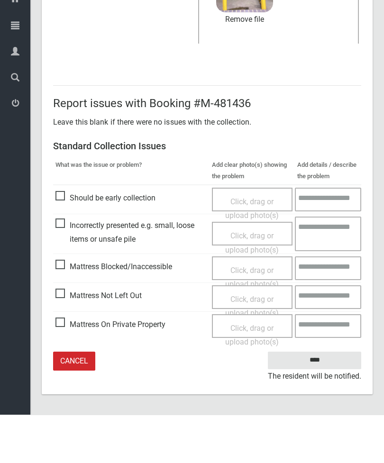
click at [317, 400] on input "****" at bounding box center [314, 409] width 93 height 18
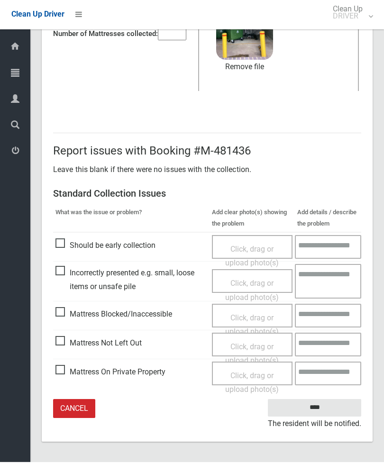
scroll to position [100, 0]
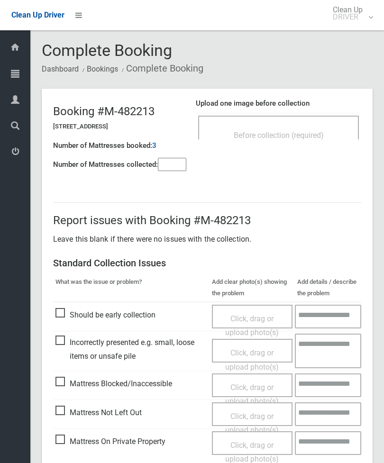
click at [305, 121] on div "Before collection (required)" at bounding box center [278, 128] width 161 height 24
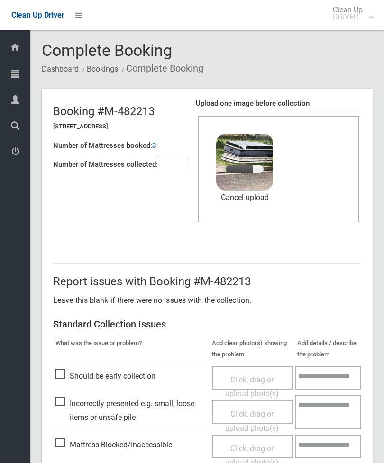
click at [176, 158] on input"] "number" at bounding box center [172, 164] width 28 height 13
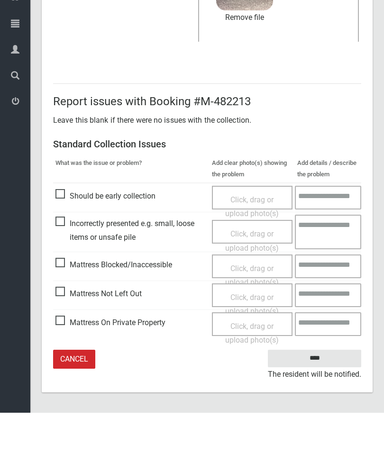
type input"] "*"
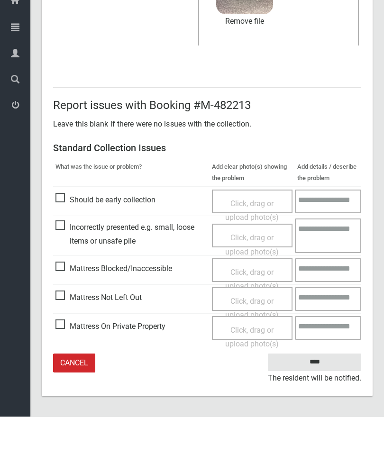
click at [319, 400] on input "****" at bounding box center [314, 409] width 93 height 18
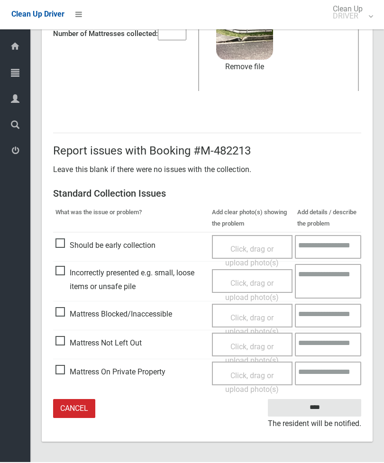
scroll to position [100, 0]
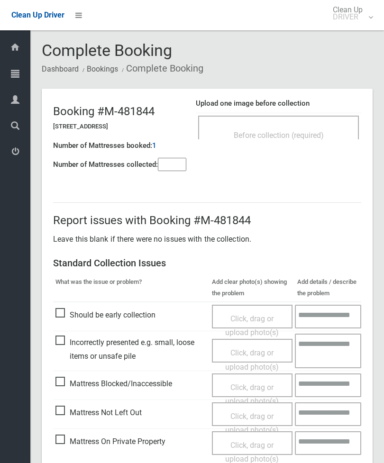
click at [313, 118] on div "Before collection (required)" at bounding box center [278, 128] width 161 height 24
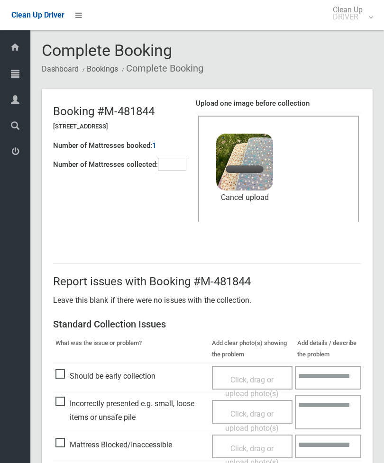
click at [175, 163] on input"] "number" at bounding box center [172, 164] width 28 height 13
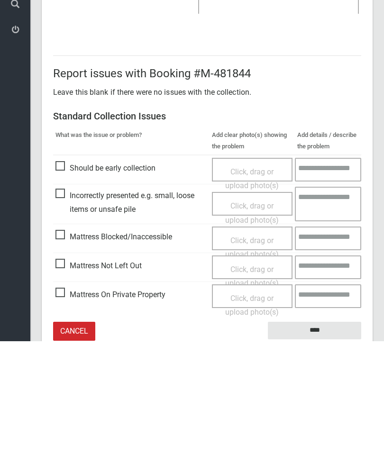
scroll to position [130, 0]
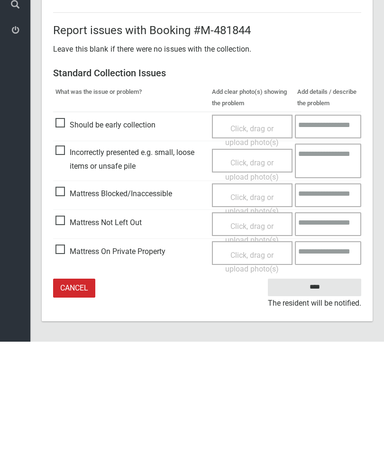
type input"] "*"
click at [326, 400] on input "****" at bounding box center [314, 409] width 93 height 18
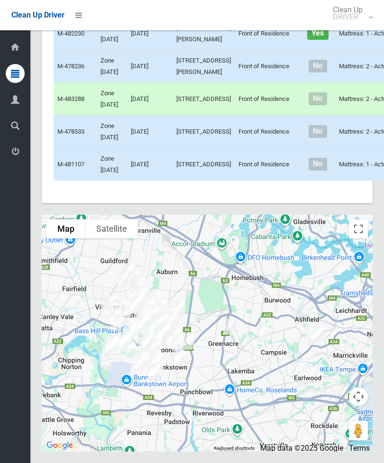
scroll to position [4976, 0]
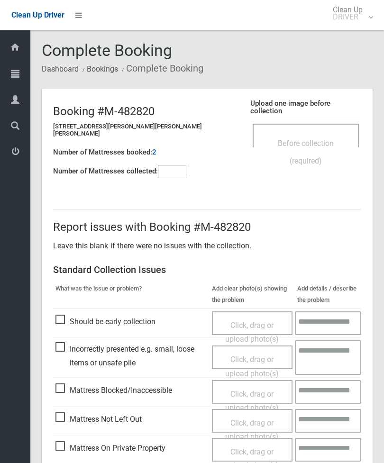
click at [314, 139] on span "Before collection (required)" at bounding box center [306, 152] width 56 height 27
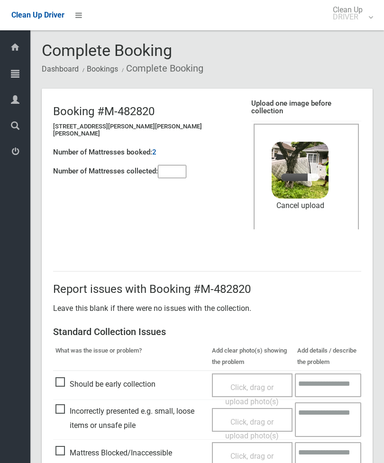
click at [171, 165] on input"] "number" at bounding box center [172, 171] width 28 height 13
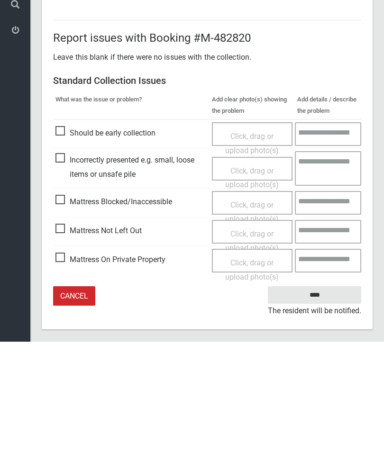
type input"] "*"
click at [319, 408] on input "****" at bounding box center [314, 417] width 93 height 18
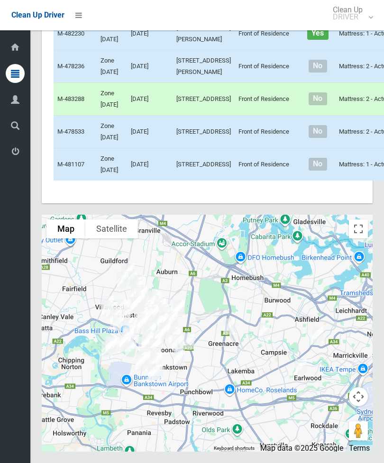
scroll to position [5147, 0]
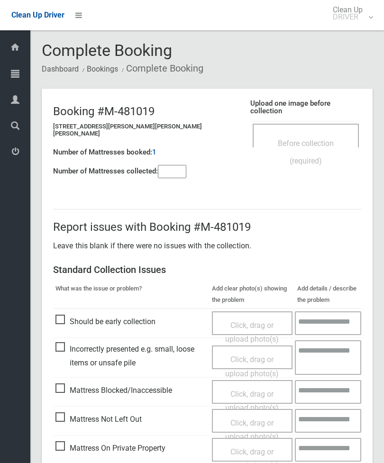
click at [311, 134] on div "Before collection (required)" at bounding box center [305, 151] width 85 height 35
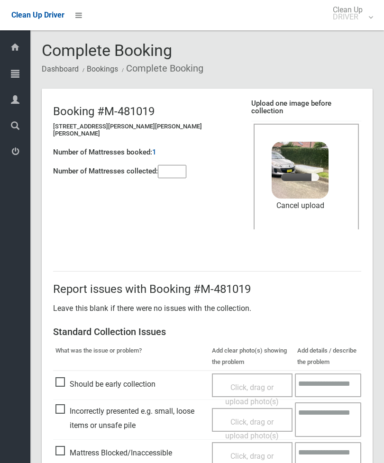
click at [181, 165] on input"] "number" at bounding box center [172, 171] width 28 height 13
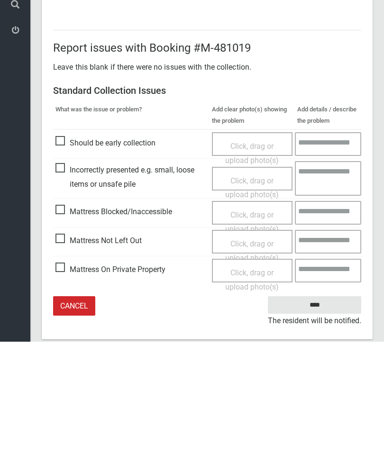
scroll to position [130, 0]
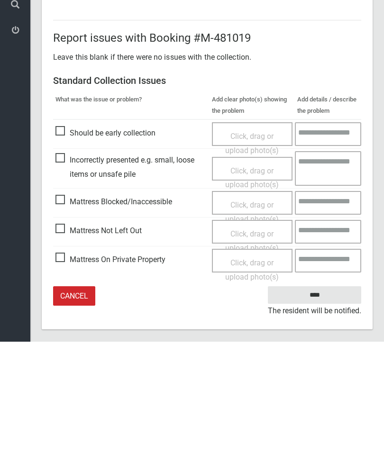
type input"] "*"
click at [325, 408] on input "****" at bounding box center [314, 417] width 93 height 18
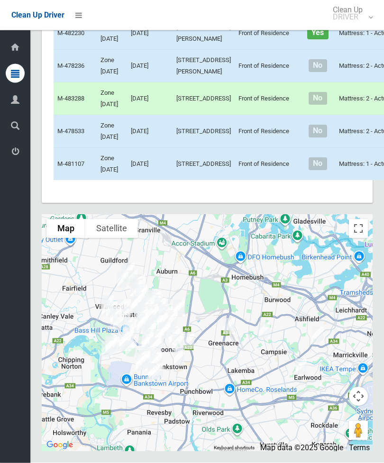
scroll to position [5260, 0]
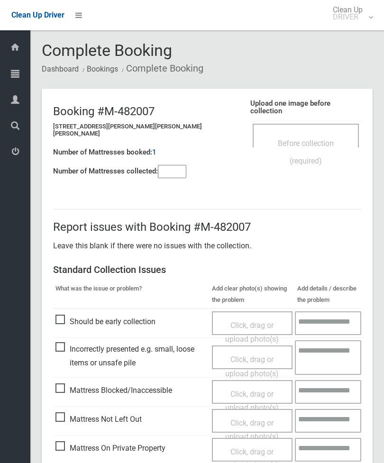
click at [308, 134] on div "Before collection (required)" at bounding box center [305, 151] width 85 height 35
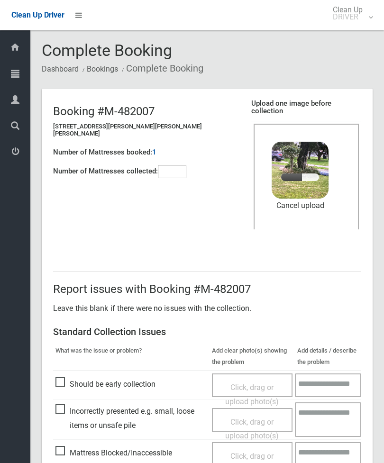
click at [177, 165] on input"] "number" at bounding box center [172, 171] width 28 height 13
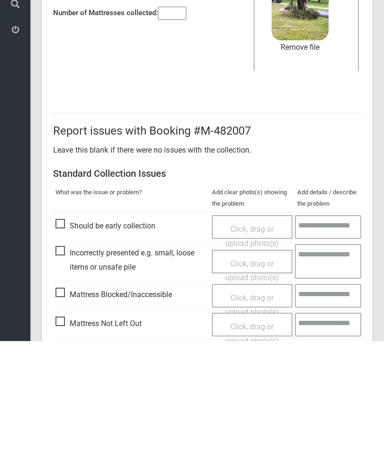
scroll to position [130, 0]
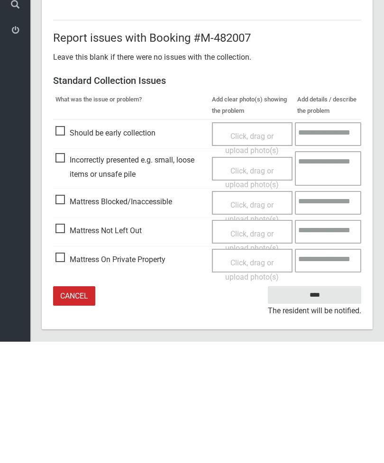
type input"] "*"
click at [319, 408] on input "****" at bounding box center [314, 417] width 93 height 18
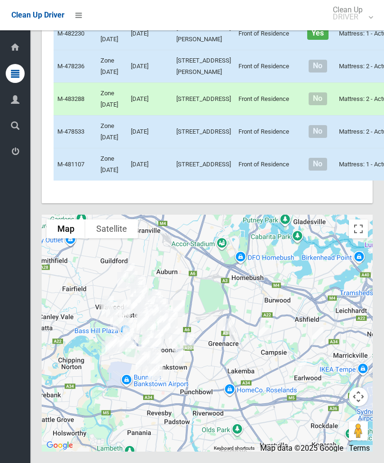
scroll to position [5221, 0]
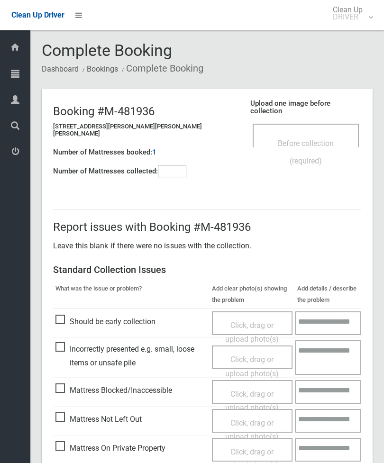
click at [319, 134] on div "Before collection (required)" at bounding box center [305, 151] width 85 height 35
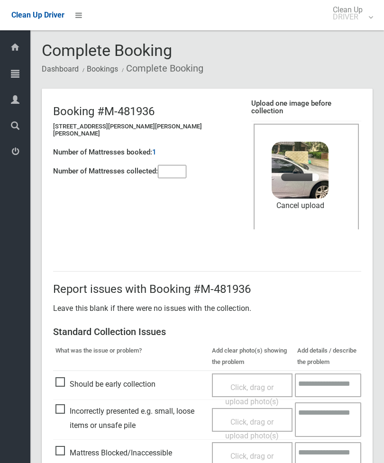
click at [168, 168] on input"] "number" at bounding box center [172, 171] width 28 height 13
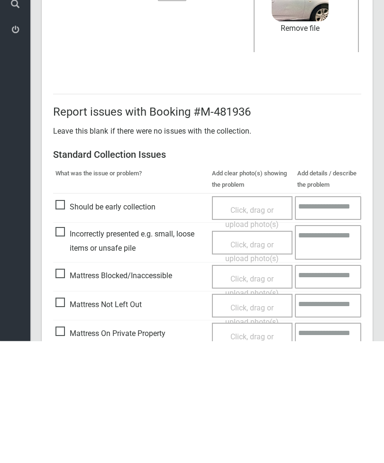
scroll to position [130, 0]
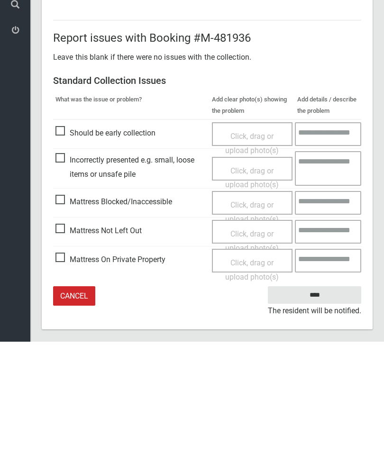
type input"] "*"
click at [325, 408] on input "****" at bounding box center [314, 417] width 93 height 18
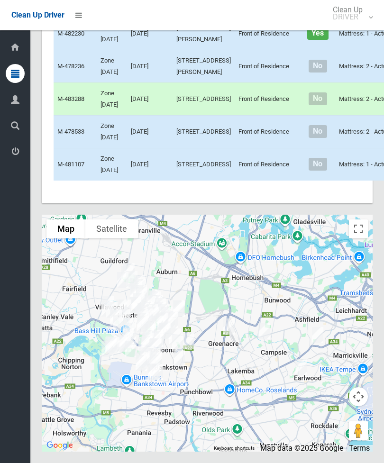
scroll to position [5175, 0]
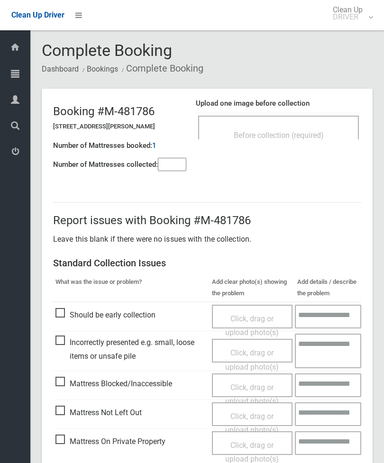
click at [333, 127] on div "Before collection (required)" at bounding box center [279, 135] width 140 height 18
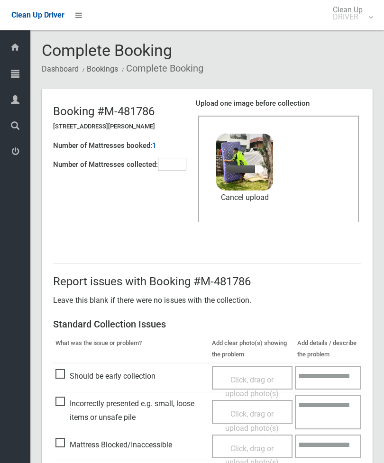
click at [167, 167] on input"] "number" at bounding box center [172, 164] width 28 height 13
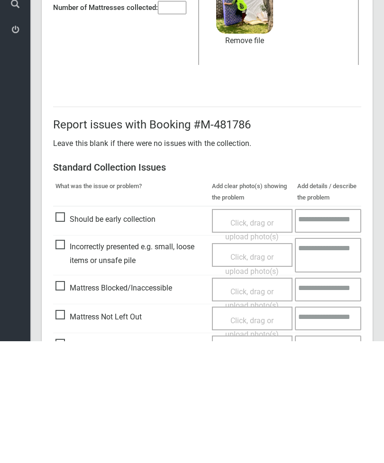
scroll to position [130, 0]
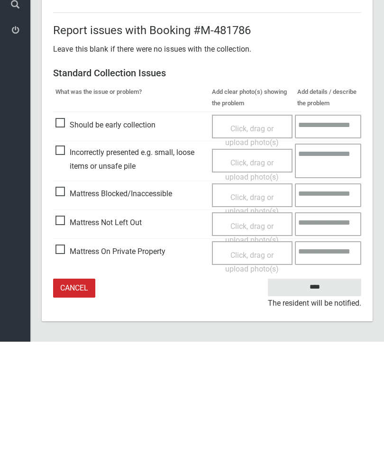
type input"] "*"
click at [314, 400] on input "****" at bounding box center [314, 409] width 93 height 18
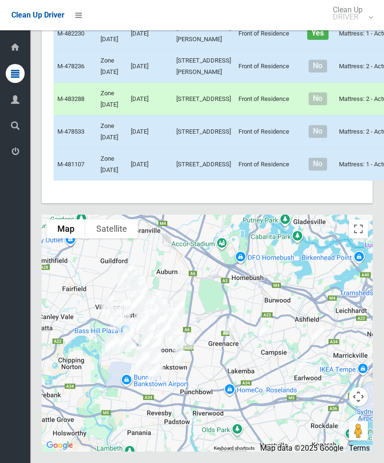
scroll to position [5335, 0]
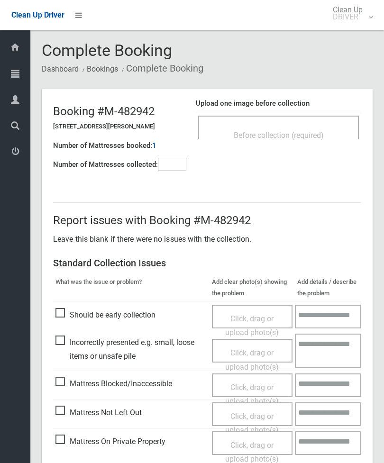
click at [313, 127] on div "Before collection (required)" at bounding box center [279, 135] width 140 height 18
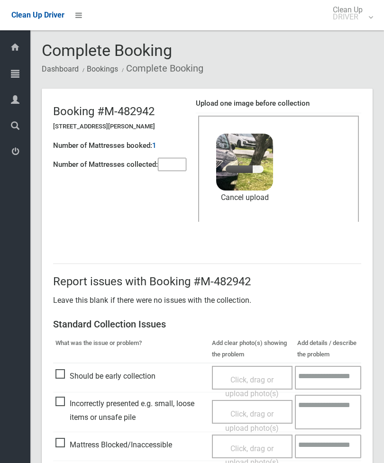
click at [173, 168] on input"] "number" at bounding box center [172, 164] width 28 height 13
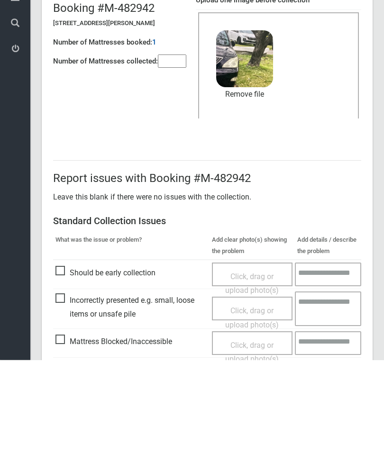
scroll to position [130, 0]
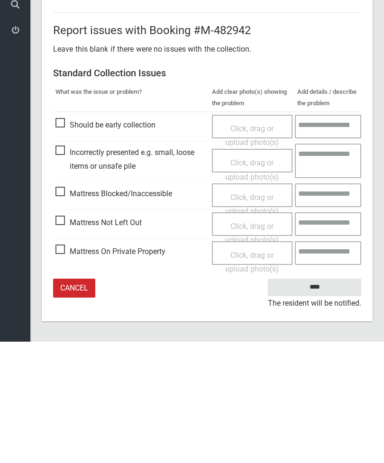
type input"] "*"
click at [325, 400] on input "****" at bounding box center [314, 409] width 93 height 18
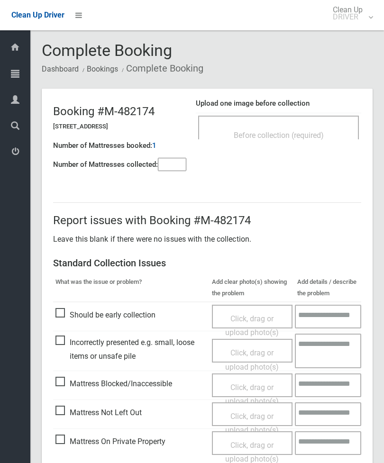
click at [310, 128] on div "Before collection (required)" at bounding box center [279, 135] width 140 height 18
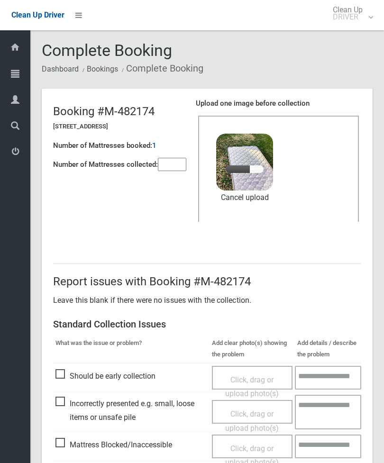
click at [179, 167] on input"] "number" at bounding box center [172, 164] width 28 height 13
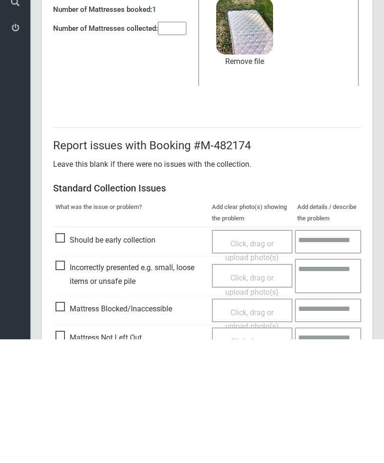
scroll to position [130, 0]
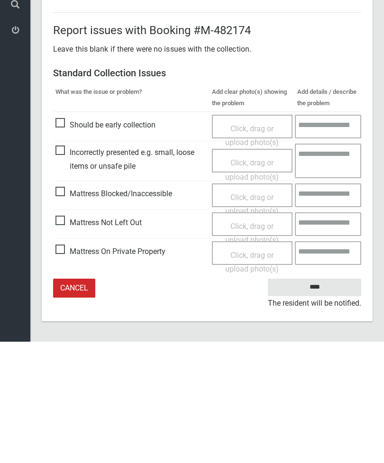
type input"] "*"
click at [315, 400] on input "****" at bounding box center [314, 409] width 93 height 18
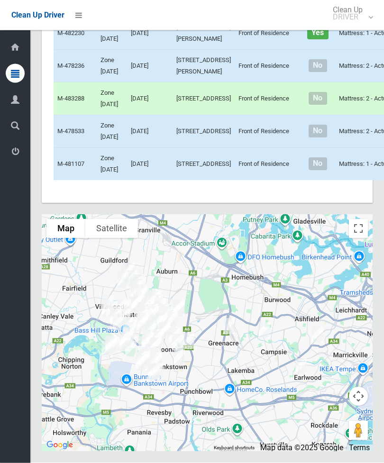
scroll to position [5473, 0]
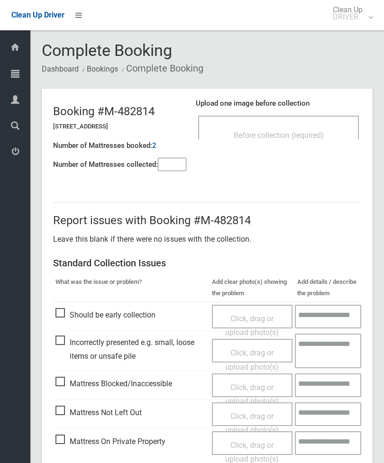
click at [322, 129] on div "Before collection (required)" at bounding box center [279, 135] width 140 height 18
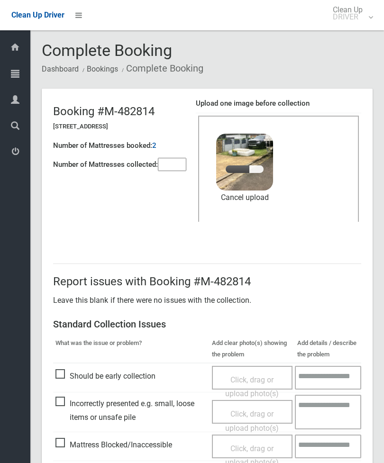
click at [164, 162] on input"] "number" at bounding box center [172, 164] width 28 height 13
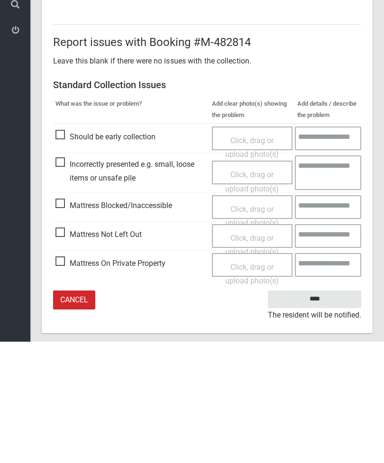
scroll to position [130, 0]
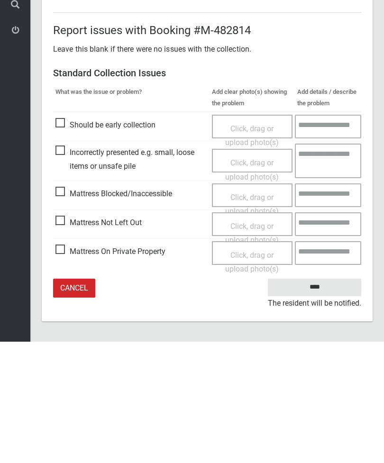
type input"] "*"
click at [319, 400] on input "****" at bounding box center [314, 409] width 93 height 18
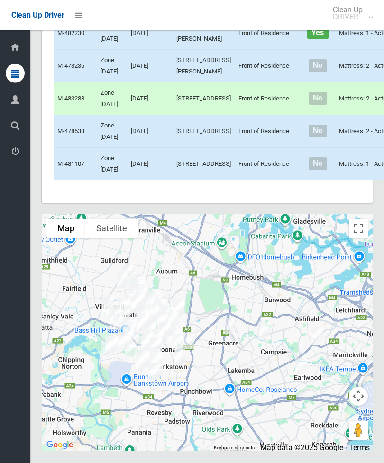
scroll to position [4700, 0]
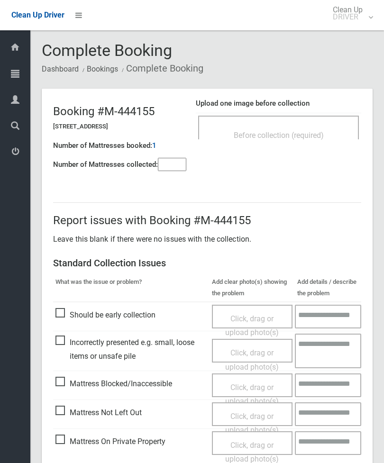
click at [290, 135] on span "Before collection (required)" at bounding box center [279, 135] width 90 height 9
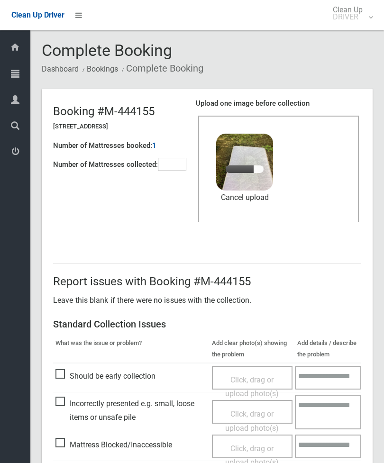
click at [173, 163] on input"] "number" at bounding box center [172, 164] width 28 height 13
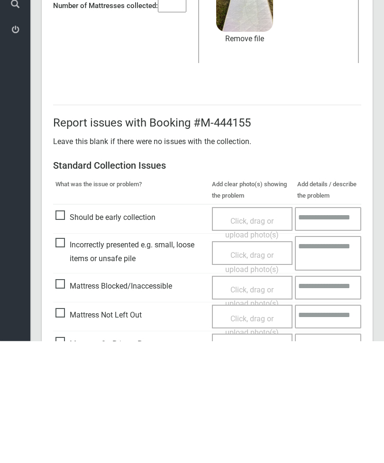
scroll to position [130, 0]
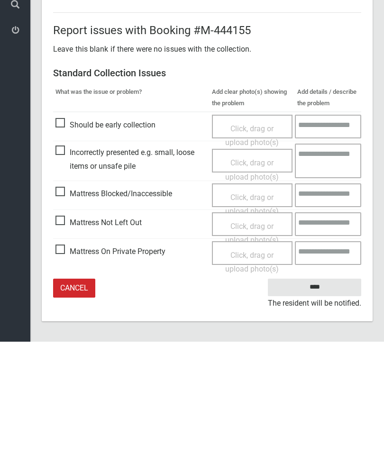
type input"] "*"
click at [316, 400] on input "****" at bounding box center [314, 409] width 93 height 18
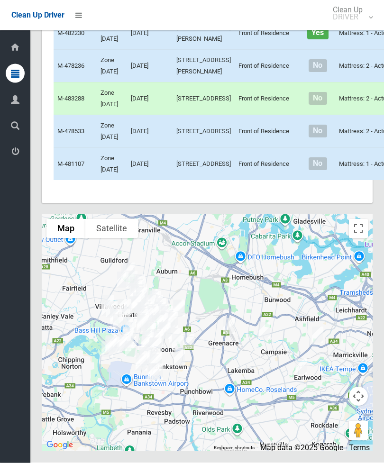
scroll to position [4690, 0]
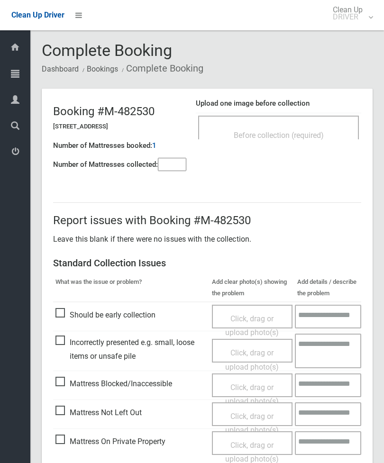
click at [316, 129] on div "Before collection (required)" at bounding box center [279, 135] width 140 height 18
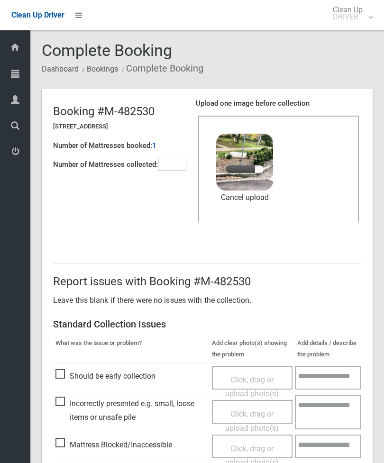
click at [176, 169] on input"] "number" at bounding box center [172, 164] width 28 height 13
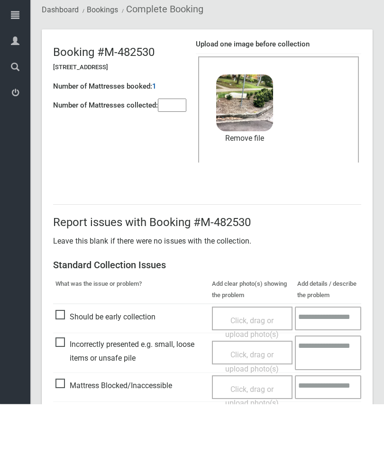
scroll to position [130, 0]
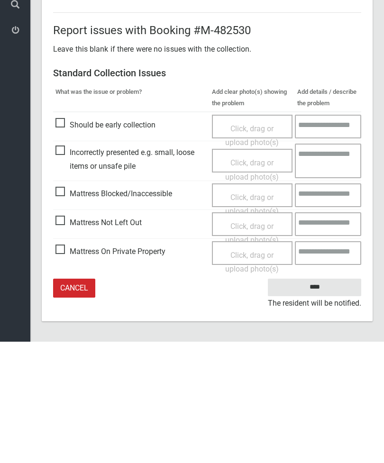
type input"] "*"
click at [324, 400] on input "****" at bounding box center [314, 409] width 93 height 18
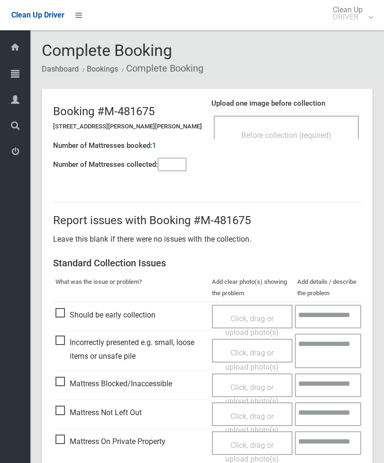
click at [311, 127] on div "Before collection (required)" at bounding box center [286, 135] width 124 height 18
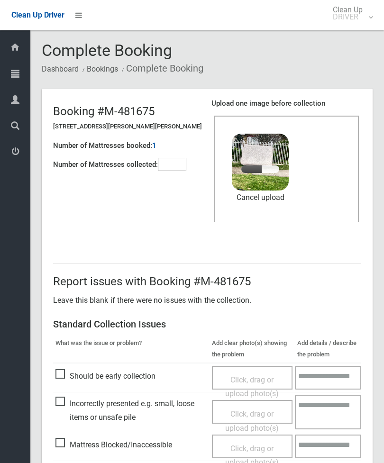
click at [175, 159] on input"] "number" at bounding box center [172, 164] width 28 height 13
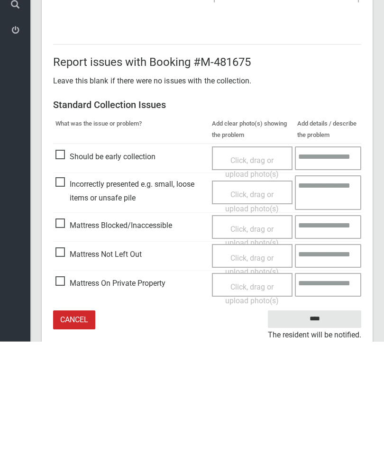
scroll to position [130, 0]
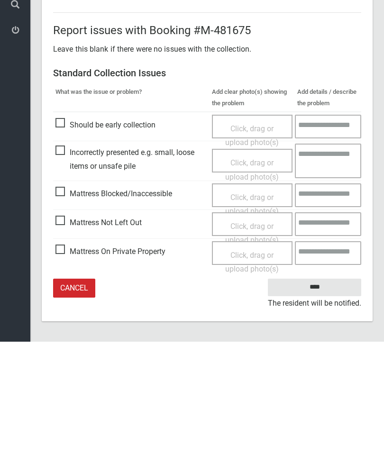
type input"] "*"
click at [319, 400] on input "****" at bounding box center [314, 409] width 93 height 18
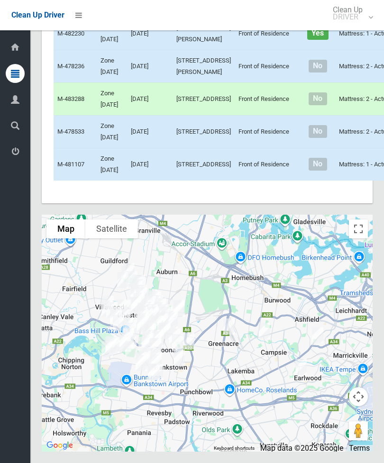
scroll to position [5597, 0]
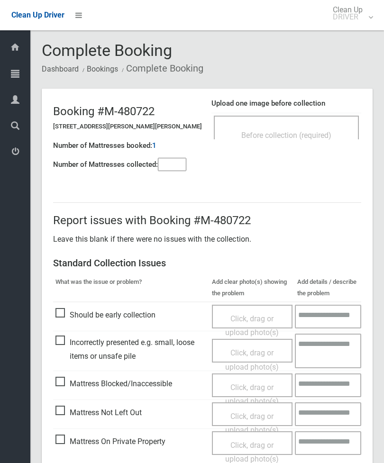
click at [317, 135] on span "Before collection (required)" at bounding box center [286, 135] width 90 height 9
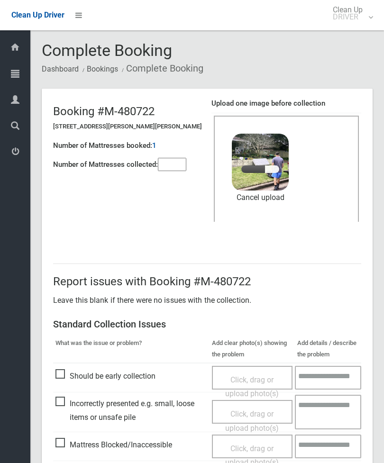
click at [168, 165] on input"] "number" at bounding box center [172, 164] width 28 height 13
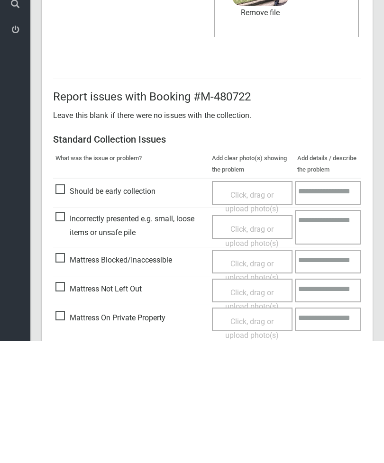
scroll to position [130, 0]
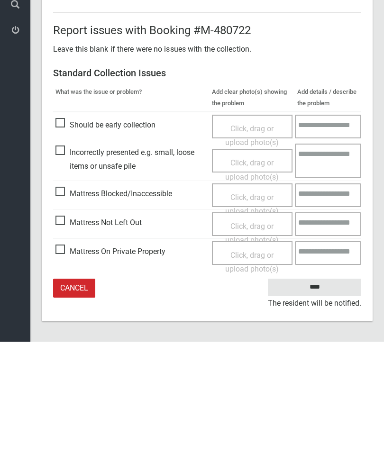
type input"] "*"
click at [322, 400] on input "****" at bounding box center [314, 409] width 93 height 18
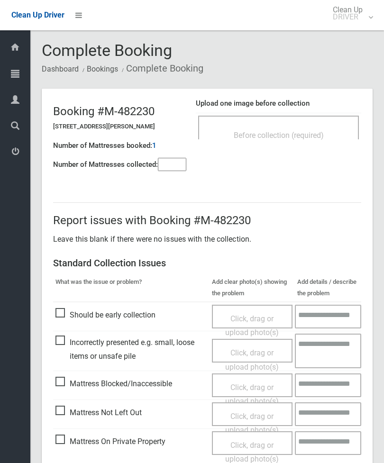
click at [297, 128] on div "Before collection (required)" at bounding box center [279, 135] width 140 height 18
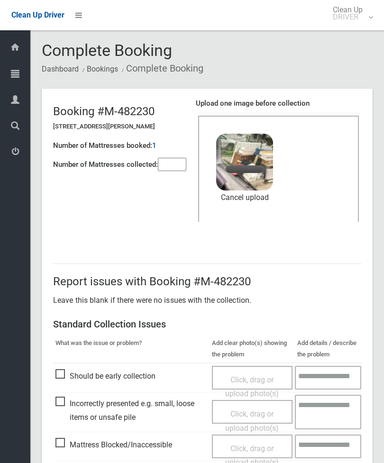
click at [175, 163] on input"] "number" at bounding box center [172, 164] width 28 height 13
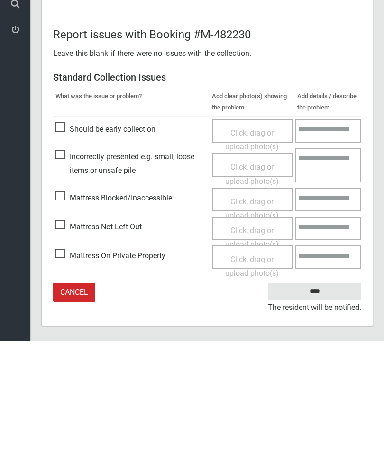
scroll to position [130, 0]
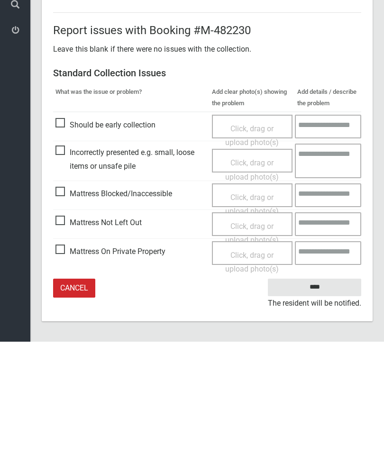
type input"] "*"
click at [315, 400] on input "****" at bounding box center [314, 409] width 93 height 18
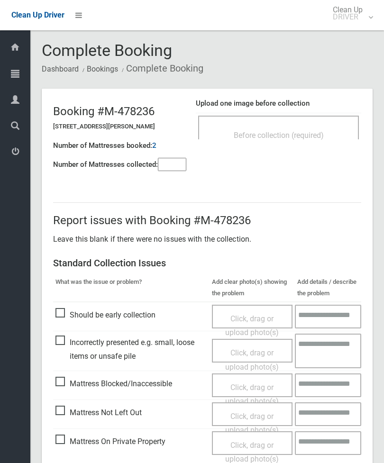
click at [311, 131] on span "Before collection (required)" at bounding box center [279, 135] width 90 height 9
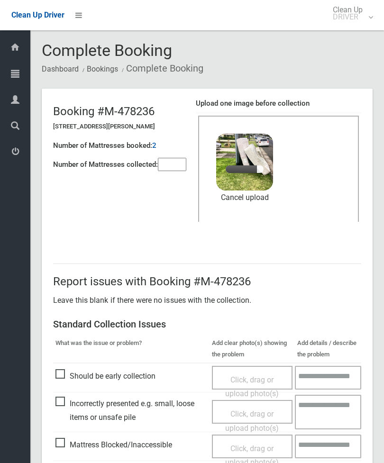
click at [168, 158] on input"] "number" at bounding box center [172, 164] width 28 height 13
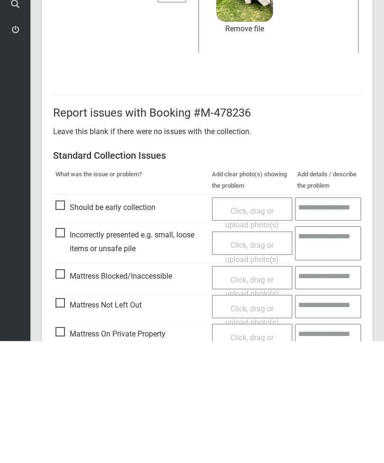
scroll to position [130, 0]
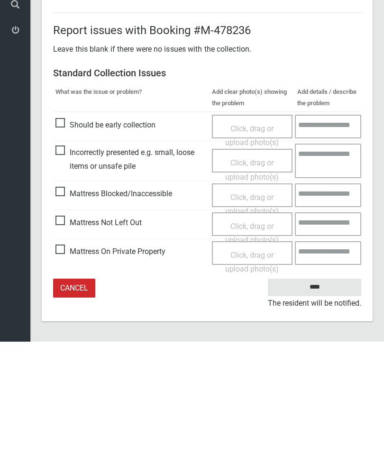
type input"] "*"
click at [321, 400] on input "****" at bounding box center [314, 409] width 93 height 18
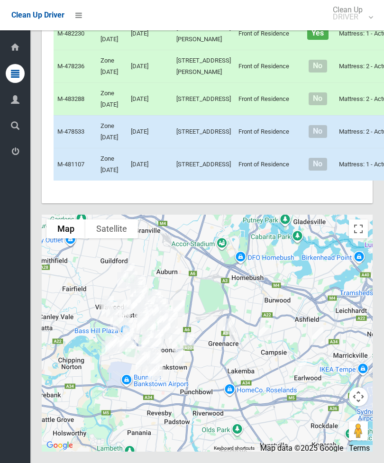
scroll to position [5778, 0]
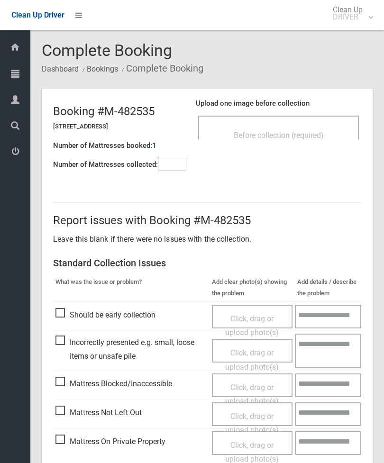
click at [292, 138] on span "Before collection (required)" at bounding box center [279, 135] width 90 height 9
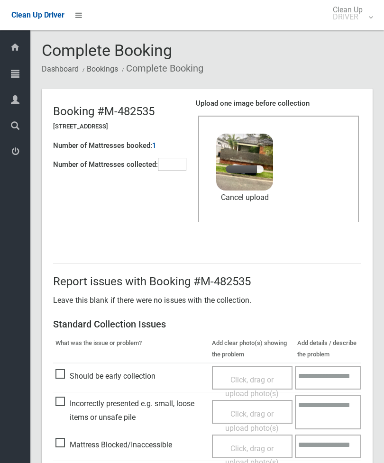
click at [172, 158] on input"] "number" at bounding box center [172, 164] width 28 height 13
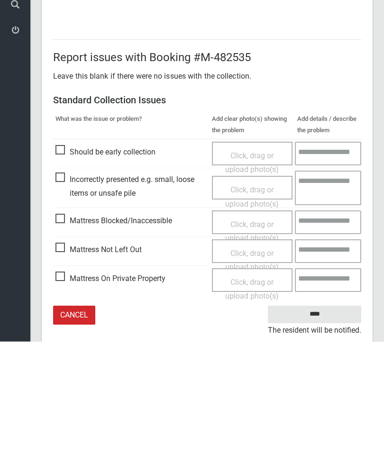
scroll to position [130, 0]
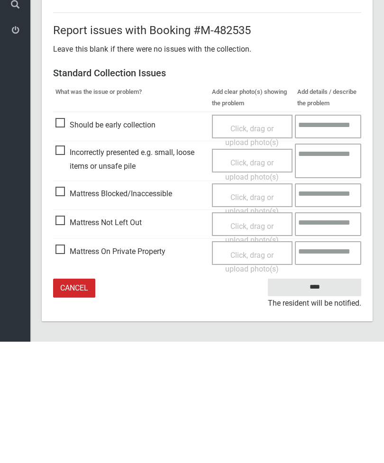
type input"] "*"
click at [325, 400] on input "****" at bounding box center [314, 409] width 93 height 18
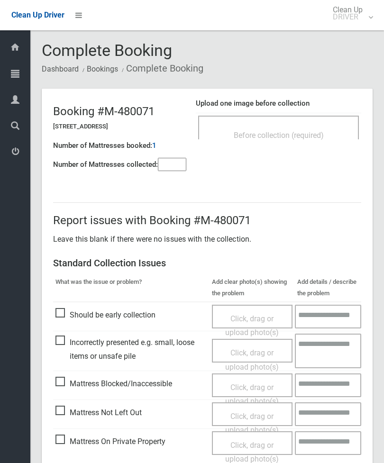
click at [299, 118] on div "Before collection (required)" at bounding box center [278, 128] width 161 height 24
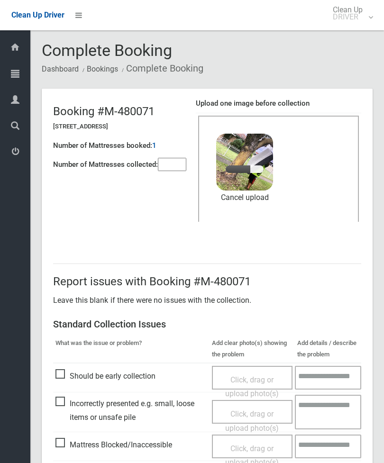
click at [176, 169] on input"] "number" at bounding box center [172, 164] width 28 height 13
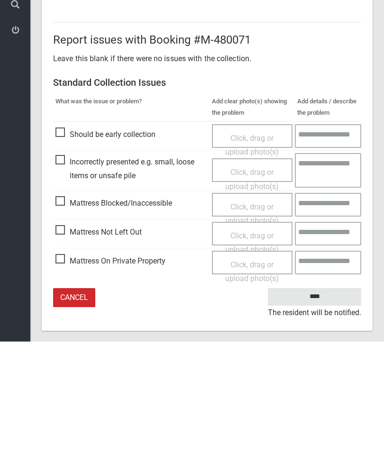
scroll to position [130, 0]
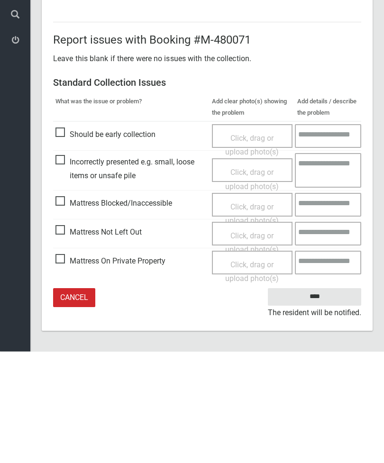
type input"] "*"
click at [325, 400] on input "****" at bounding box center [314, 409] width 93 height 18
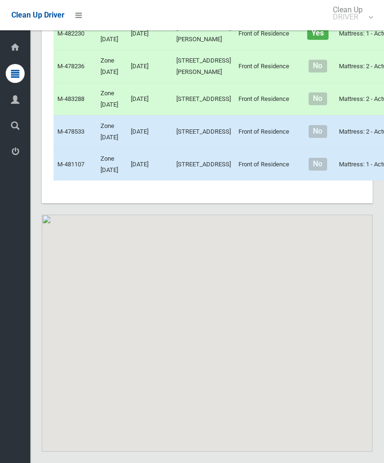
scroll to position [6200, 0]
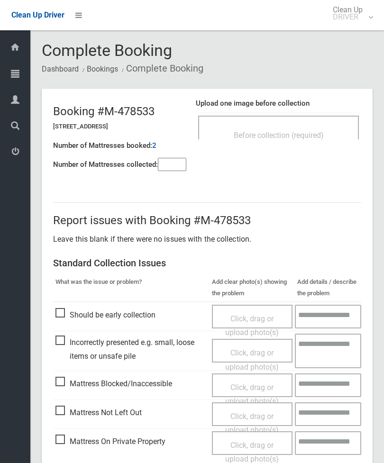
click at [166, 166] on input"] "number" at bounding box center [172, 164] width 28 height 13
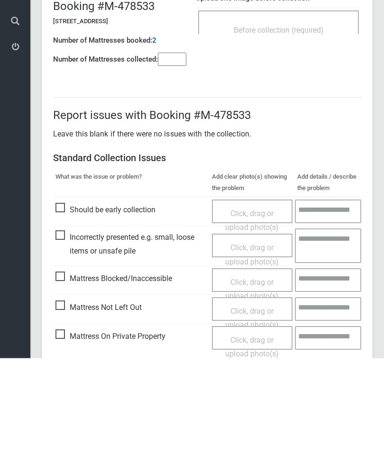
scroll to position [68, 0]
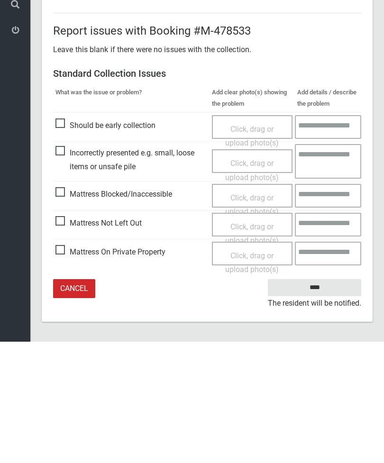
type input"] "*"
click at [66, 337] on span "Mattress Not Left Out" at bounding box center [98, 344] width 86 height 14
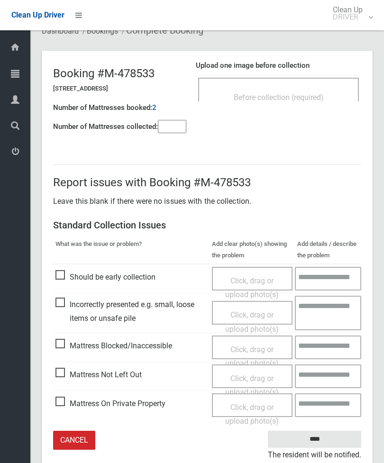
click at [255, 376] on span "Click, drag or upload photo(s)" at bounding box center [252, 385] width 54 height 23
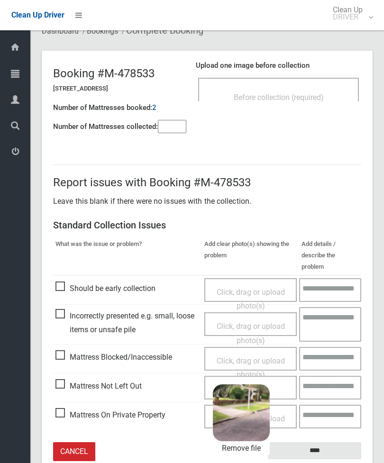
click at [334, 442] on input "****" at bounding box center [314, 451] width 93 height 18
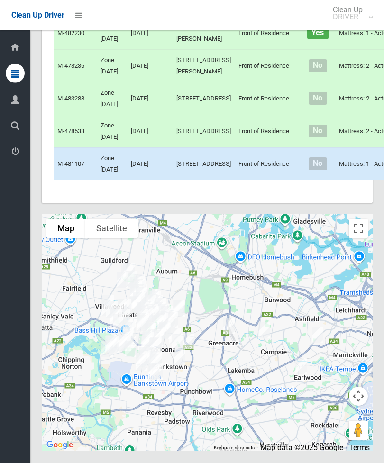
scroll to position [6120, 0]
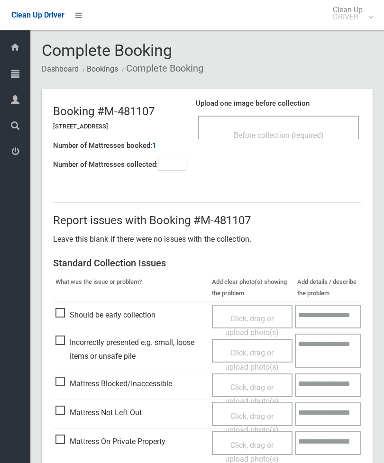
click at [318, 125] on div "Before collection (required)" at bounding box center [278, 128] width 161 height 24
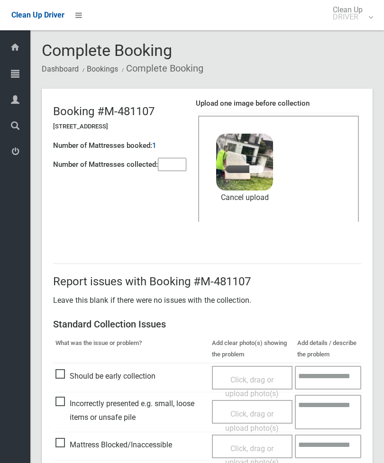
click at [169, 164] on input"] "number" at bounding box center [172, 164] width 28 height 13
type input"] "*"
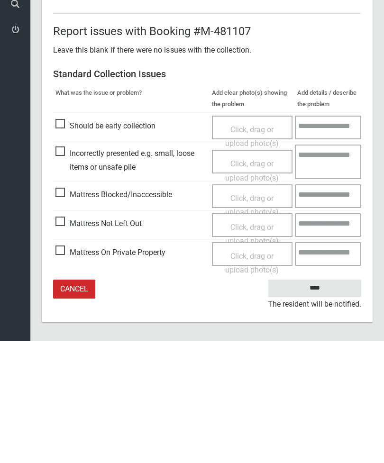
scroll to position [130, 0]
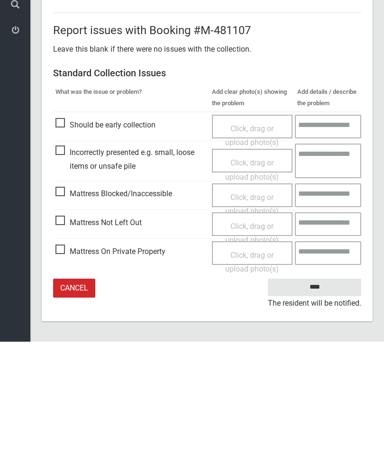
type input"] "*"
click at [327, 400] on input "****" at bounding box center [314, 409] width 93 height 18
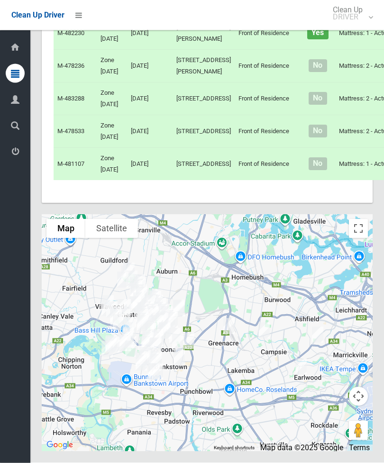
scroll to position [5759, 0]
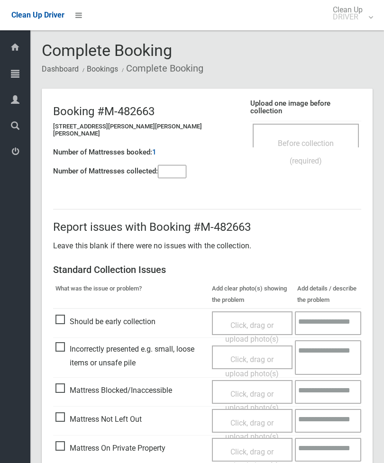
click at [306, 139] on span "Before collection (required)" at bounding box center [306, 152] width 56 height 27
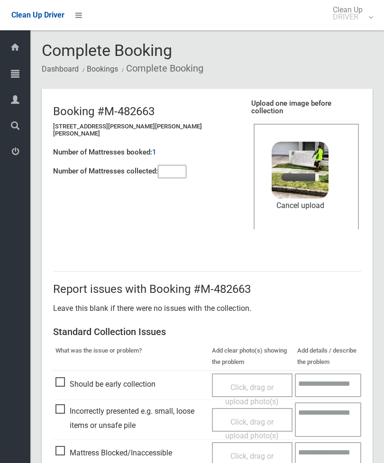
click at [178, 152] on div "Number of Mattresses booked: 1" at bounding box center [147, 152] width 189 height 19
click at [176, 170] on input"] "number" at bounding box center [172, 171] width 28 height 13
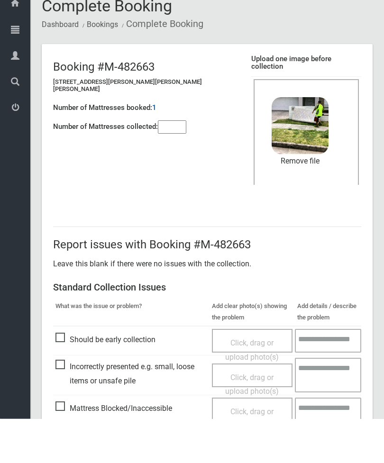
scroll to position [130, 0]
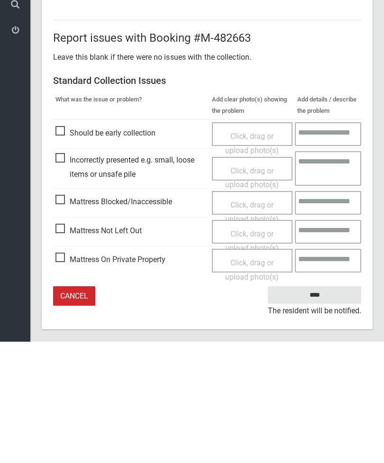
type input"] "*"
click at [317, 408] on input "****" at bounding box center [314, 417] width 93 height 18
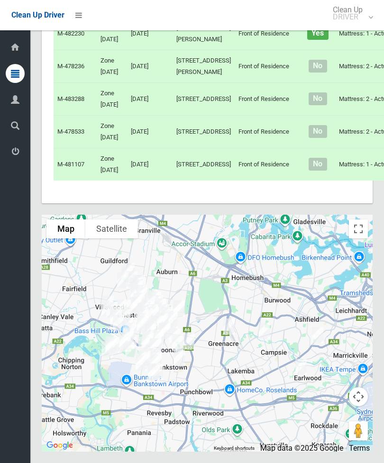
scroll to position [5846, 0]
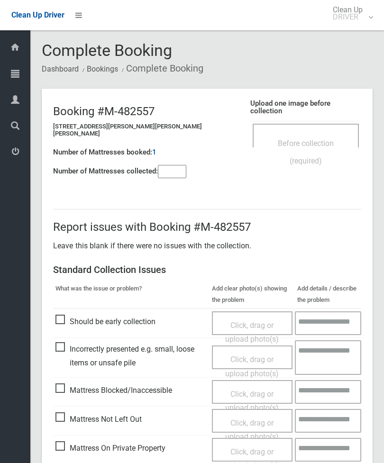
click at [302, 134] on div "Before collection (required)" at bounding box center [305, 151] width 85 height 35
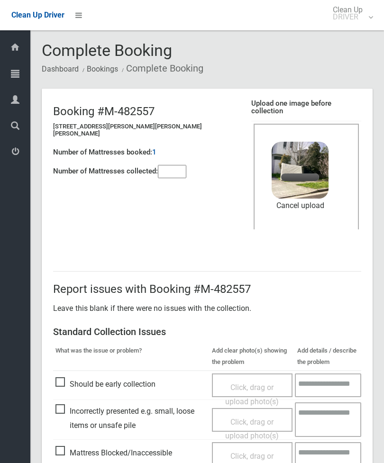
click at [166, 171] on input"] "number" at bounding box center [172, 171] width 28 height 13
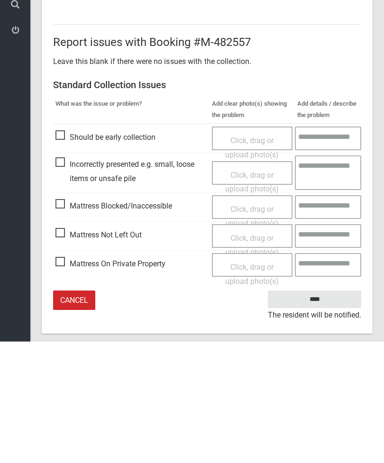
scroll to position [130, 0]
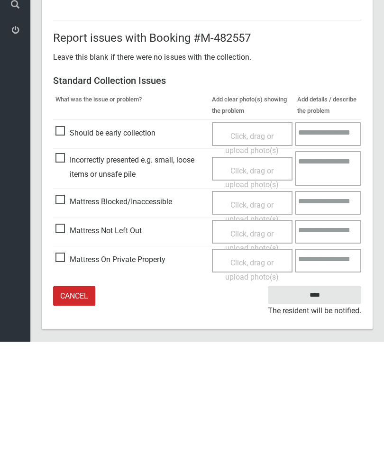
type input"] "*"
click at [317, 408] on input "****" at bounding box center [314, 417] width 93 height 18
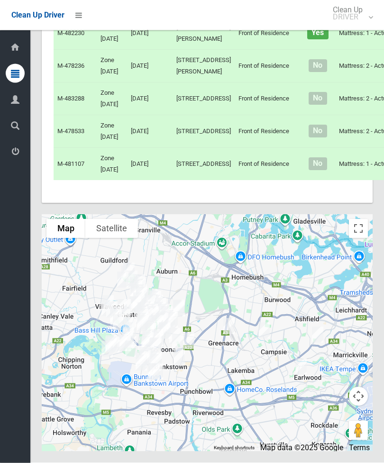
scroll to position [4173, 0]
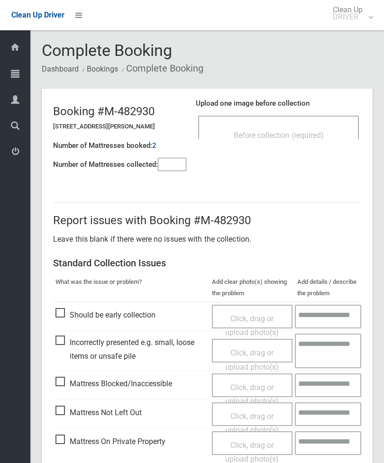
click at [295, 137] on span "Before collection (required)" at bounding box center [279, 135] width 90 height 9
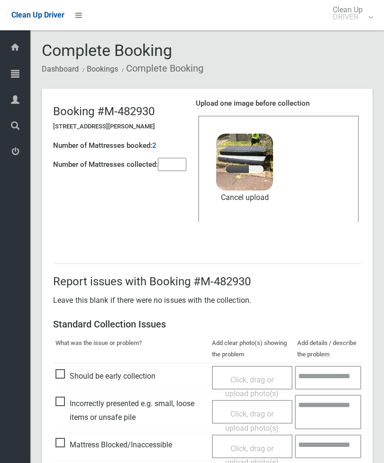
click at [178, 163] on input"] "number" at bounding box center [172, 164] width 28 height 13
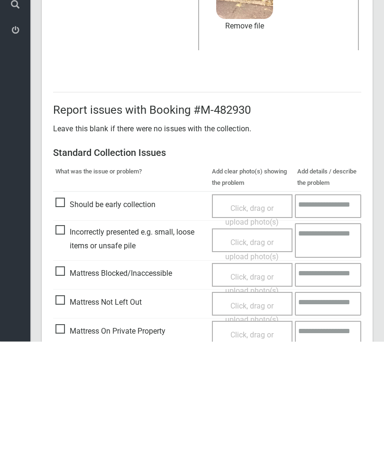
scroll to position [130, 0]
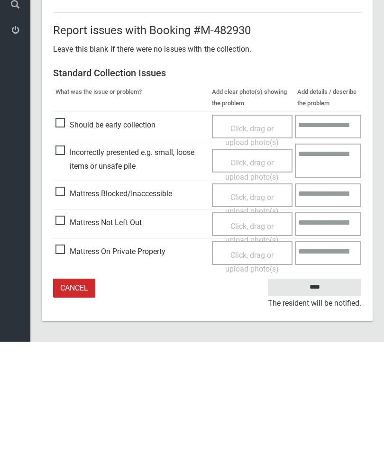
type input"] "*"
click at [321, 400] on input "****" at bounding box center [314, 409] width 93 height 18
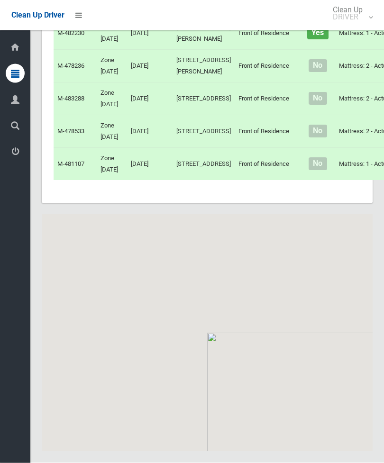
scroll to position [4148, 0]
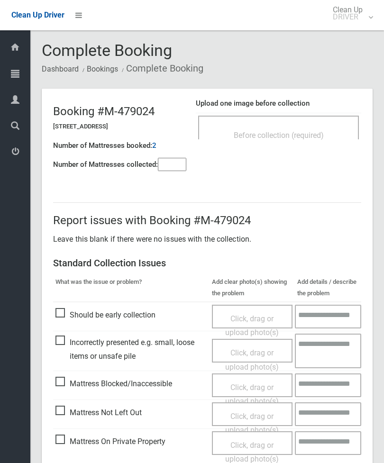
click at [297, 135] on span "Before collection (required)" at bounding box center [279, 135] width 90 height 9
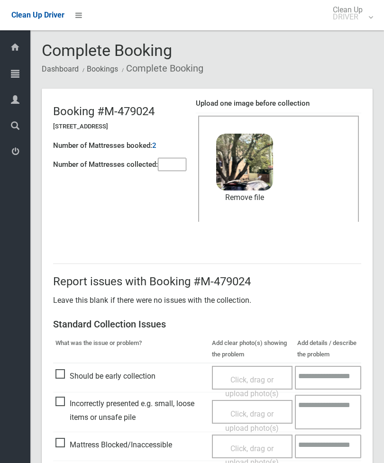
click at [170, 167] on input"] "number" at bounding box center [172, 164] width 28 height 13
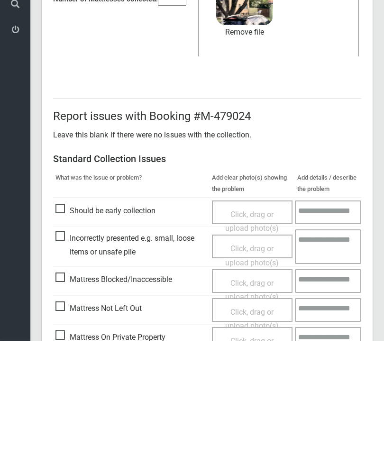
scroll to position [130, 0]
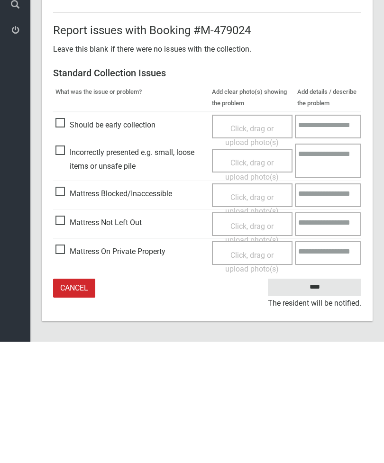
type input"] "*"
click at [318, 400] on input "****" at bounding box center [314, 409] width 93 height 18
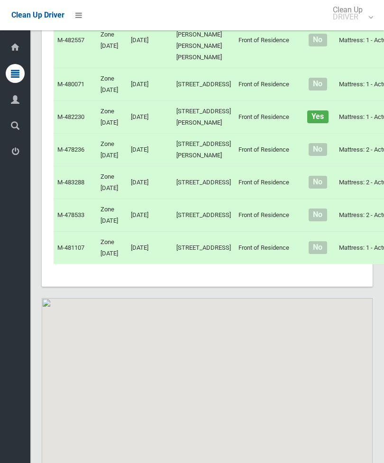
scroll to position [4319, 0]
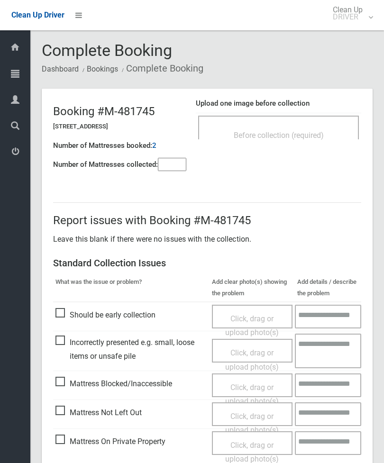
click at [178, 168] on input"] "number" at bounding box center [172, 164] width 28 height 13
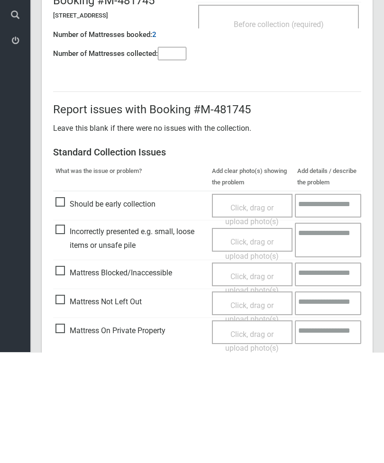
scroll to position [68, 0]
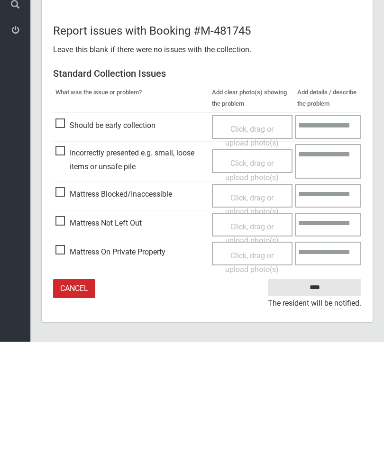
type input"] "*"
click at [73, 337] on span "Mattress Not Left Out" at bounding box center [98, 344] width 86 height 14
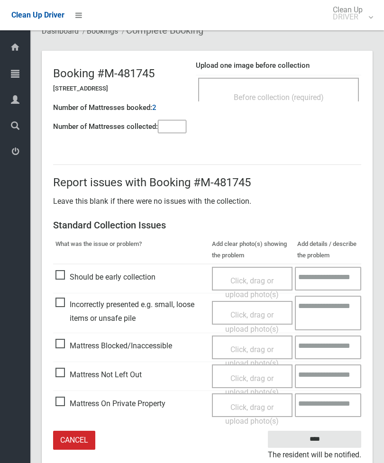
click at [257, 375] on span "Click, drag or upload photo(s)" at bounding box center [252, 385] width 54 height 23
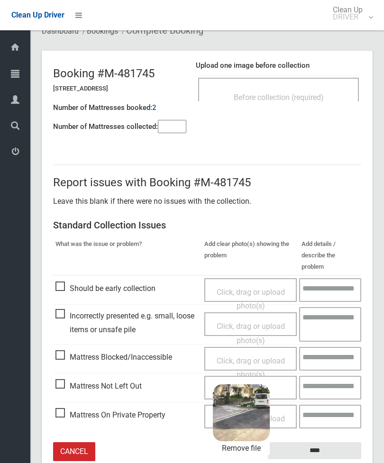
click at [332, 442] on input "****" at bounding box center [314, 451] width 93 height 18
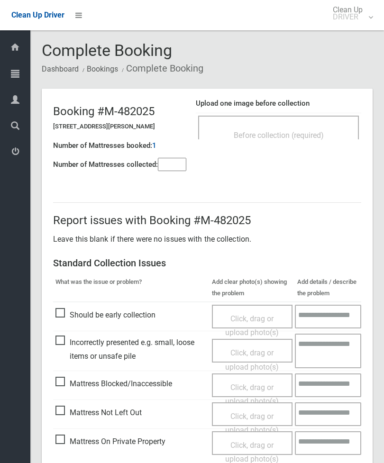
click at [314, 137] on span "Before collection (required)" at bounding box center [279, 135] width 90 height 9
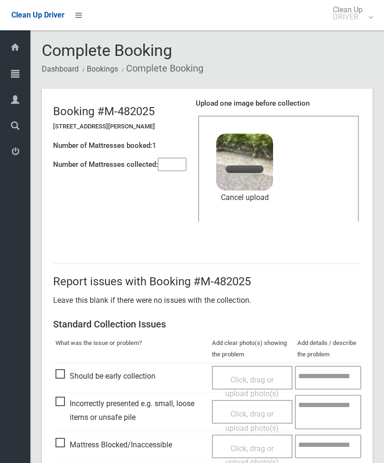
click at [172, 160] on input"] "number" at bounding box center [172, 164] width 28 height 13
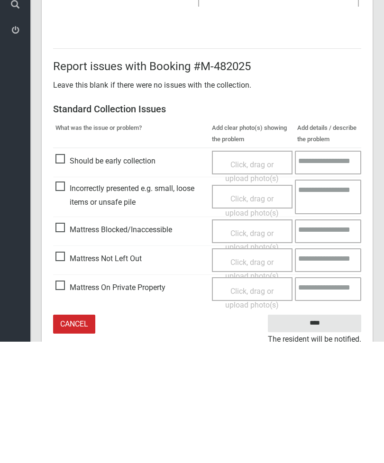
scroll to position [130, 0]
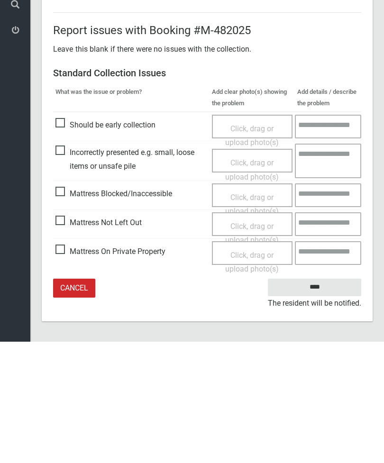
type input"] "*"
click at [317, 400] on input "****" at bounding box center [314, 409] width 93 height 18
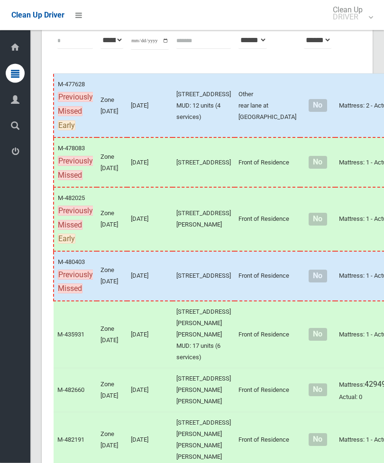
scroll to position [132, 0]
